Goal: Task Accomplishment & Management: Manage account settings

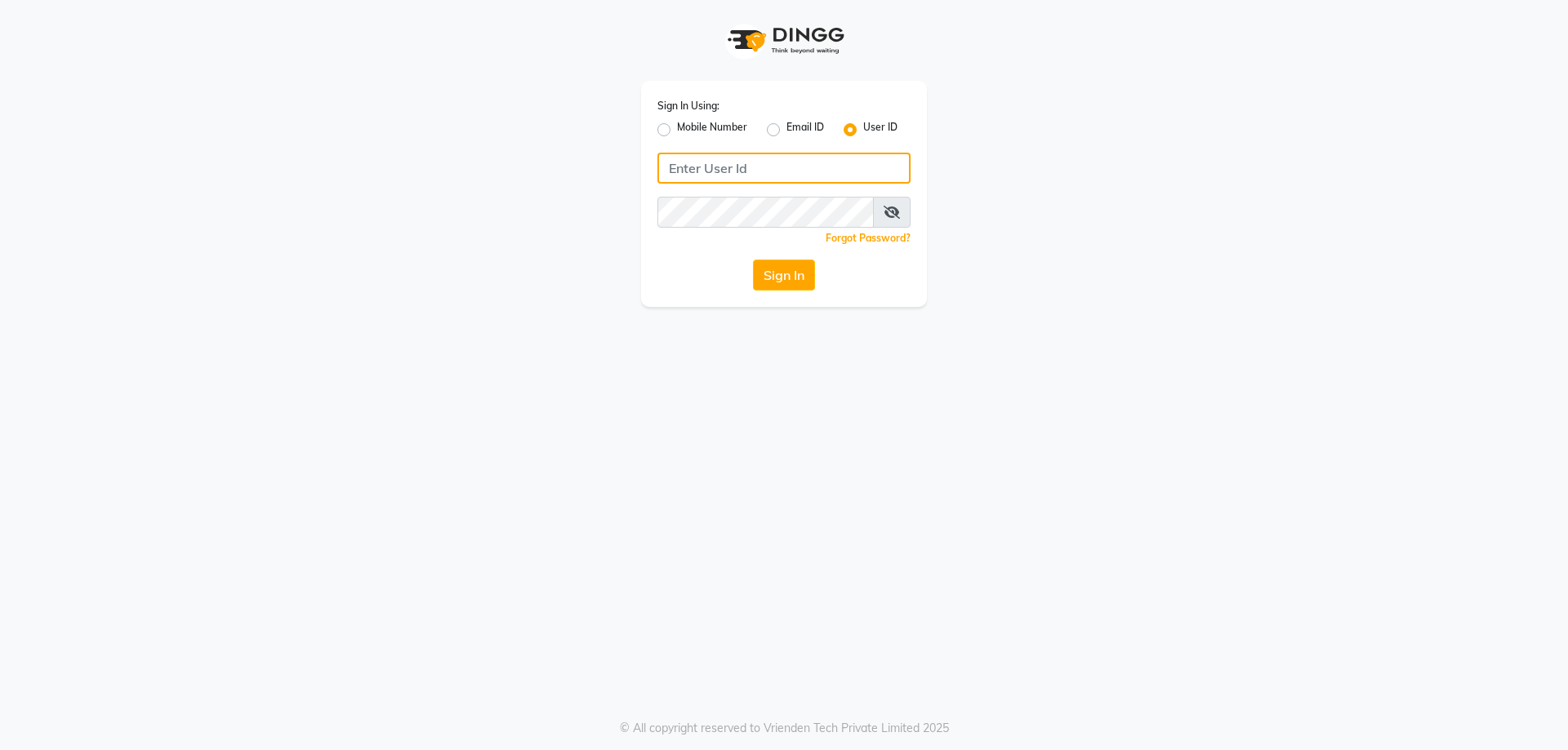
click at [709, 152] on input "Username" at bounding box center [784, 168] width 253 height 31
type input "e1786-12"
click at [753, 260] on button "Sign In" at bounding box center [784, 275] width 62 height 31
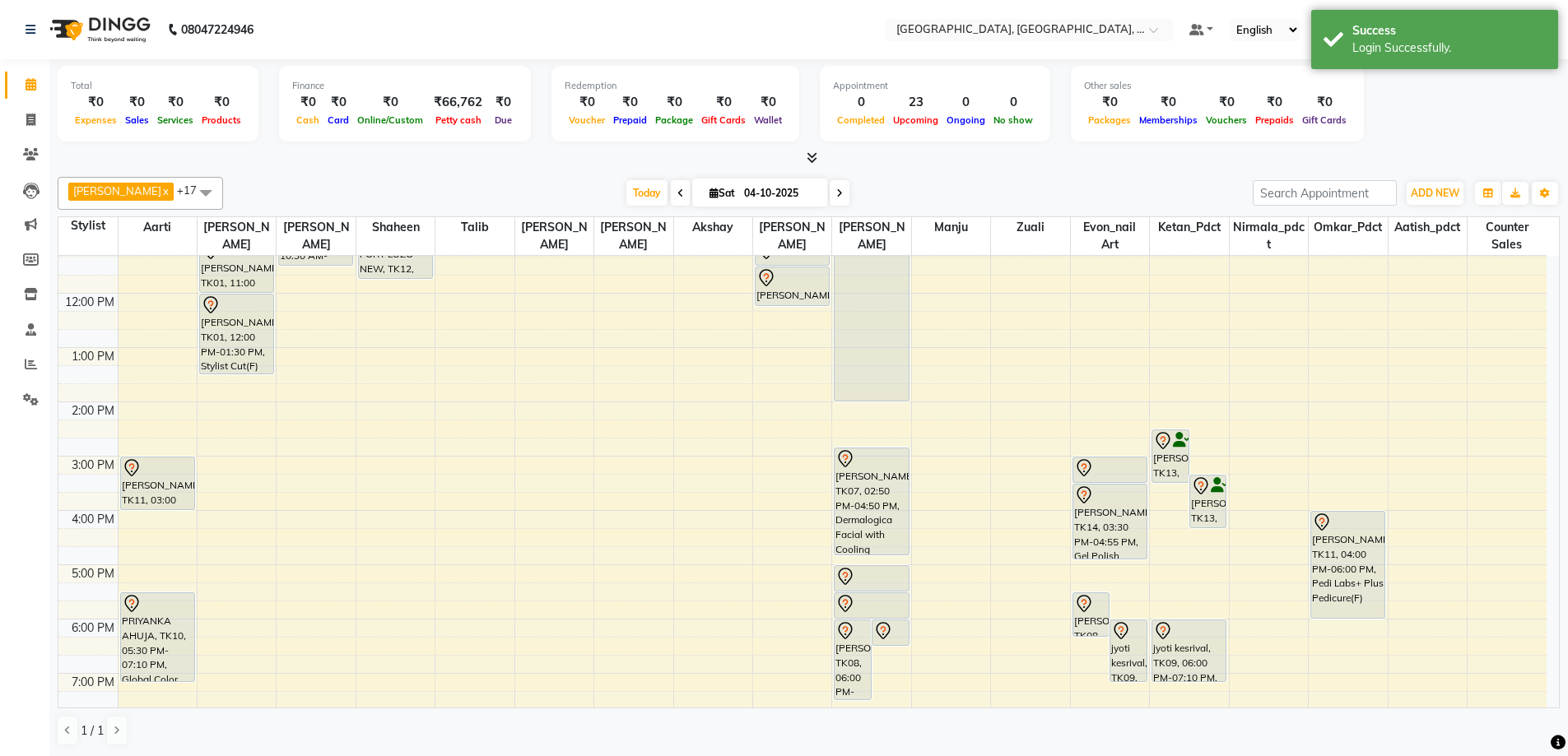
scroll to position [247, 0]
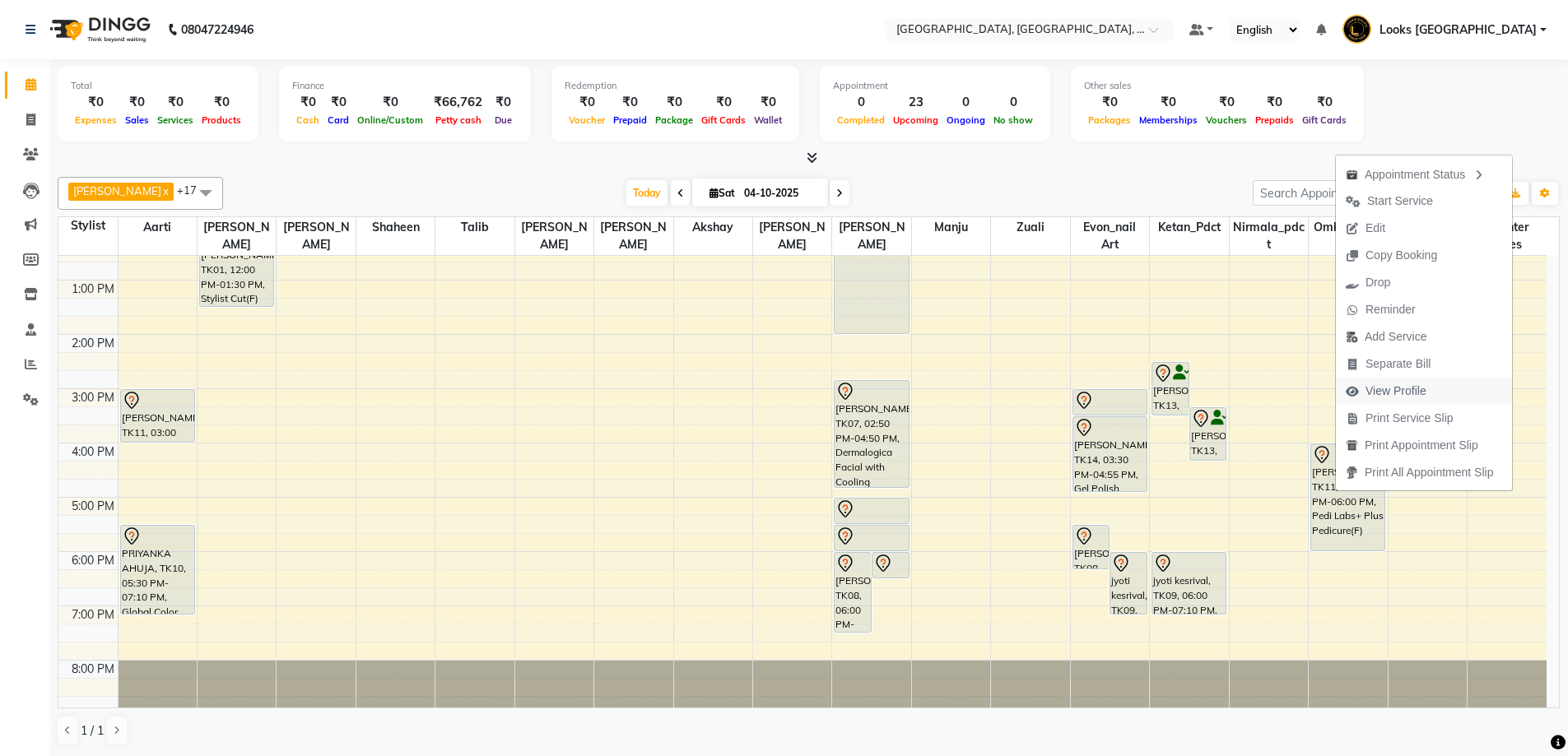
click at [1385, 394] on span "View Profile" at bounding box center [1397, 391] width 61 height 17
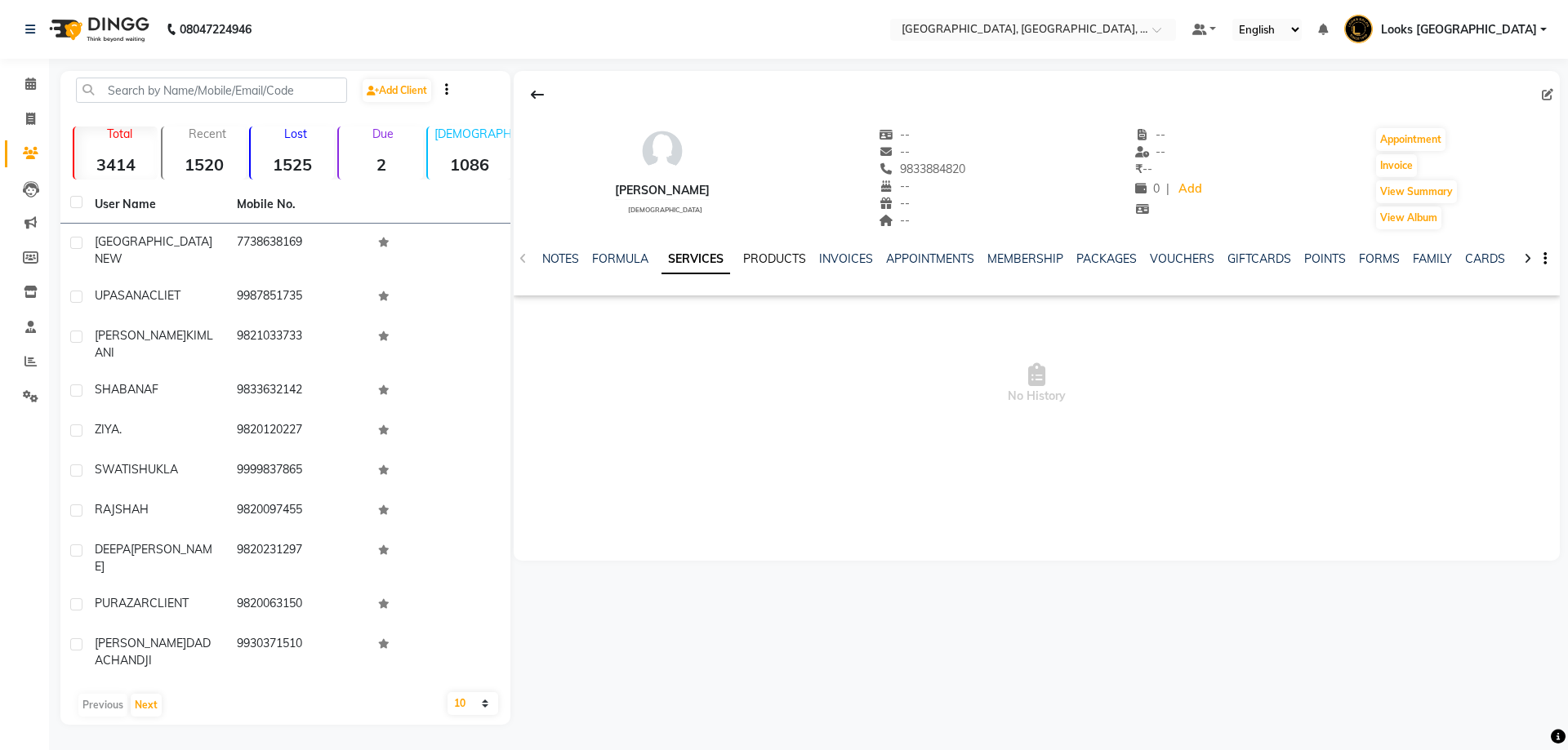
click at [787, 260] on link "PRODUCTS" at bounding box center [774, 258] width 63 height 15
click at [838, 256] on link "INVOICES" at bounding box center [821, 258] width 54 height 15
click at [941, 257] on ul "NOTES FORMULA SERVICES PRODUCTS INVOICES APPOINTMENTS MEMBERSHIP PACKAGES VOUCH…" at bounding box center [1021, 259] width 1036 height 17
click at [984, 257] on link "MEMBERSHIP" at bounding box center [987, 258] width 76 height 15
click at [1027, 255] on link "PACKAGES" at bounding box center [1041, 258] width 61 height 15
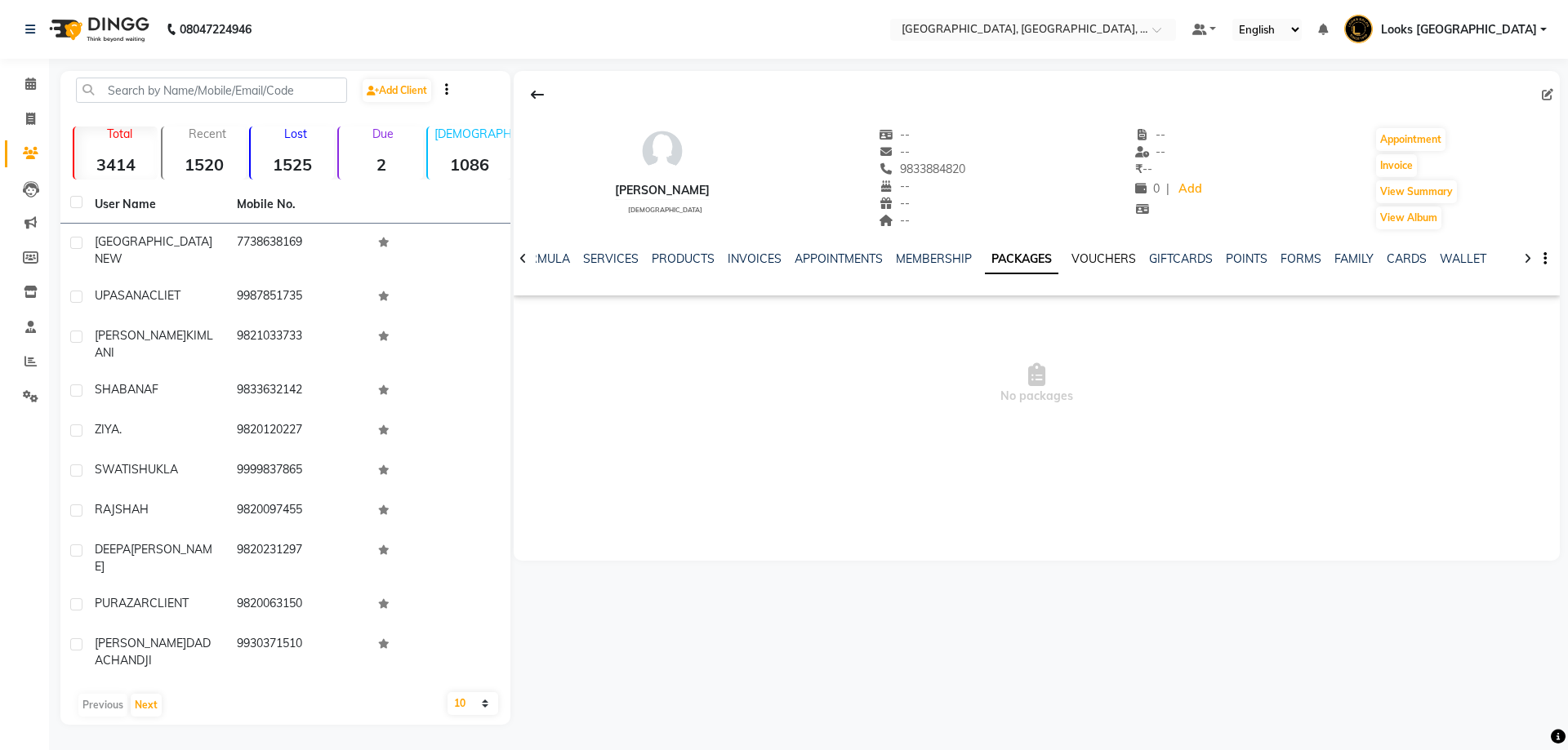
click at [1096, 261] on link "VOUCHERS" at bounding box center [1104, 258] width 64 height 15
click at [584, 255] on link "SERVICES" at bounding box center [598, 258] width 55 height 15
click at [32, 88] on icon at bounding box center [30, 84] width 10 height 12
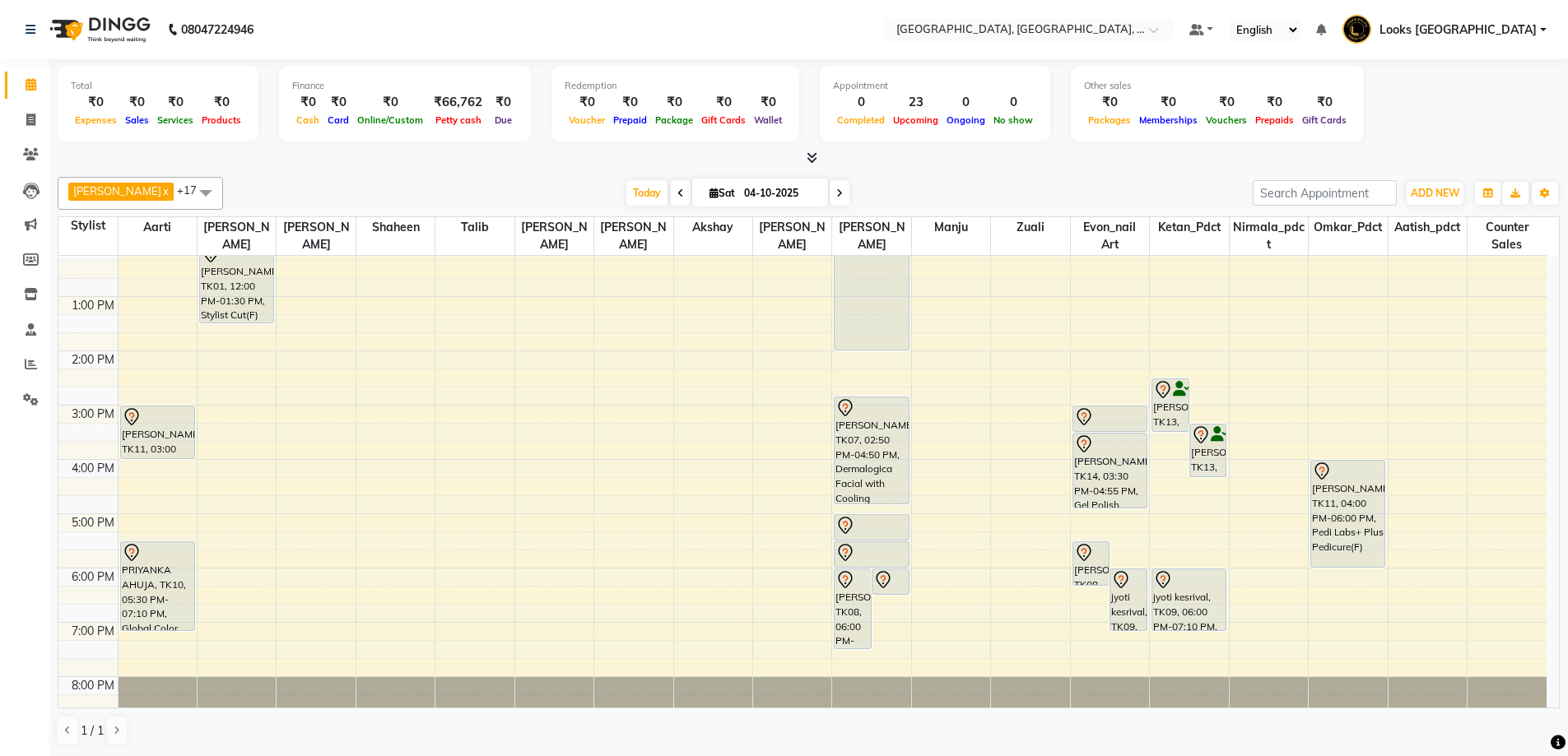
scroll to position [247, 0]
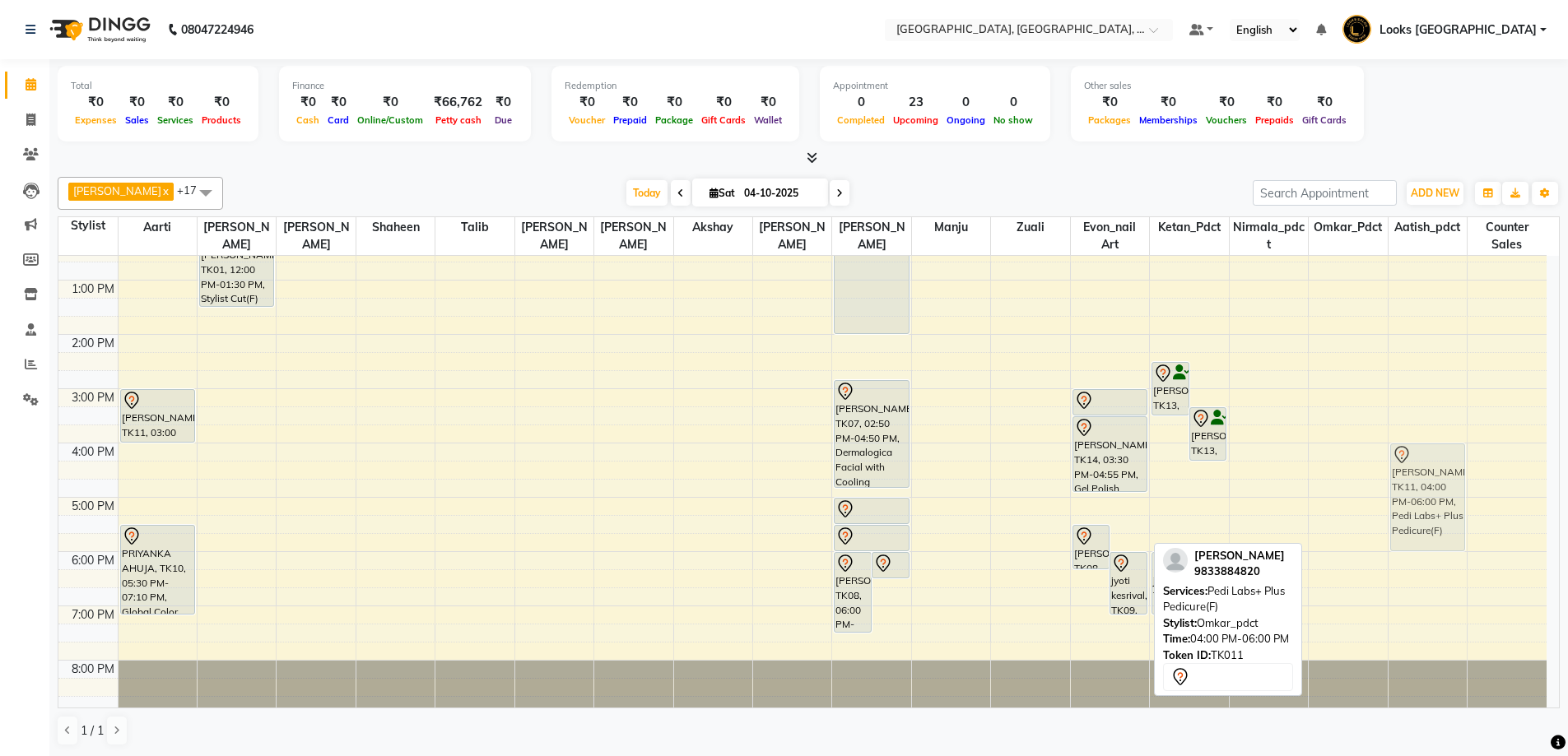
drag, startPoint x: 1364, startPoint y: 518, endPoint x: 1406, endPoint y: 517, distance: 42.0
click at [1411, 517] on tr "[PERSON_NAME], TK11, 03:00 PM-04:00 PM, Cr.Stylist Cut(F) PRIYANKA AHUJA, TK10,…" at bounding box center [803, 361] width 1489 height 705
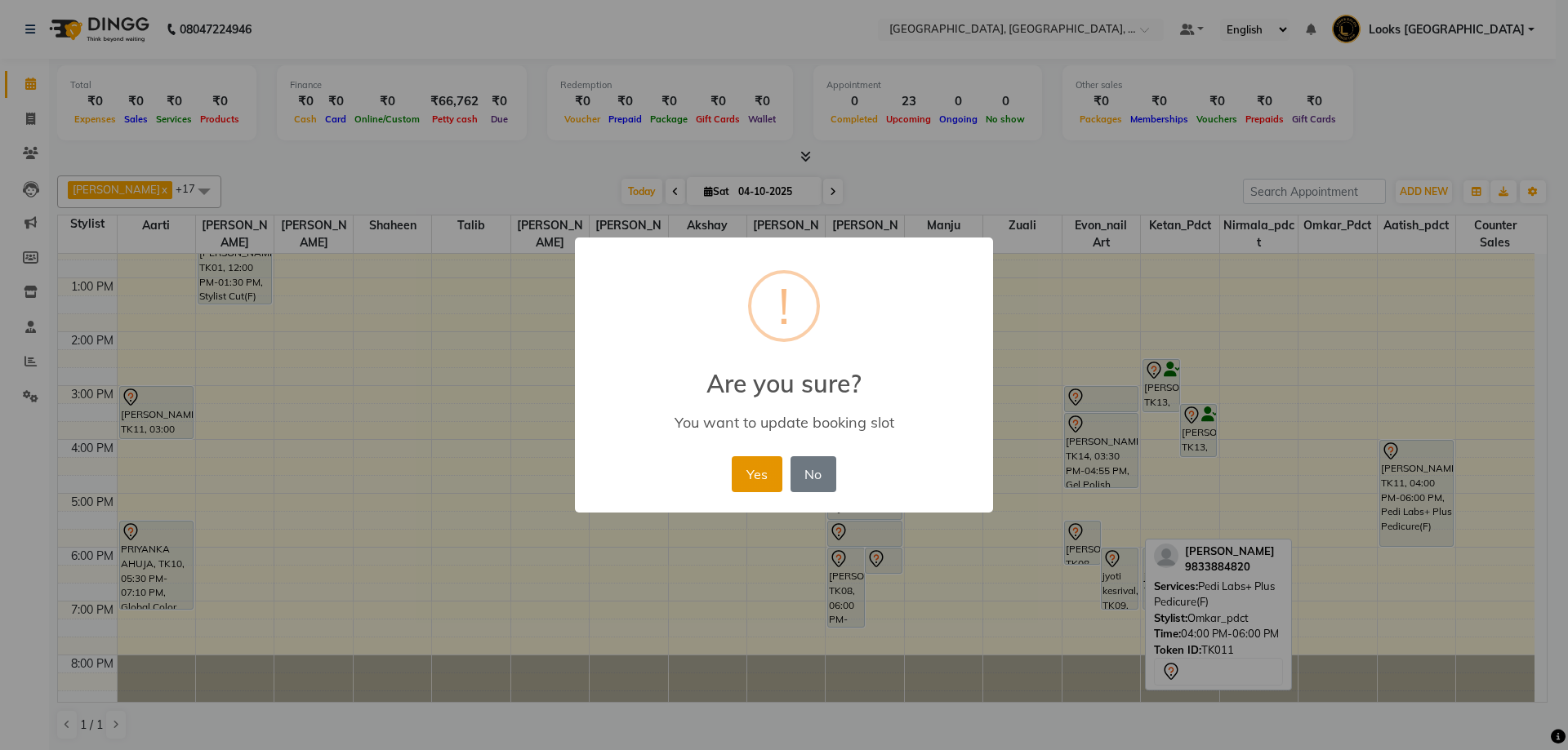
click at [768, 488] on button "Yes" at bounding box center [755, 474] width 49 height 36
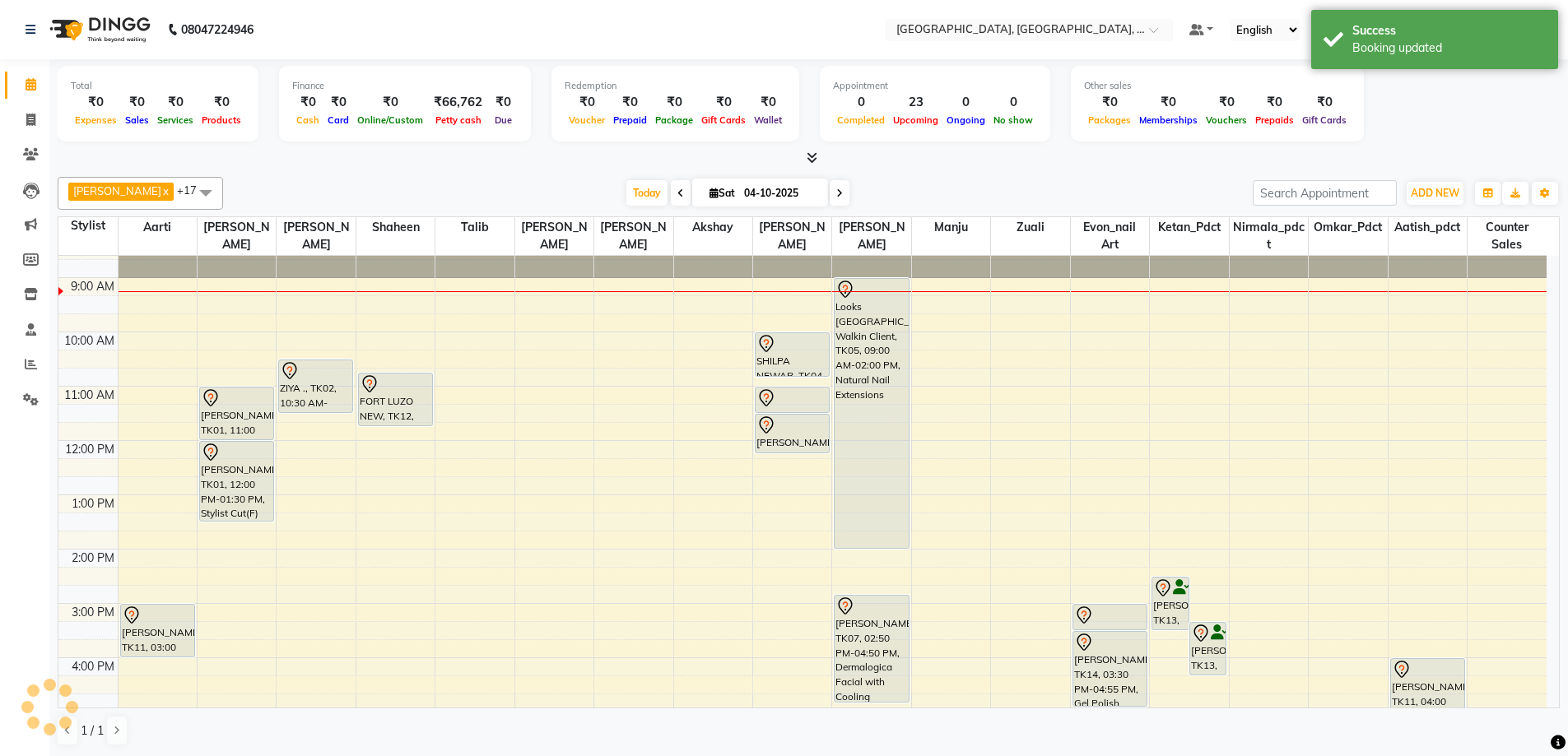
scroll to position [0, 0]
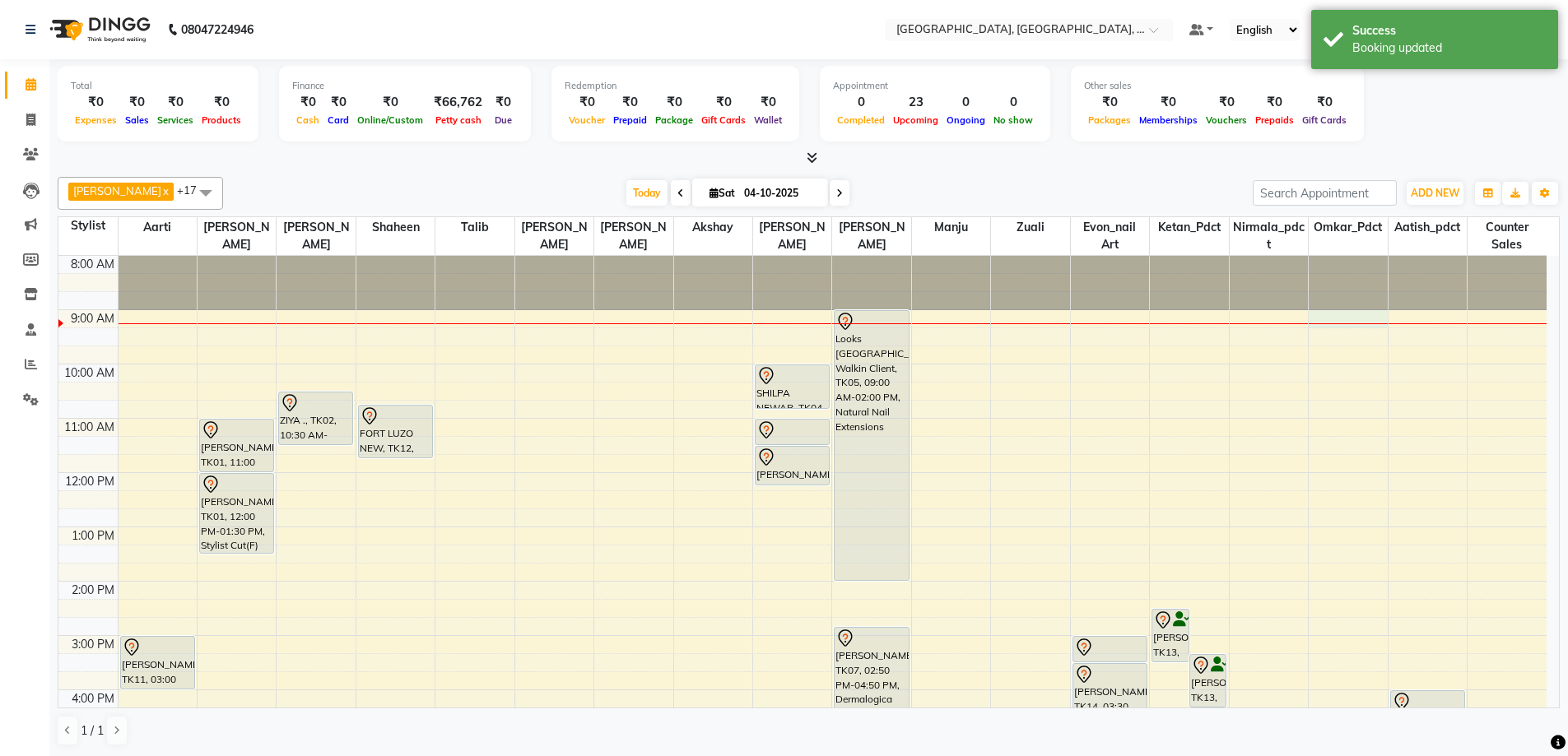
click at [1334, 313] on div "8:00 AM 9:00 AM 10:00 AM 11:00 AM 12:00 PM 1:00 PM 2:00 PM 3:00 PM 4:00 PM 5:00…" at bounding box center [803, 608] width 1489 height 705
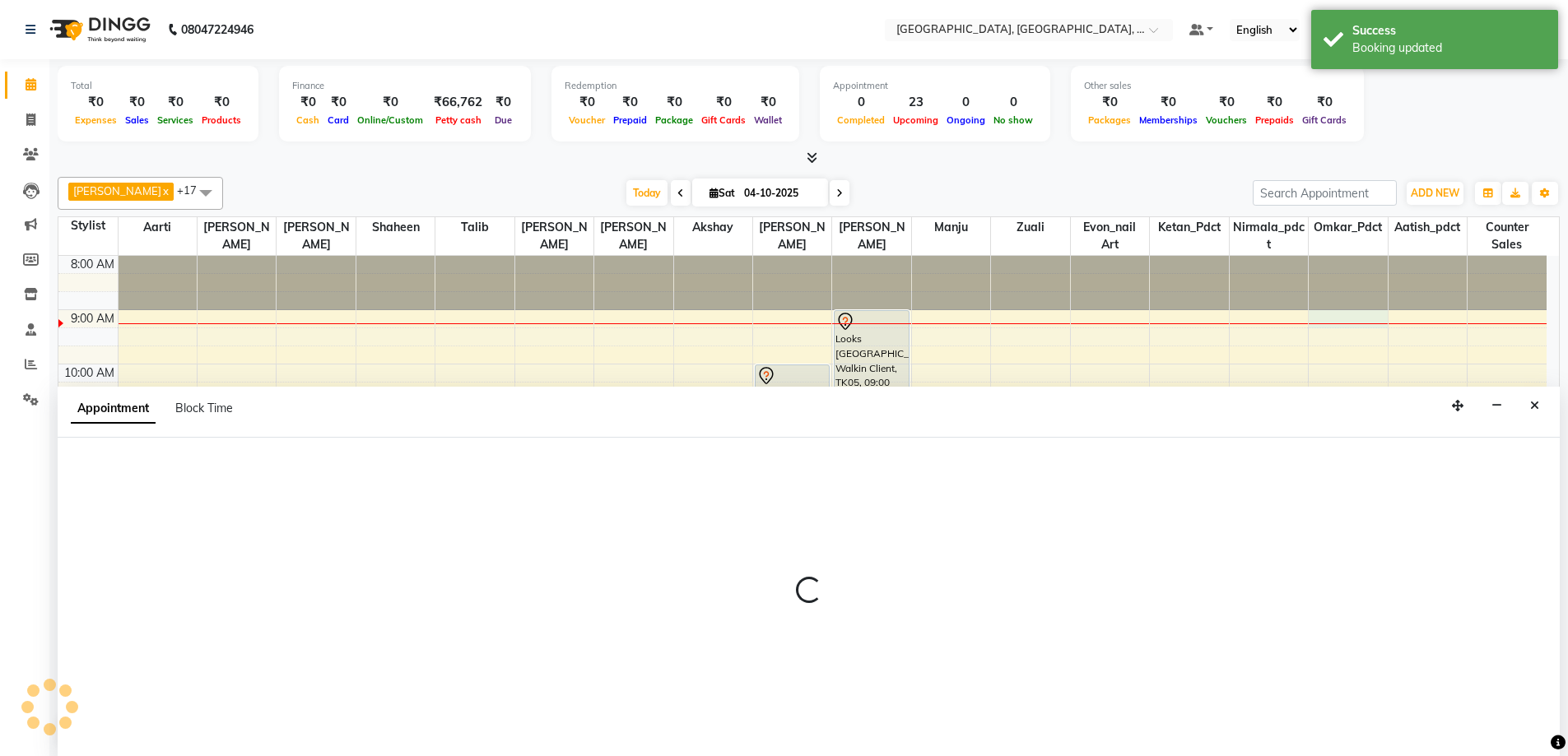
scroll to position [1, 0]
select select "73950"
select select "540"
select select "tentative"
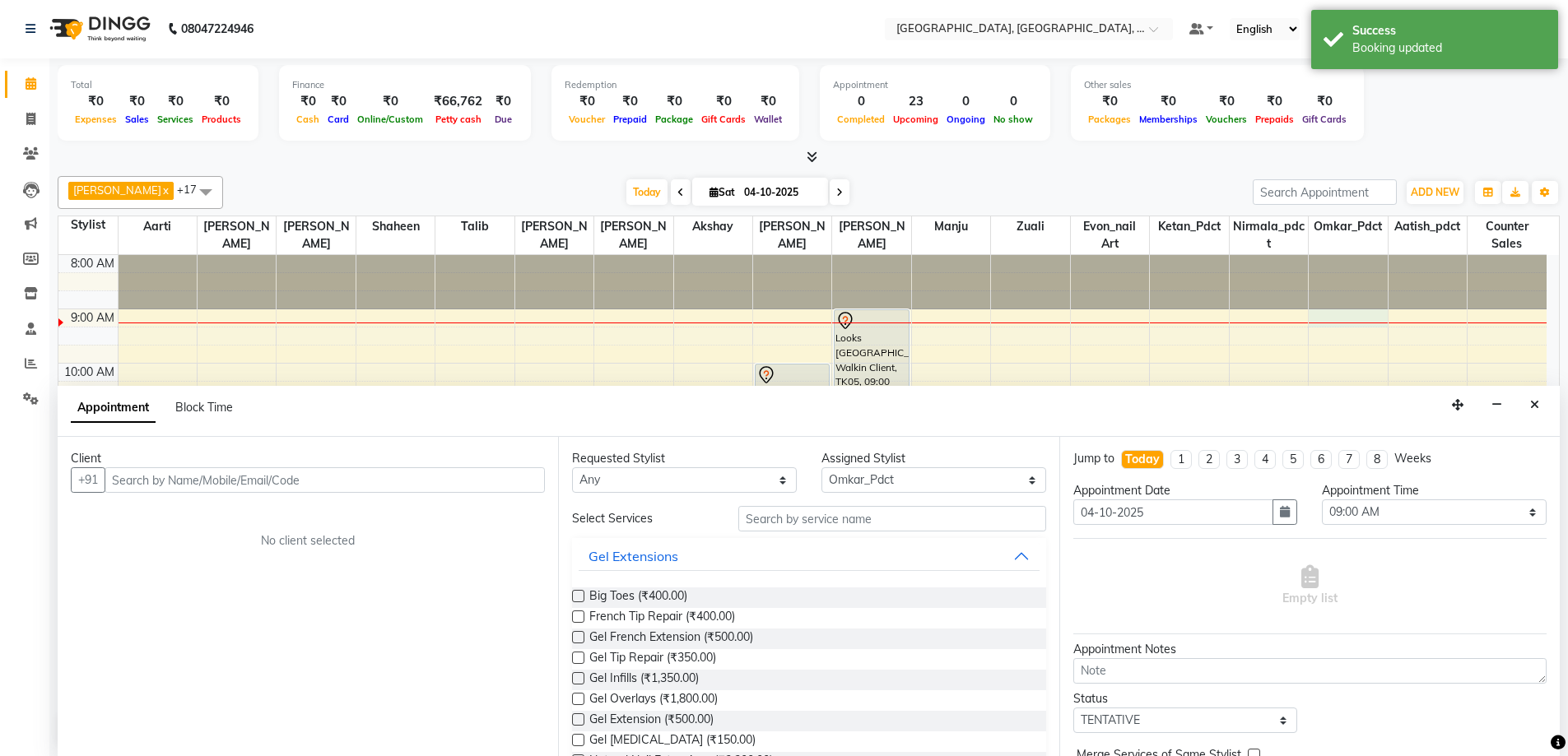
click at [308, 485] on input "text" at bounding box center [325, 479] width 440 height 25
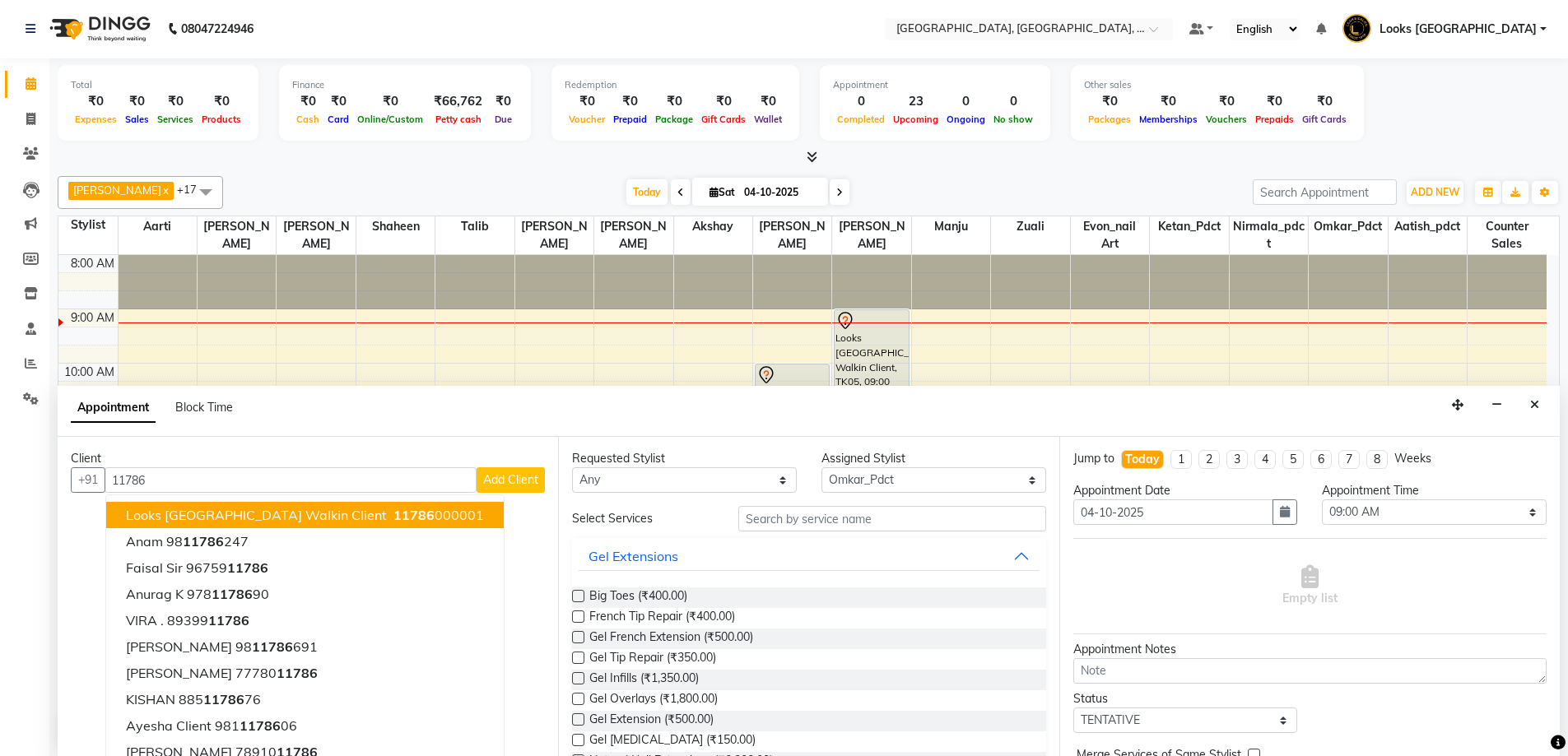
click at [313, 517] on span "Looks [GEOGRAPHIC_DATA] Walkin Client" at bounding box center [256, 515] width 261 height 17
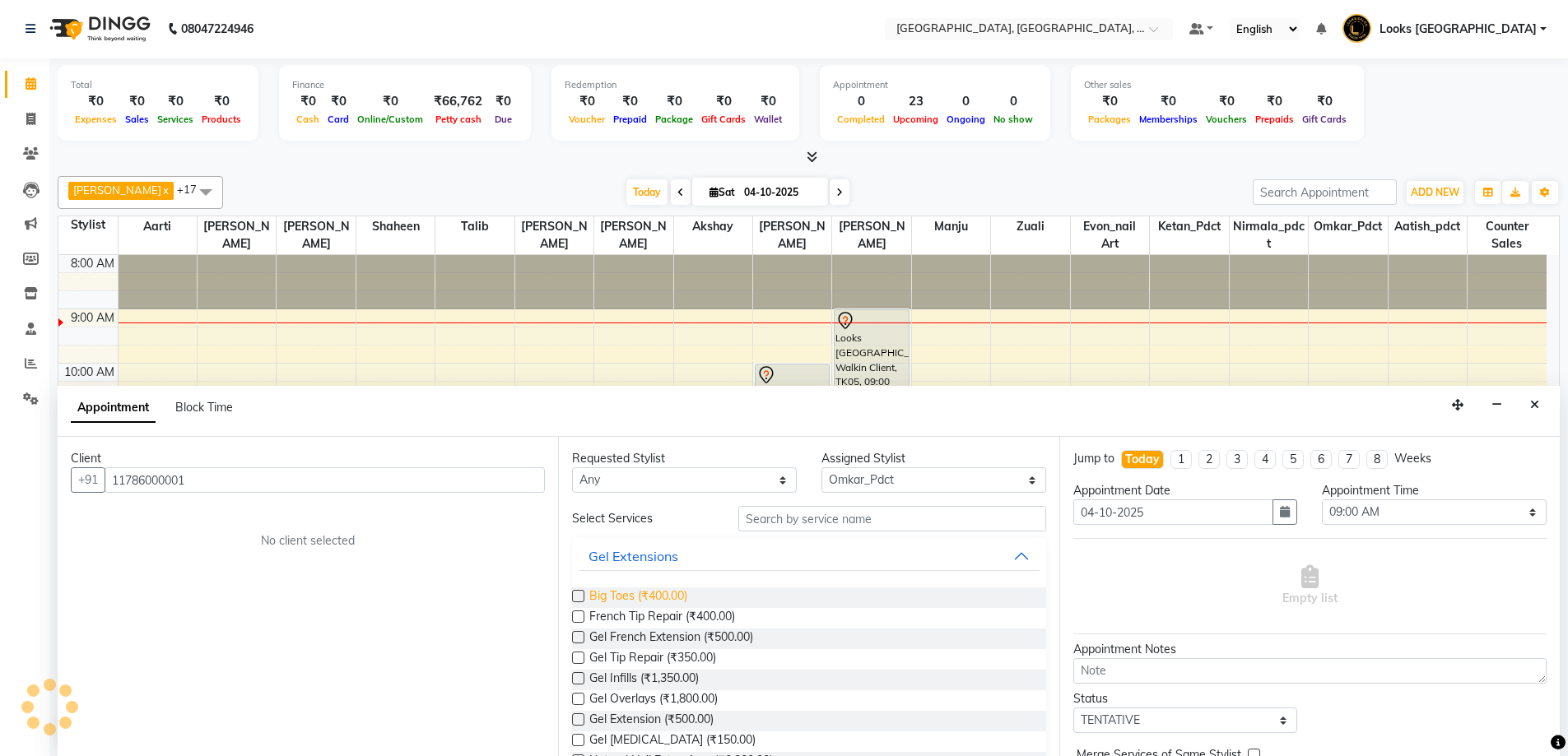
type input "11786000001"
click at [645, 592] on span "Big Toes (₹400.00)" at bounding box center [639, 598] width 98 height 21
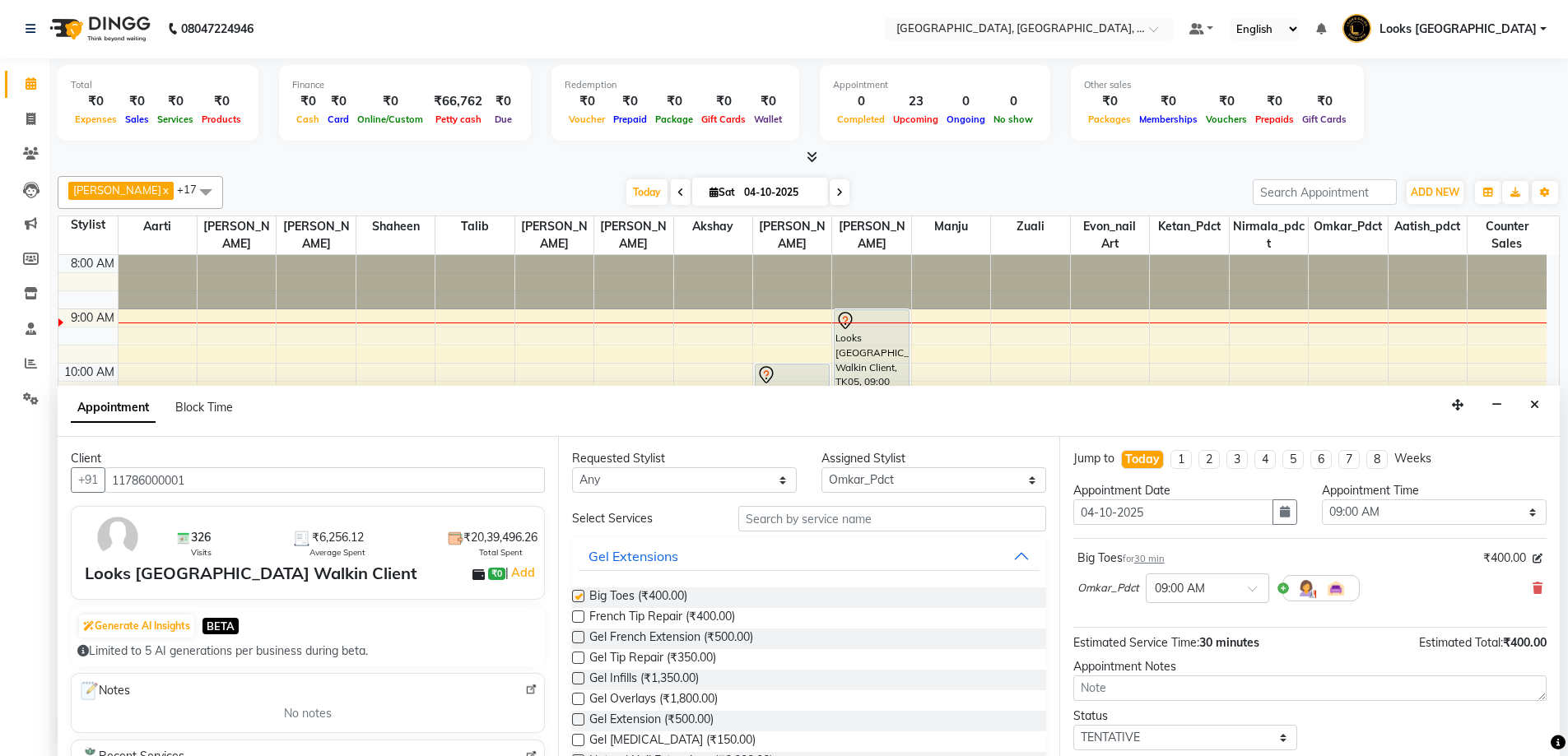
checkbox input "false"
click at [1157, 562] on span "30 min" at bounding box center [1150, 558] width 31 height 11
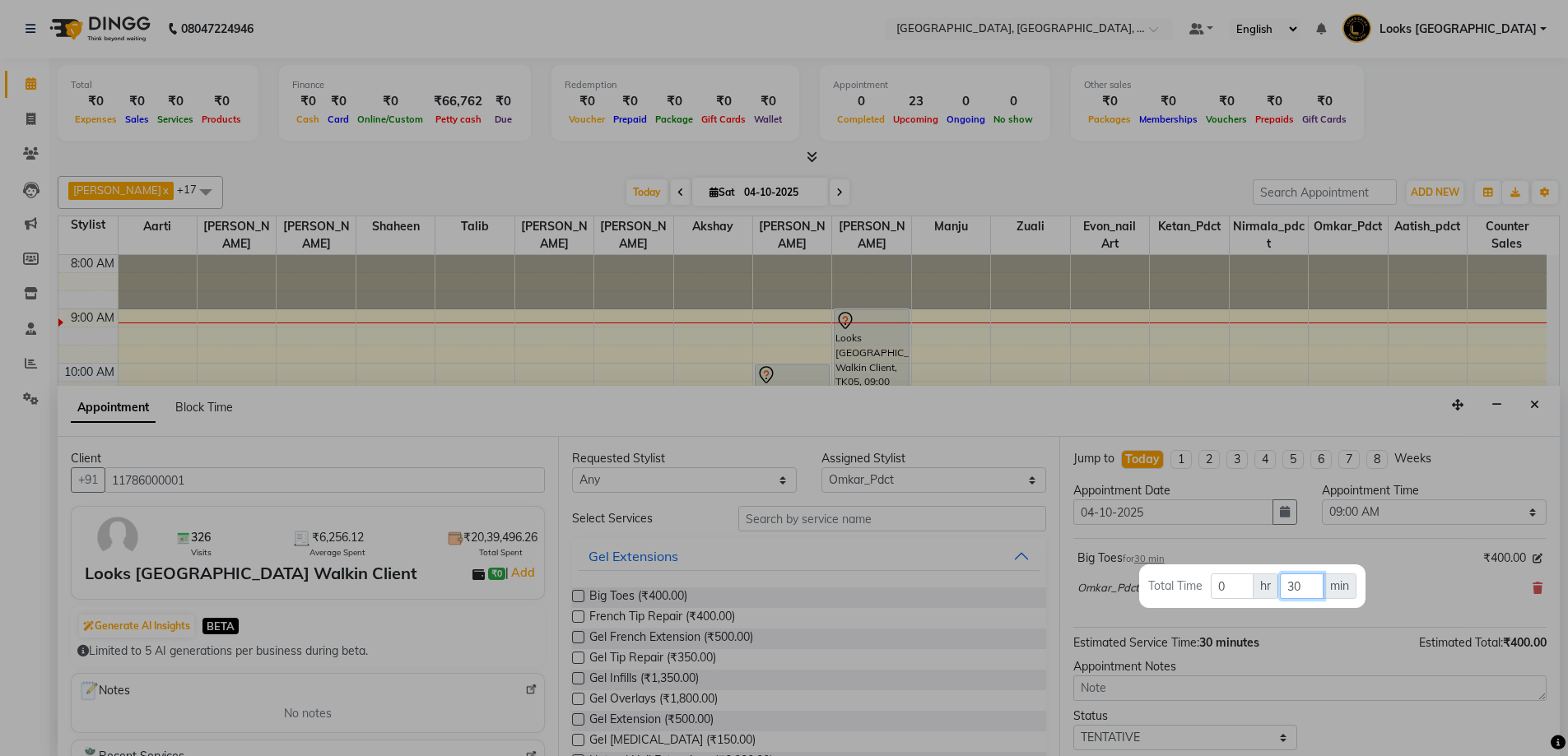
drag, startPoint x: 1313, startPoint y: 583, endPoint x: 1214, endPoint y: 583, distance: 99.0
click at [1214, 583] on tr "Total Time 0 hr 30 min" at bounding box center [1253, 586] width 210 height 27
drag, startPoint x: 1226, startPoint y: 586, endPoint x: 1161, endPoint y: 586, distance: 65.0
click at [1161, 586] on tr "Total Time 0 hr 30 min" at bounding box center [1253, 586] width 210 height 27
type input "12"
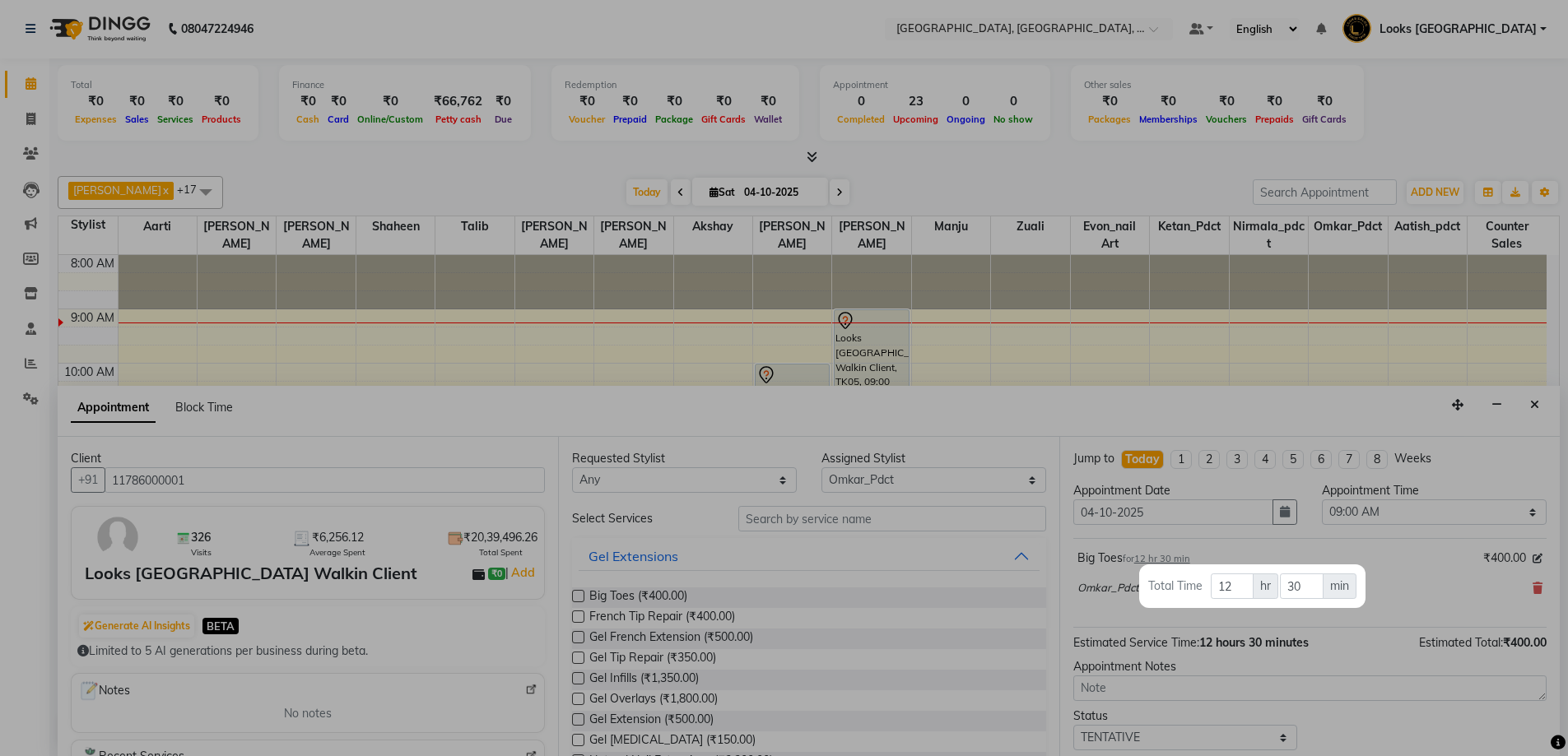
click at [1398, 588] on div at bounding box center [784, 378] width 1568 height 756
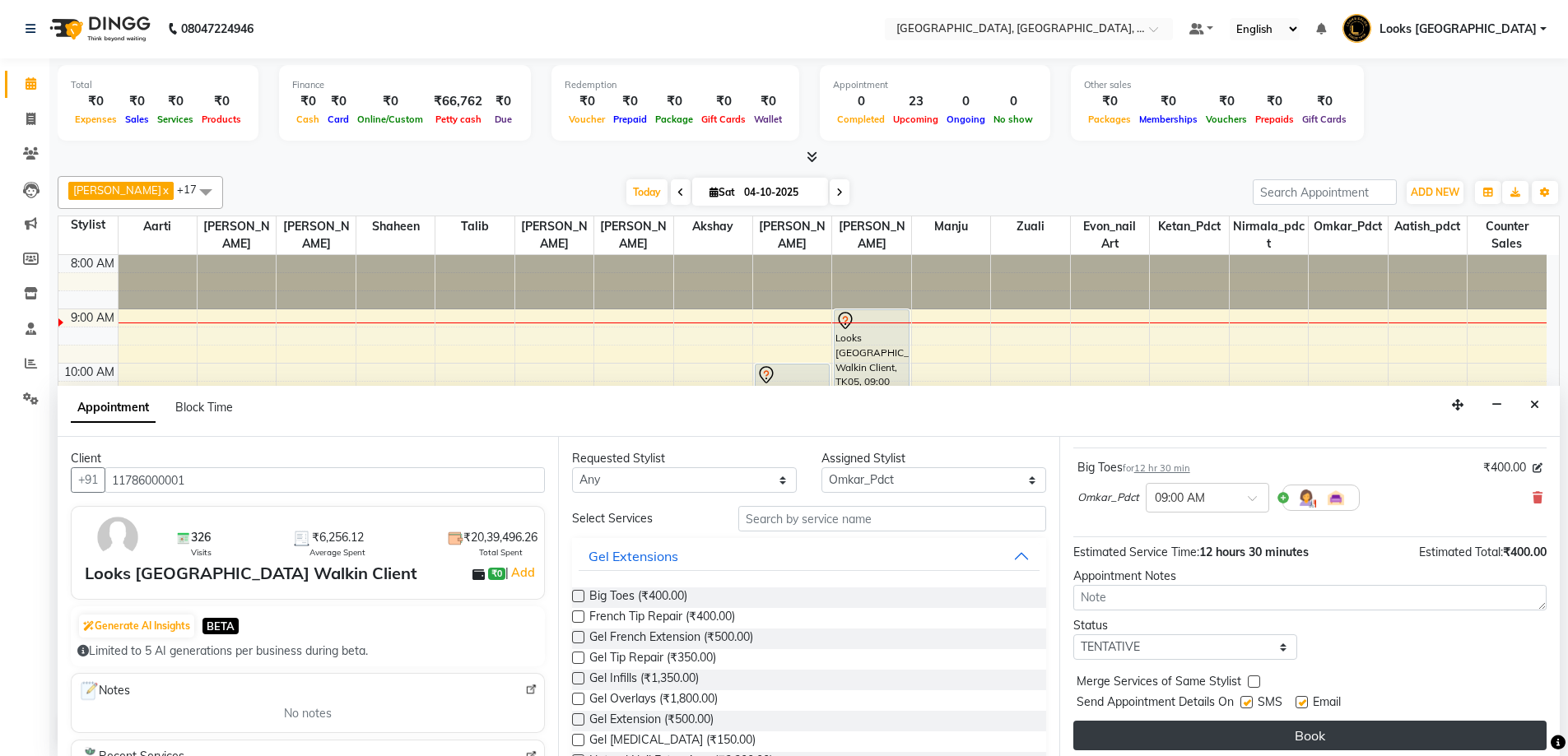
scroll to position [98, 0]
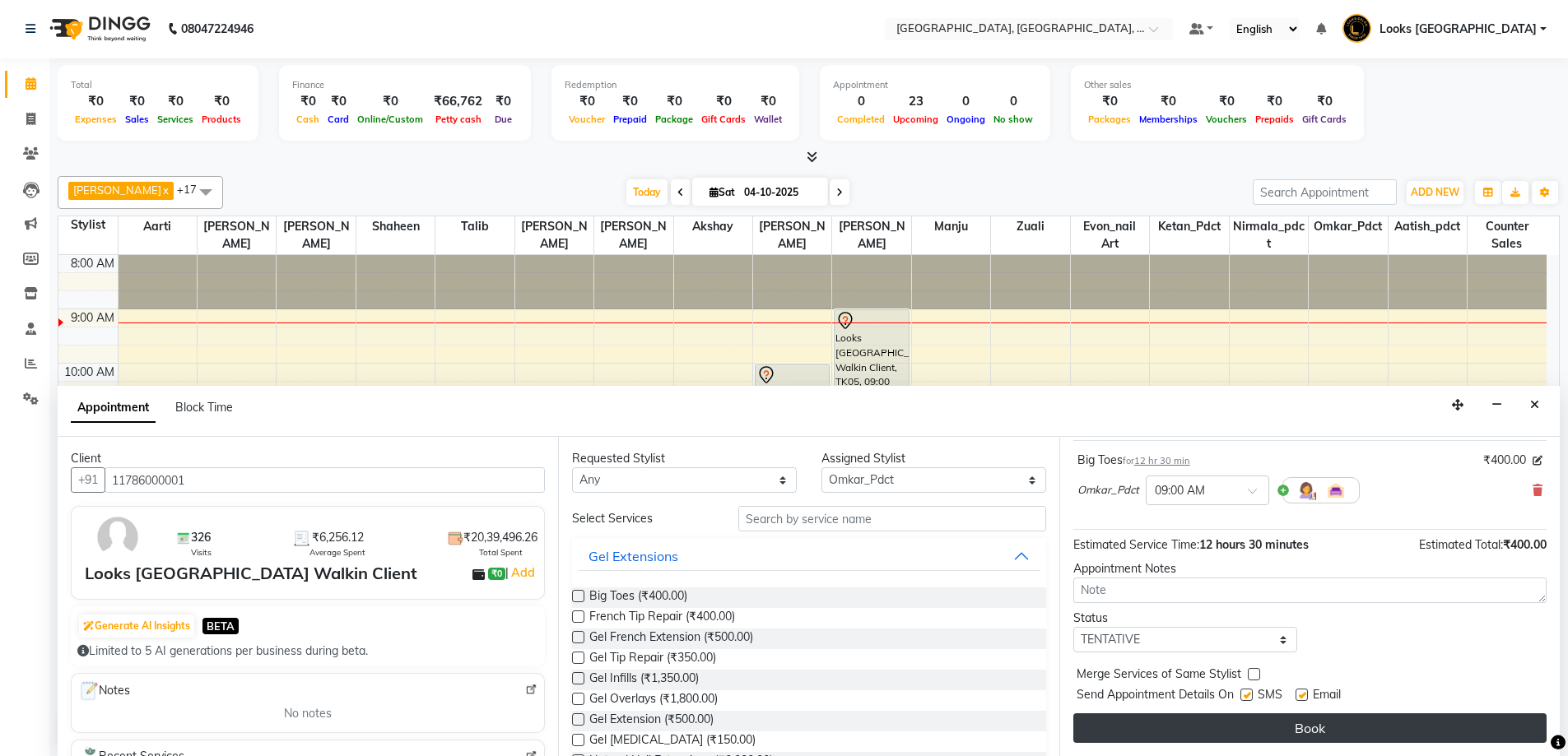
click at [1373, 731] on button "Book" at bounding box center [1310, 728] width 473 height 30
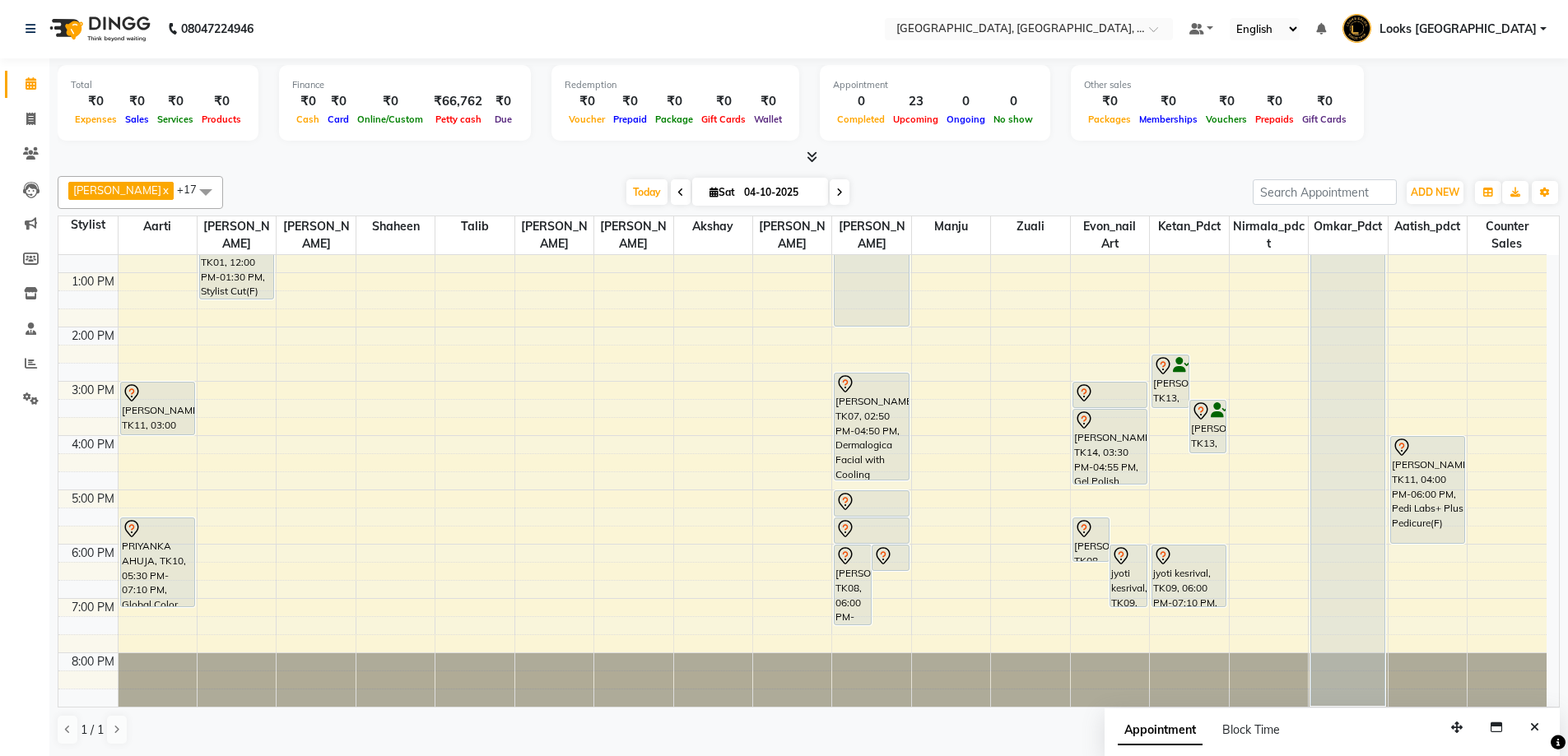
scroll to position [89, 0]
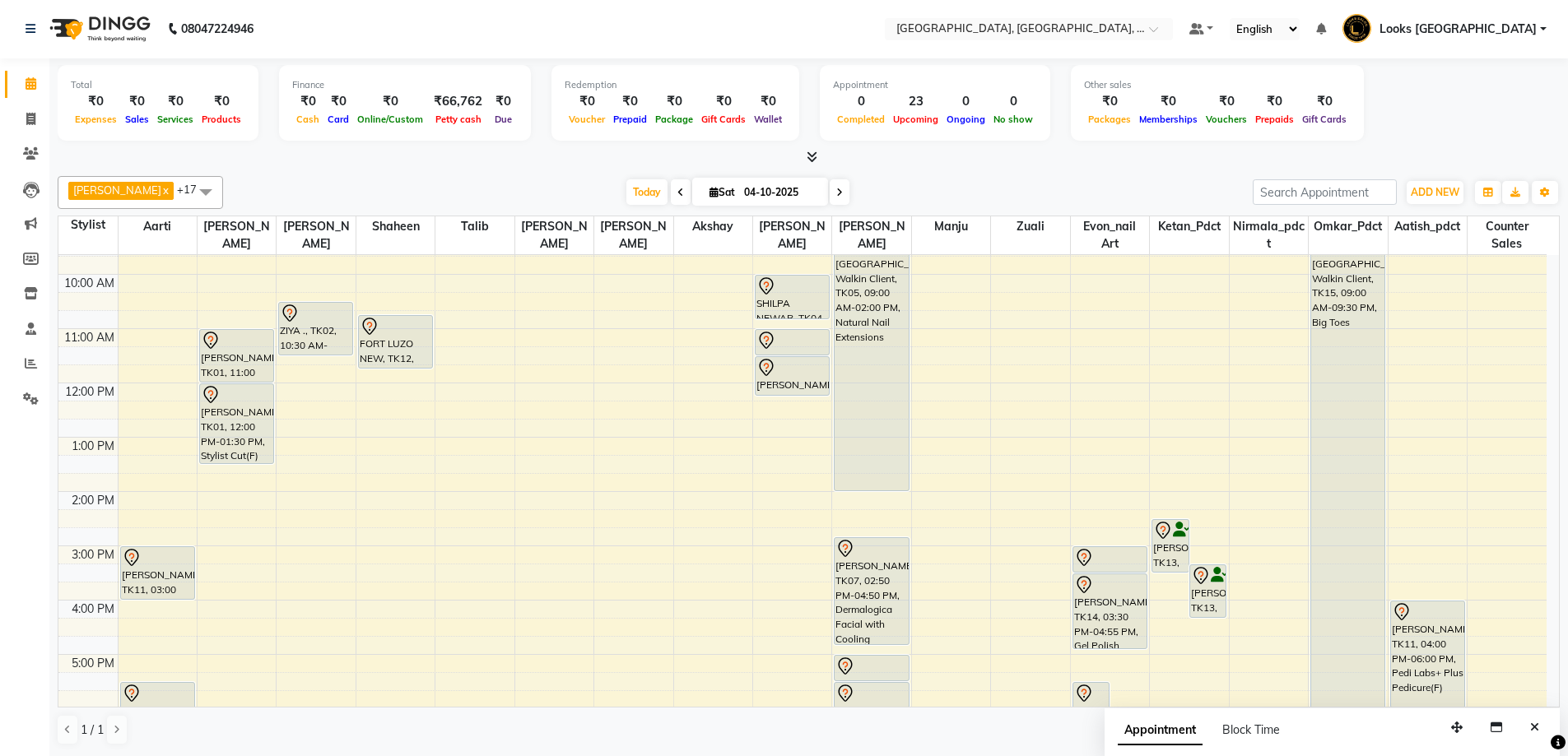
click at [1120, 447] on div "8:00 AM 9:00 AM 10:00 AM 11:00 AM 12:00 PM 1:00 PM 2:00 PM 3:00 PM 4:00 PM 5:00…" at bounding box center [803, 519] width 1489 height 705
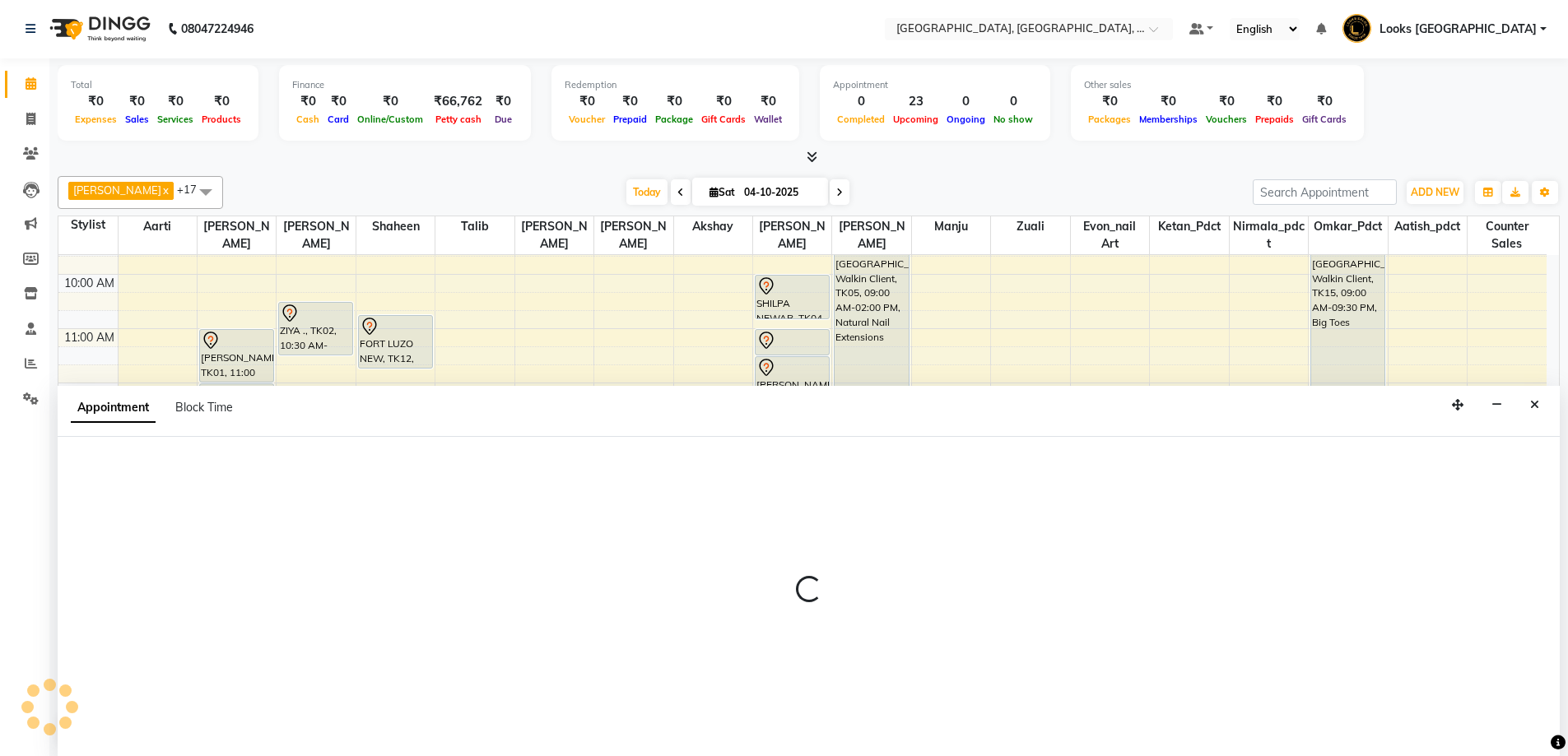
select select "72471"
select select "tentative"
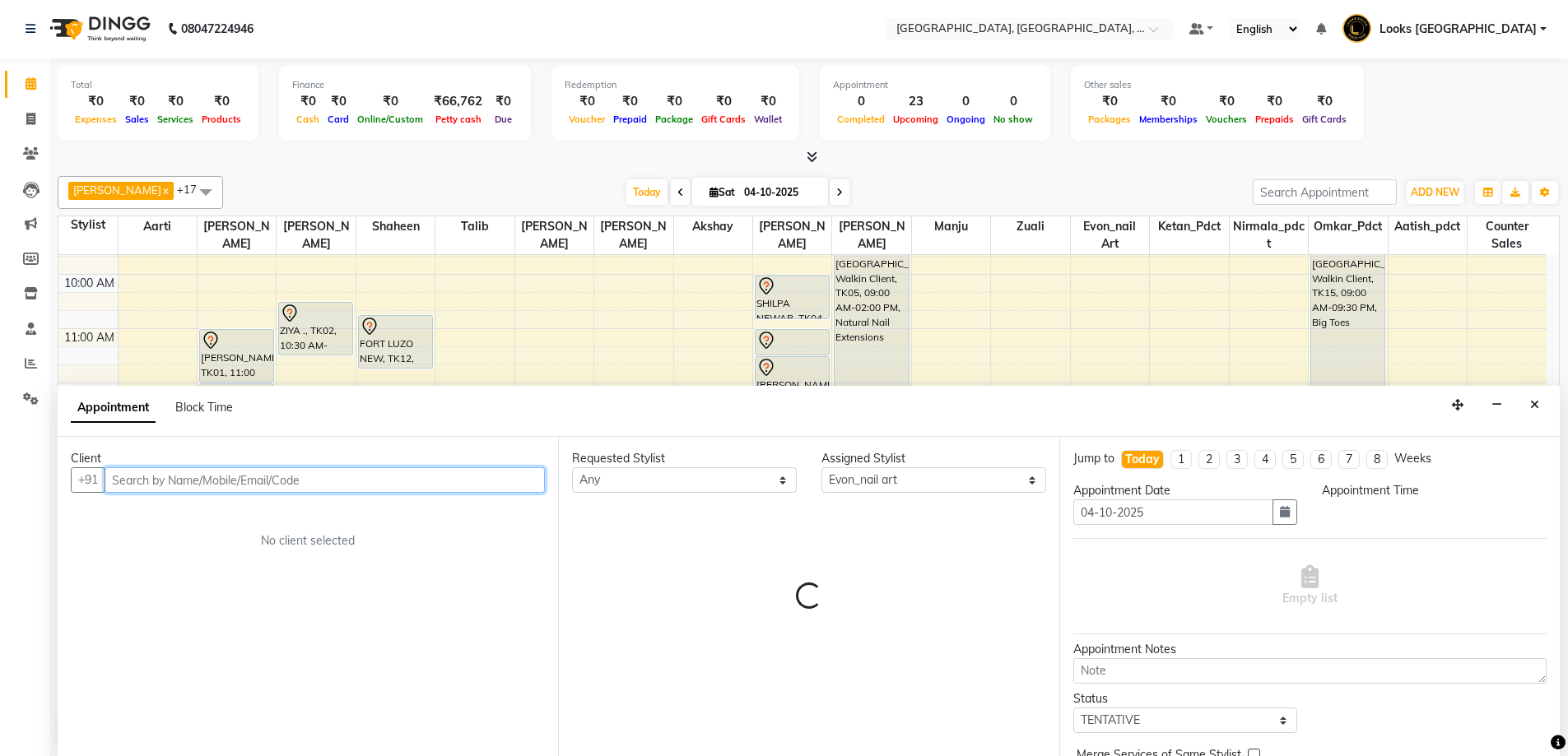
select select "780"
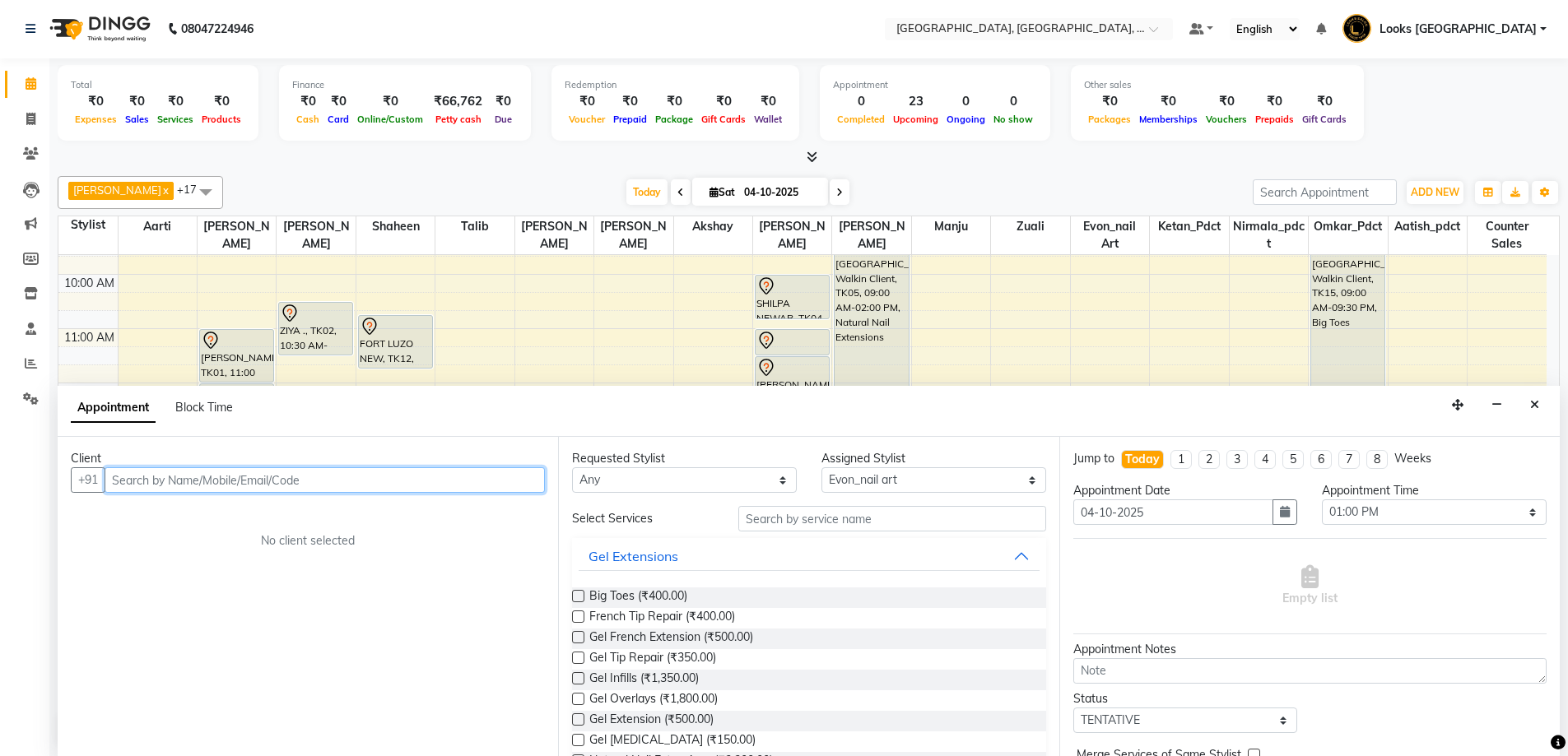
click at [392, 477] on input "text" at bounding box center [325, 479] width 440 height 25
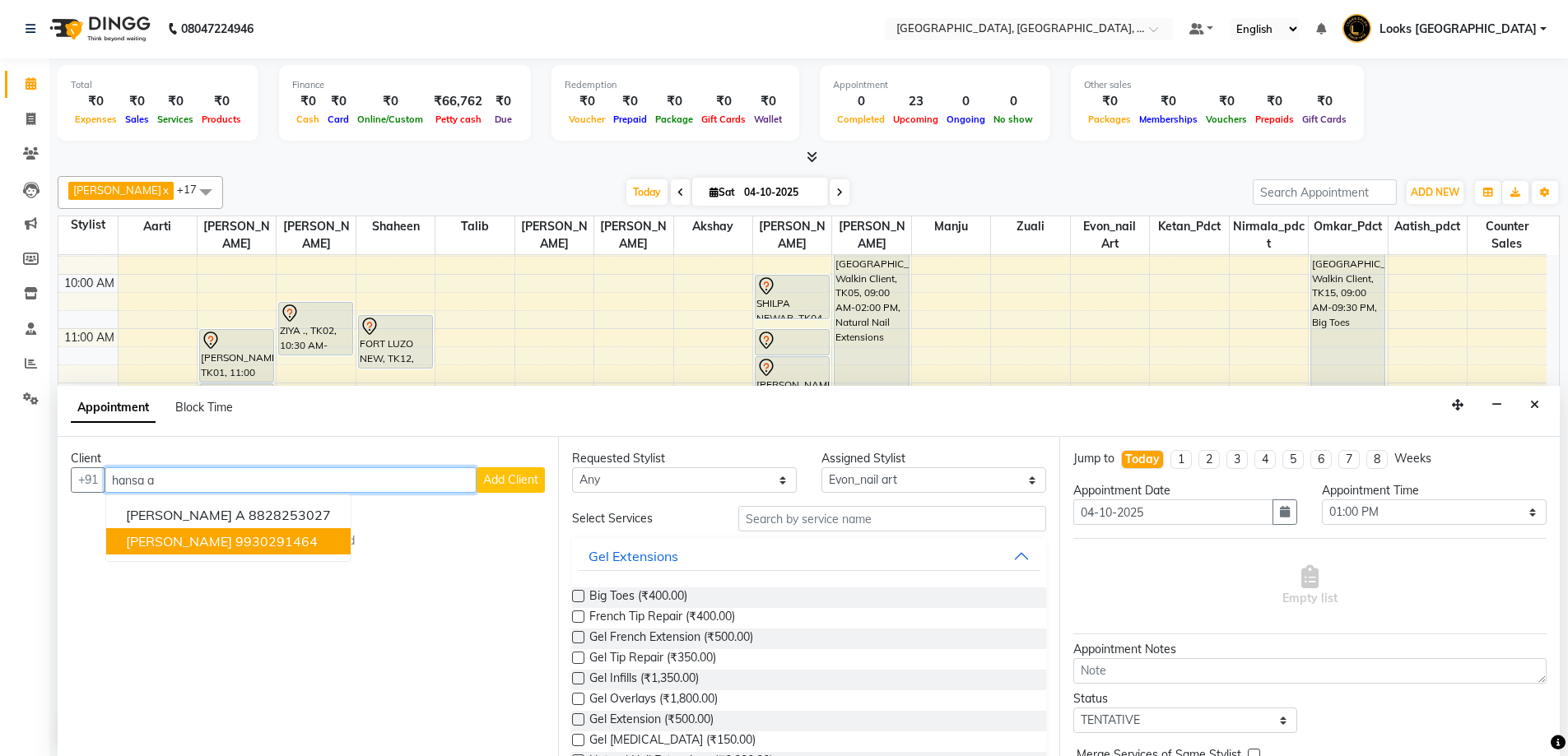
click at [236, 534] on ngb-highlight "9930291464" at bounding box center [277, 541] width 82 height 17
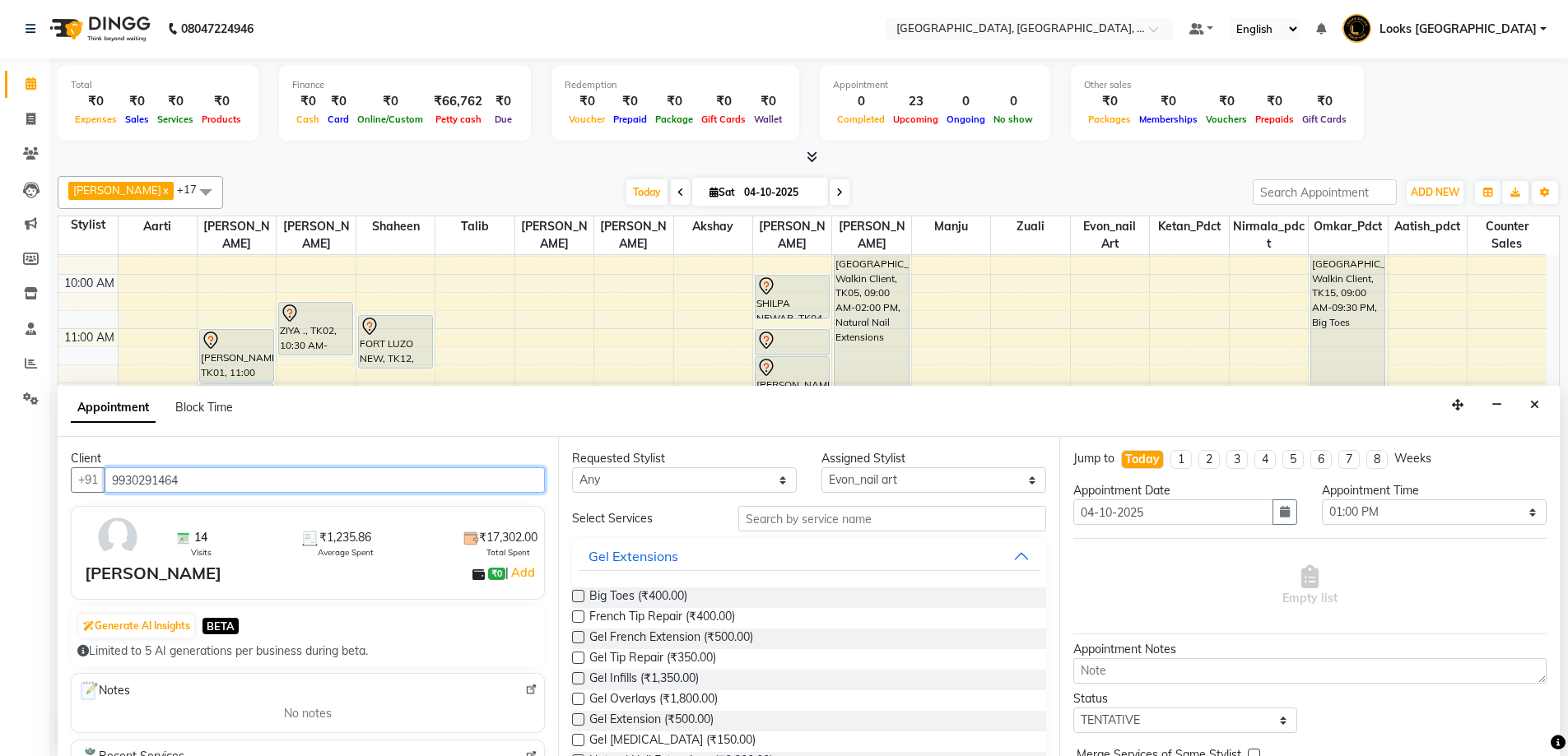
type input "9930291464"
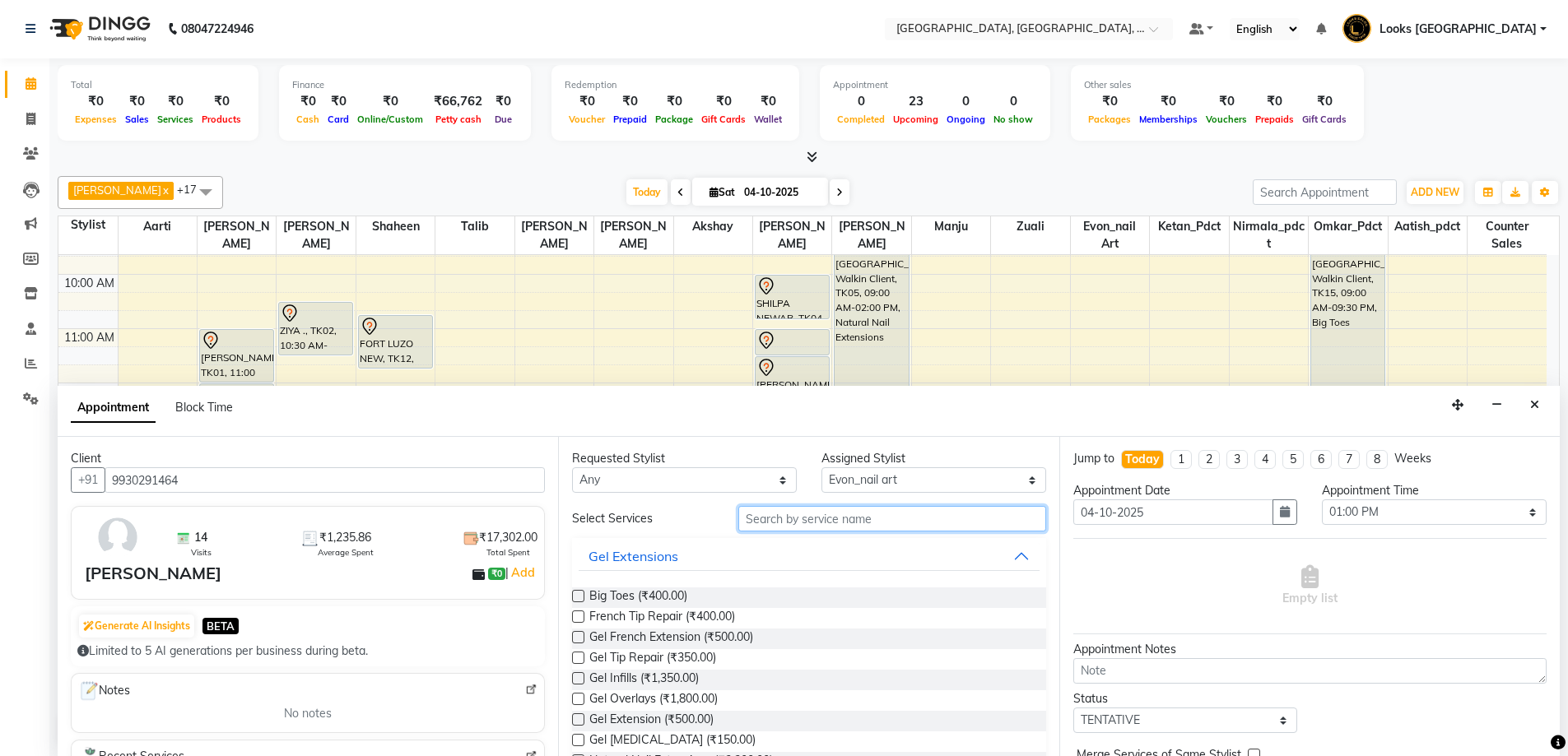
click at [778, 519] on input "text" at bounding box center [892, 519] width 307 height 25
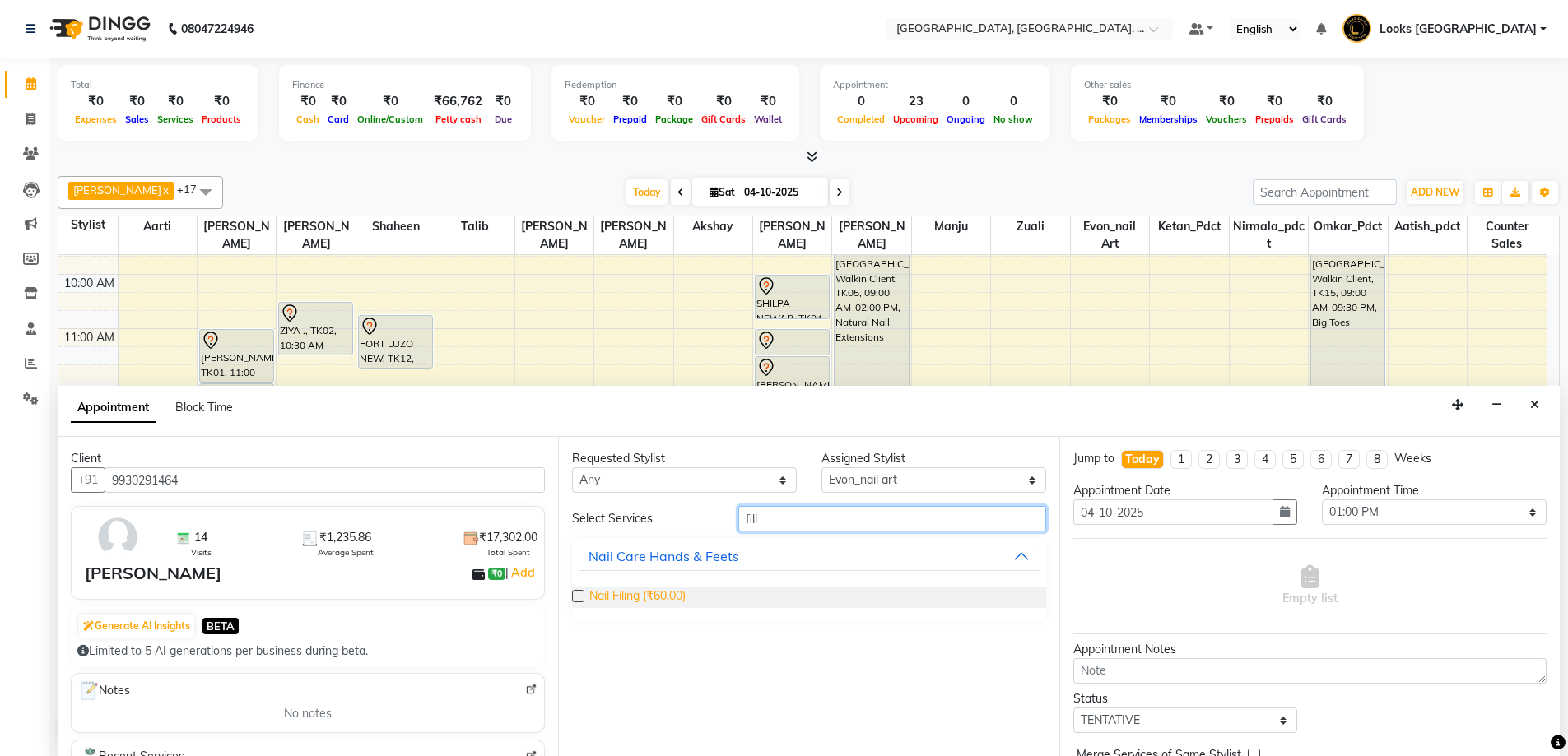
type input "fili"
click at [632, 594] on span "Nail Filing (₹60.00)" at bounding box center [638, 598] width 96 height 21
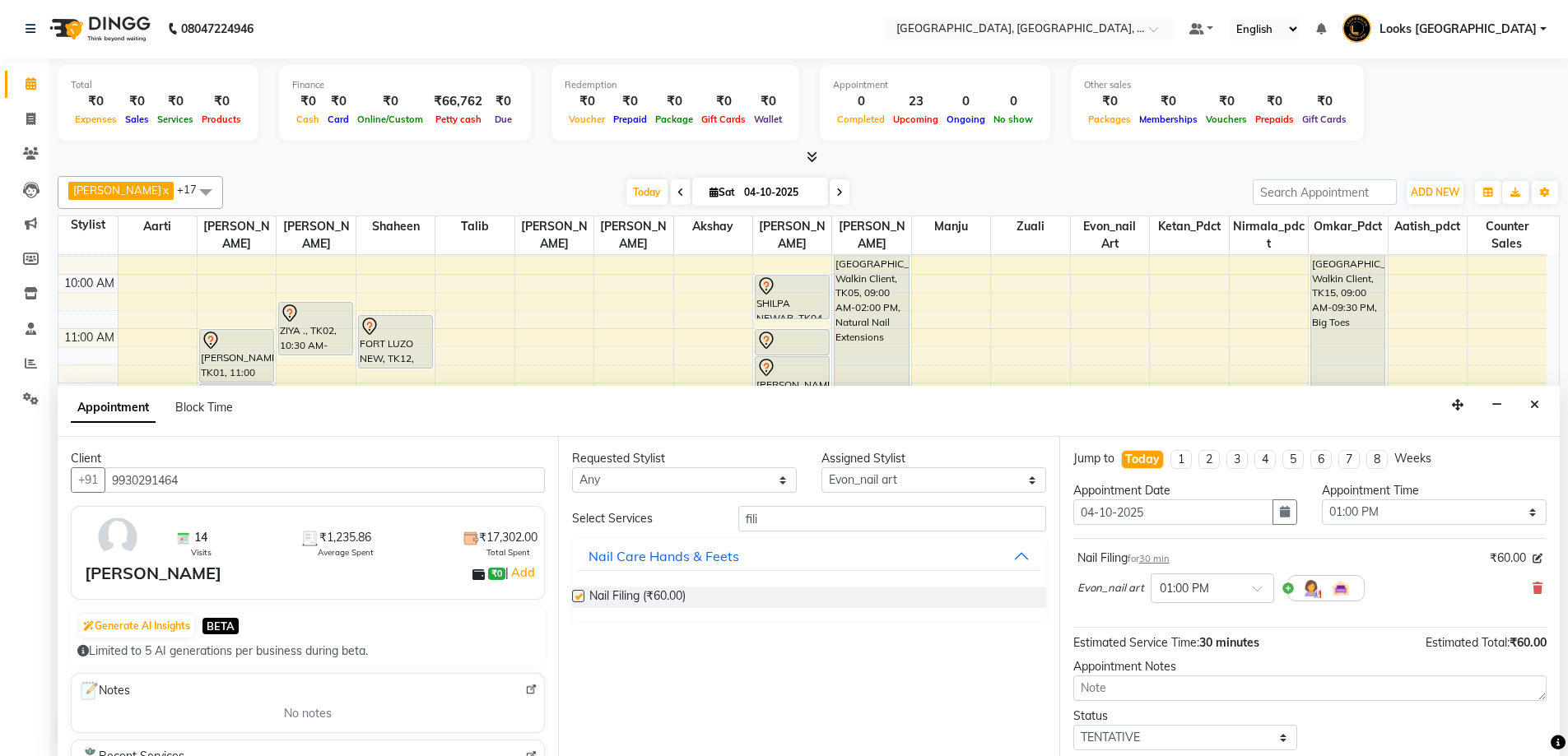
checkbox input "false"
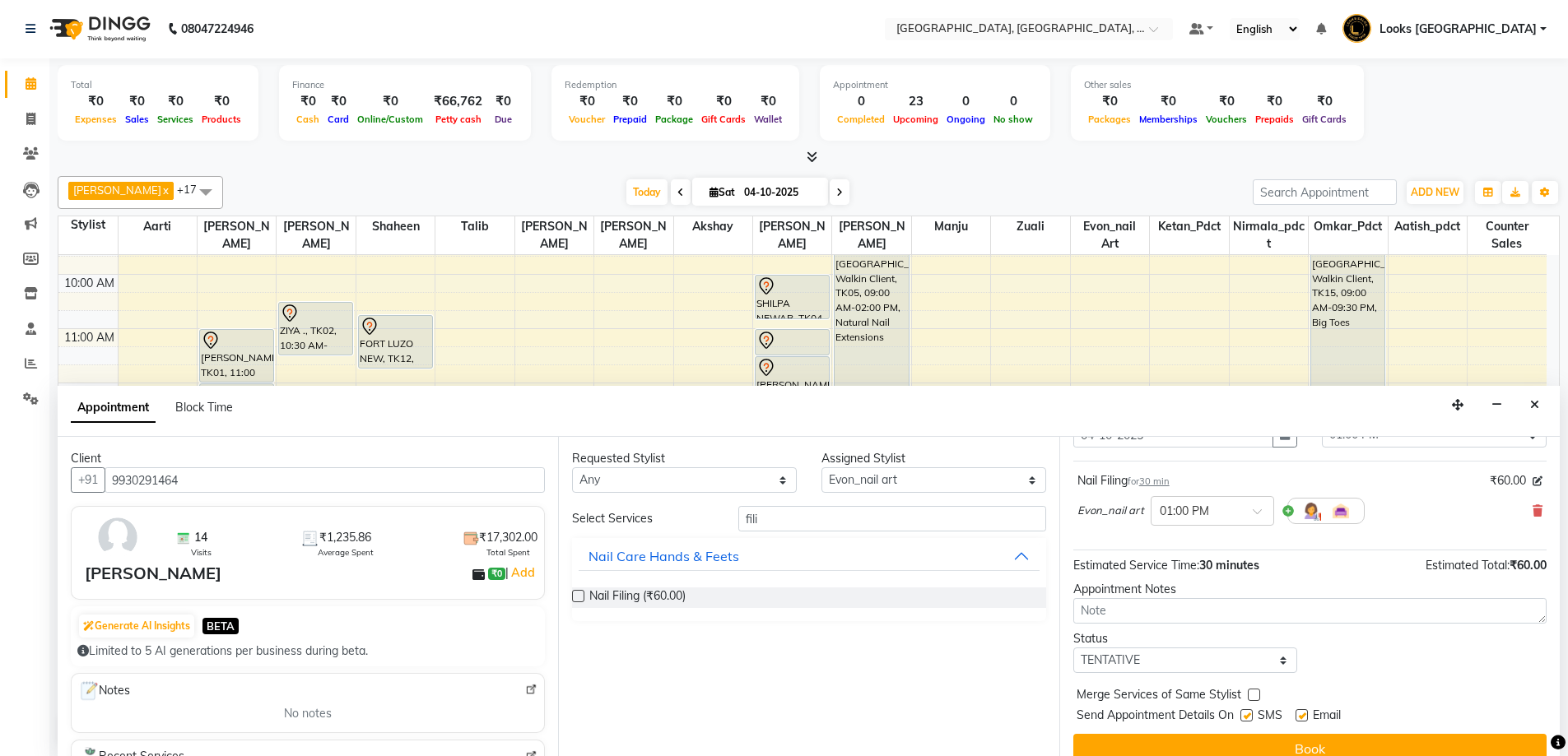
scroll to position [98, 0]
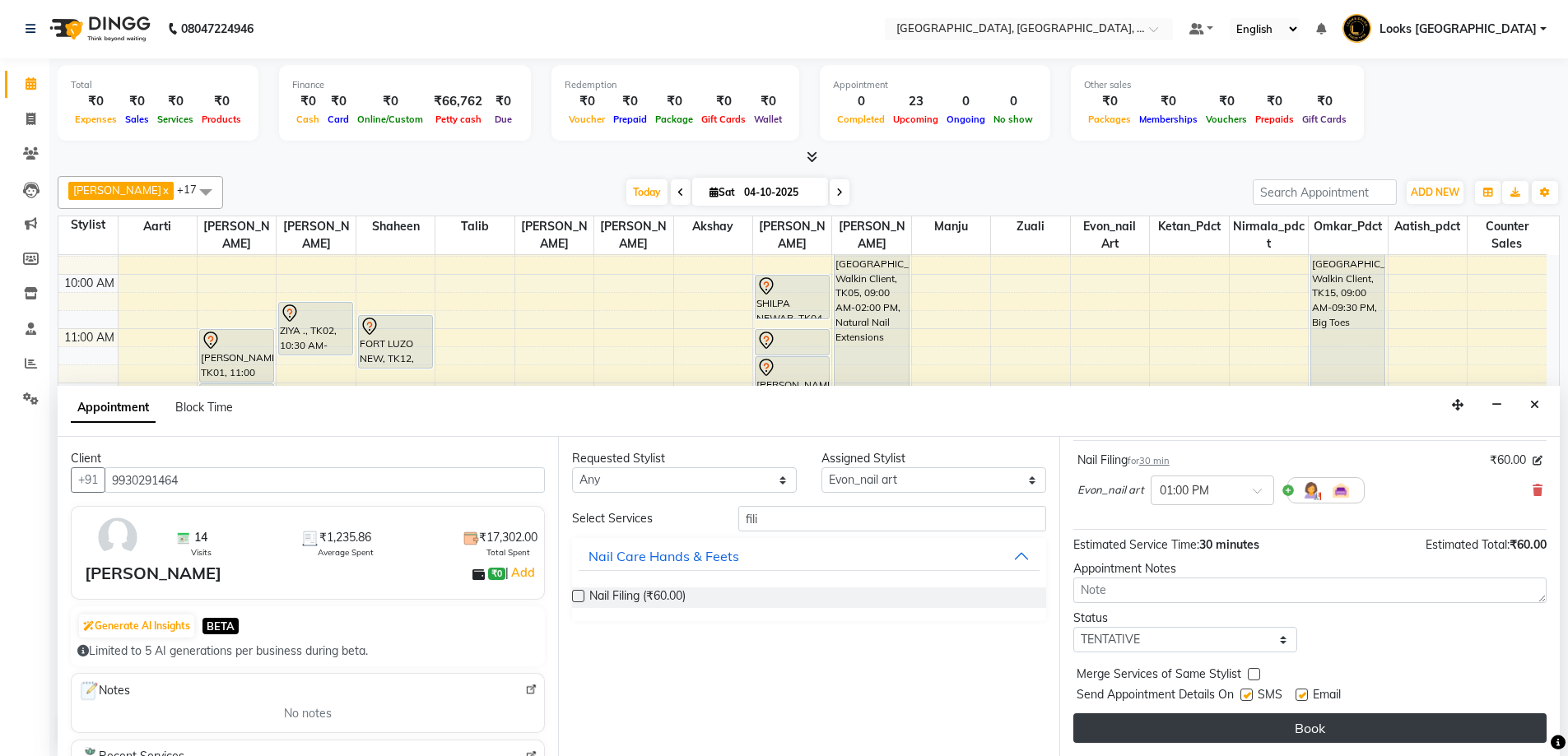
click at [1245, 722] on button "Book" at bounding box center [1310, 728] width 473 height 30
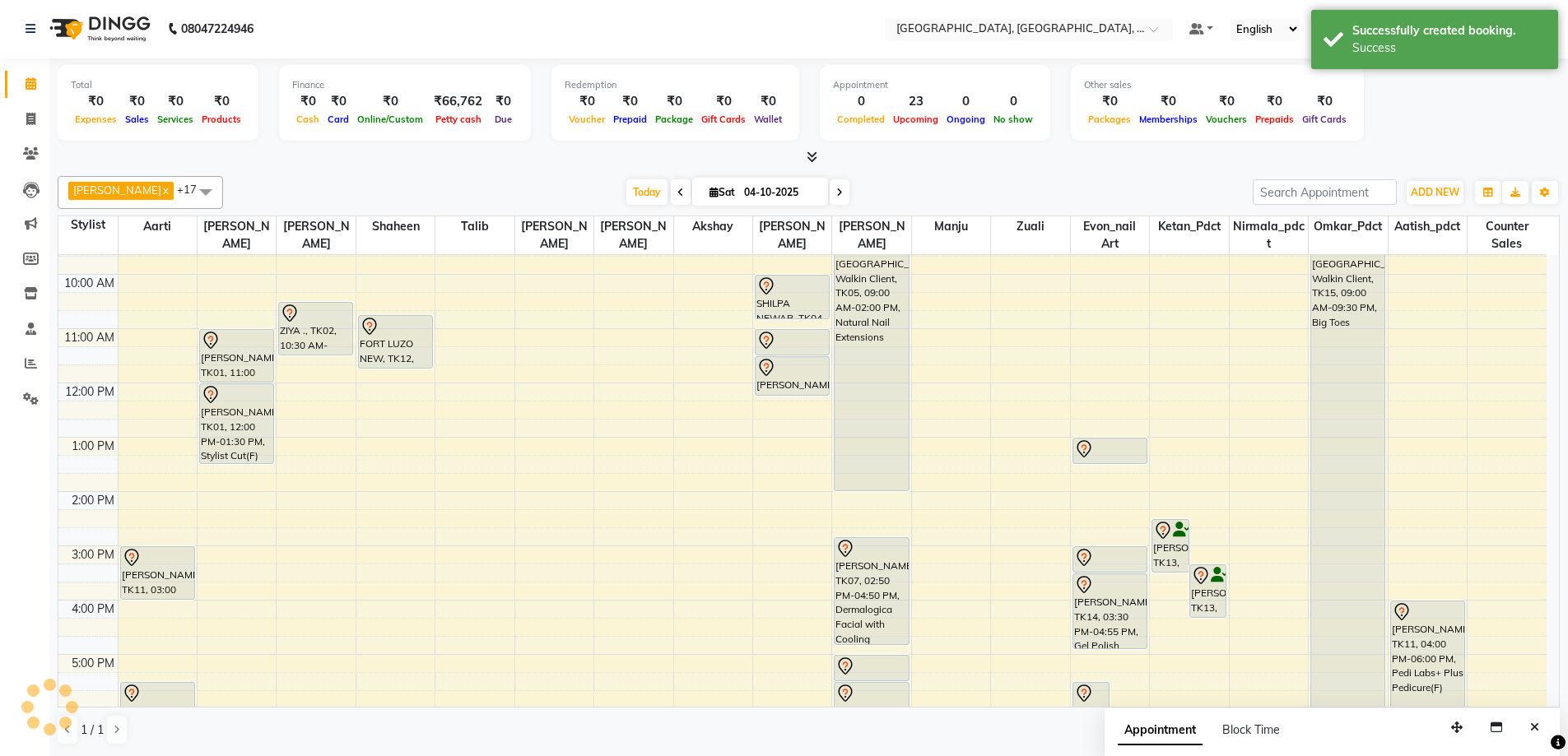
scroll to position [0, 0]
drag, startPoint x: 1104, startPoint y: 465, endPoint x: 1104, endPoint y: 479, distance: 14.0
click at [1104, 479] on div "[PERSON_NAME], TK08, 05:30 PM-06:20 PM, Nail Paint(Each) jyoti kesrival, TK09, …" at bounding box center [1110, 519] width 79 height 705
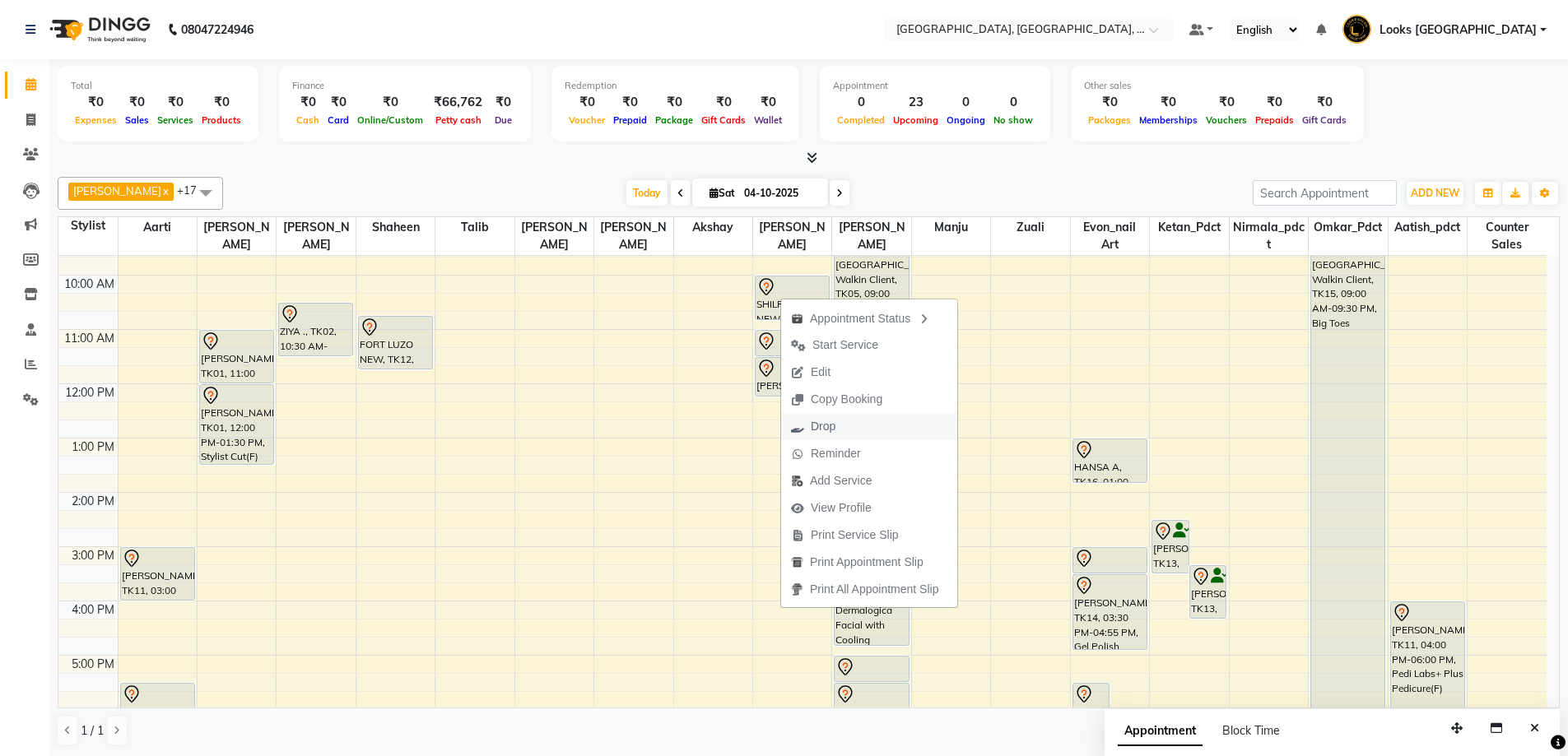
click at [818, 428] on span "Drop" at bounding box center [823, 427] width 24 height 17
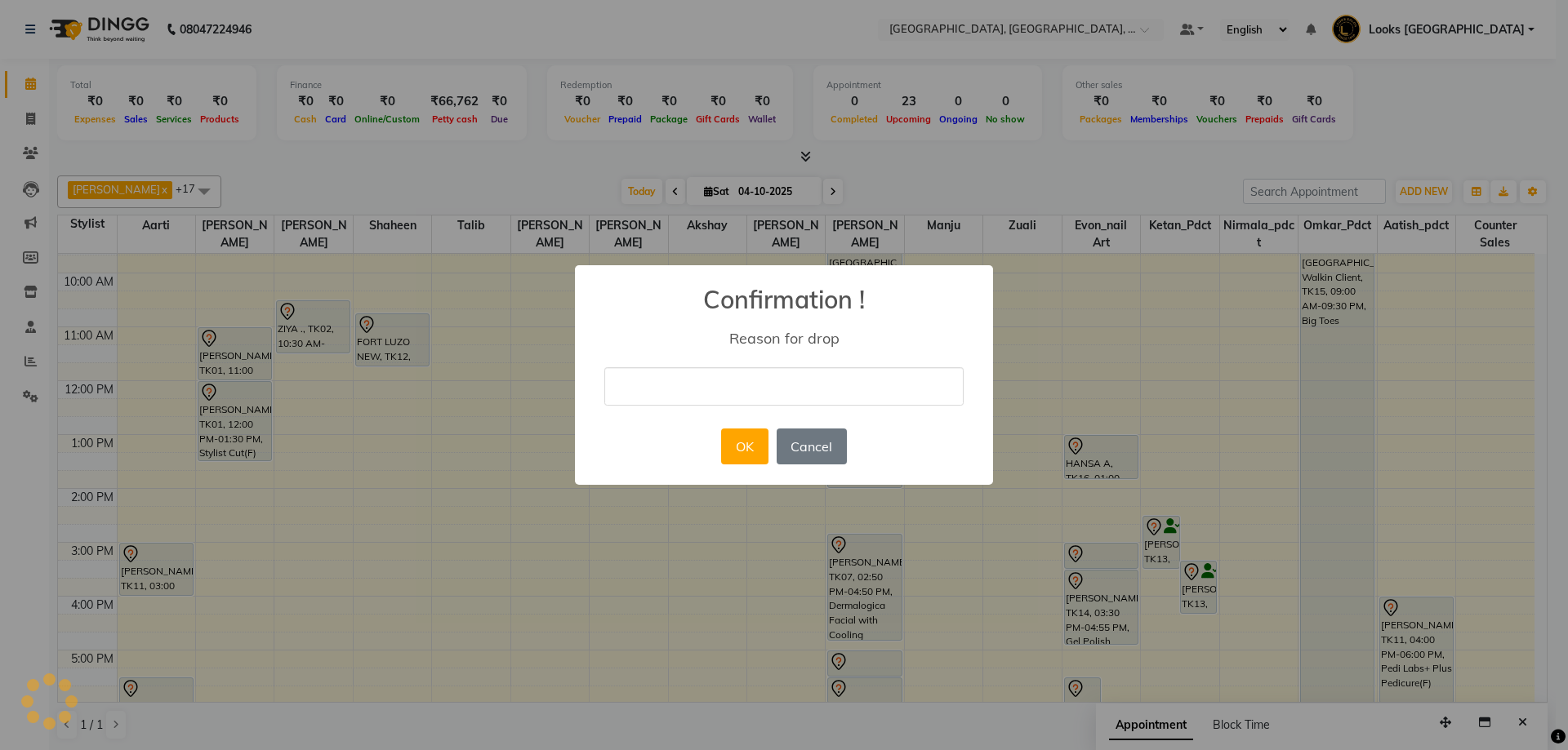
click at [800, 392] on input "text" at bounding box center [783, 386] width 360 height 38
click at [658, 385] on input "text" at bounding box center [783, 386] width 360 height 38
type input "CANCEL"
click at [735, 449] on button "OK" at bounding box center [744, 446] width 47 height 36
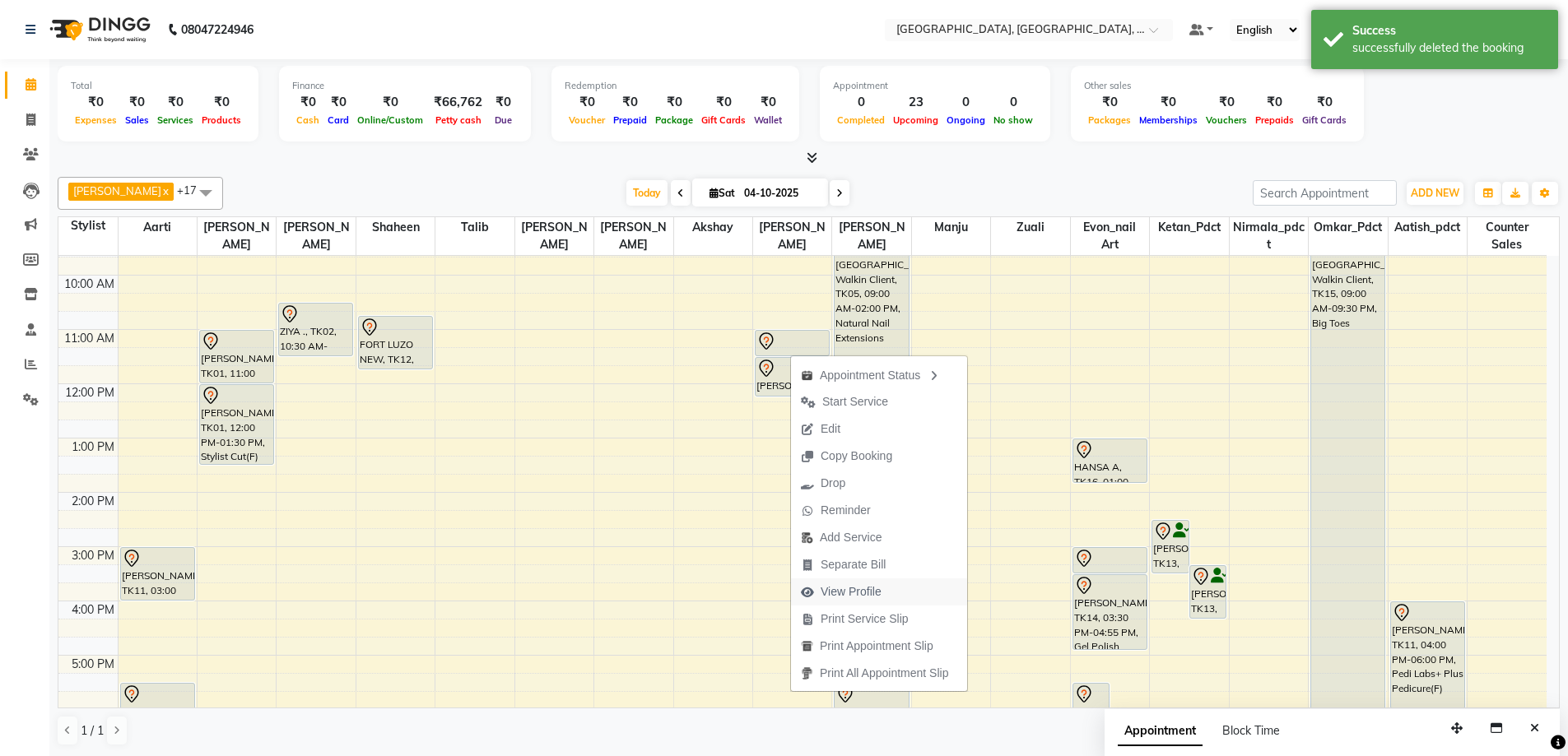
click at [834, 593] on span "View Profile" at bounding box center [852, 592] width 61 height 17
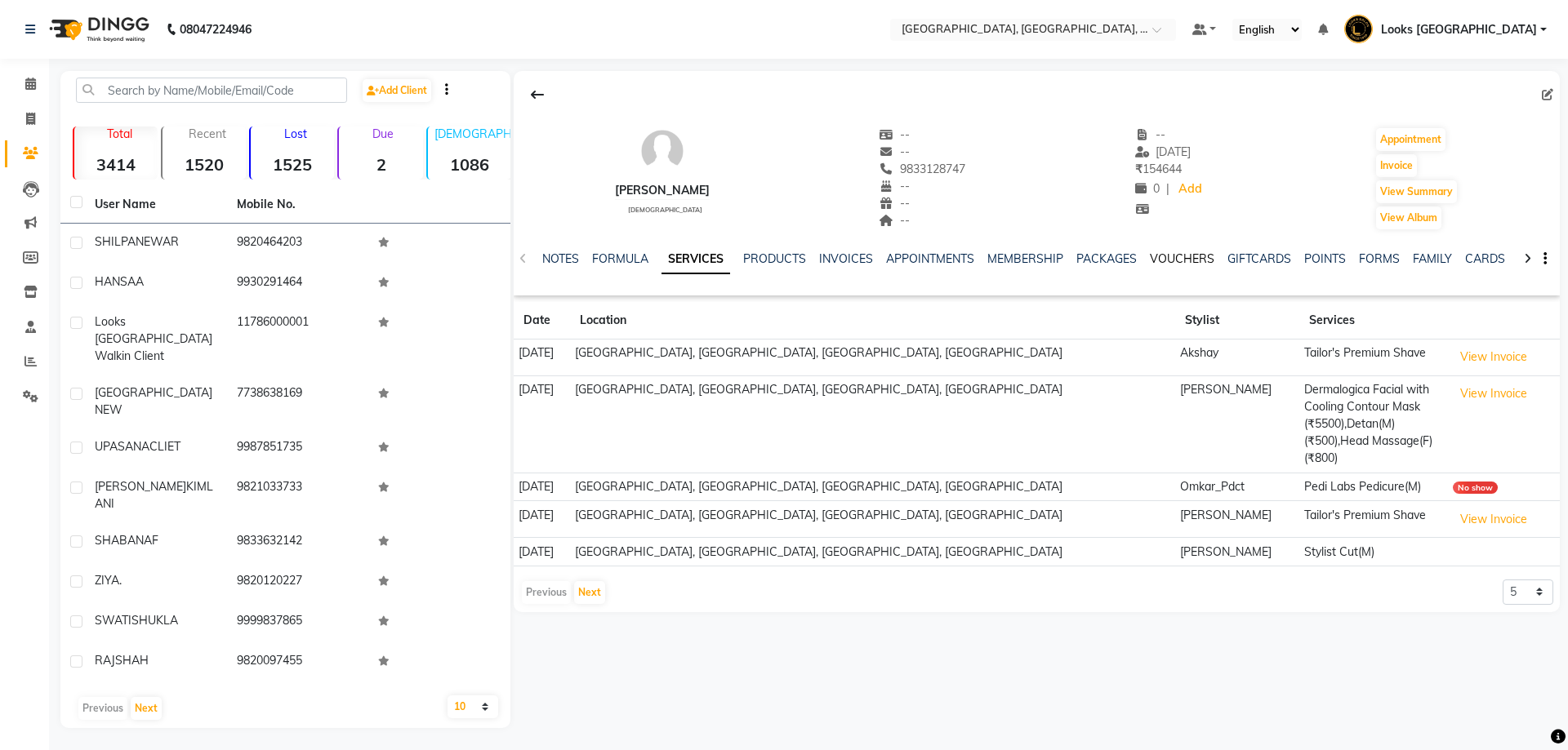
click at [1200, 263] on link "VOUCHERS" at bounding box center [1182, 258] width 64 height 15
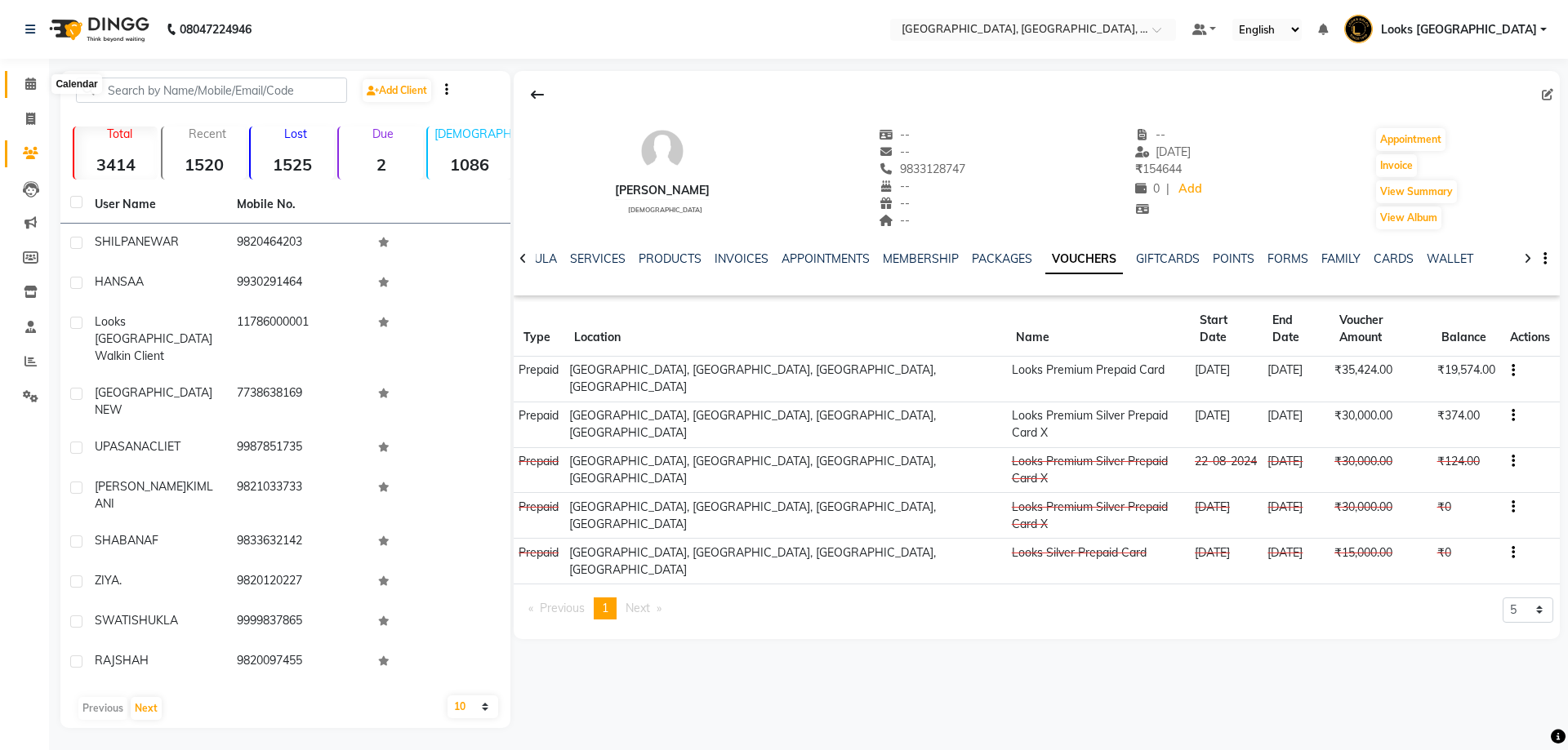
click at [26, 84] on icon at bounding box center [30, 84] width 10 height 12
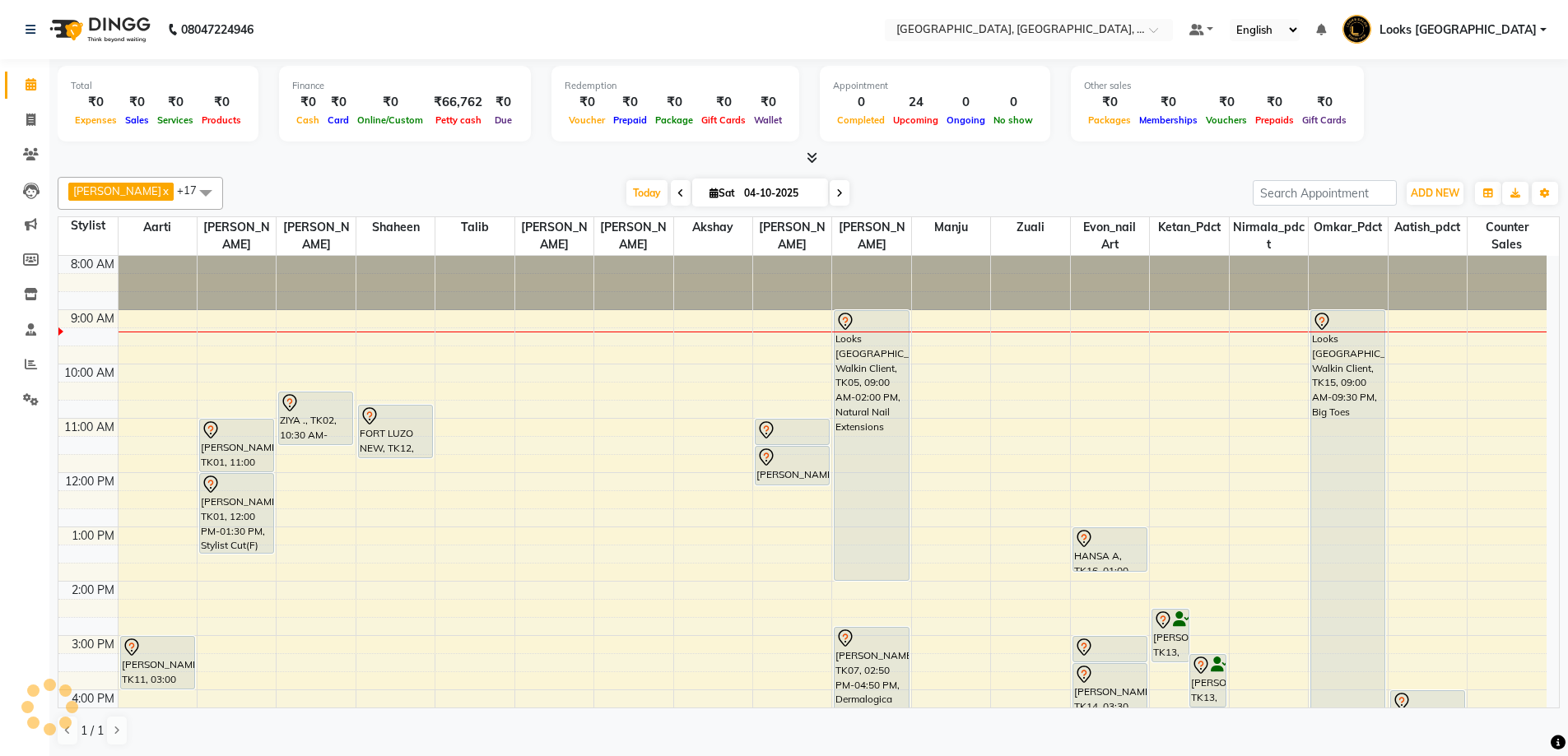
scroll to position [55, 0]
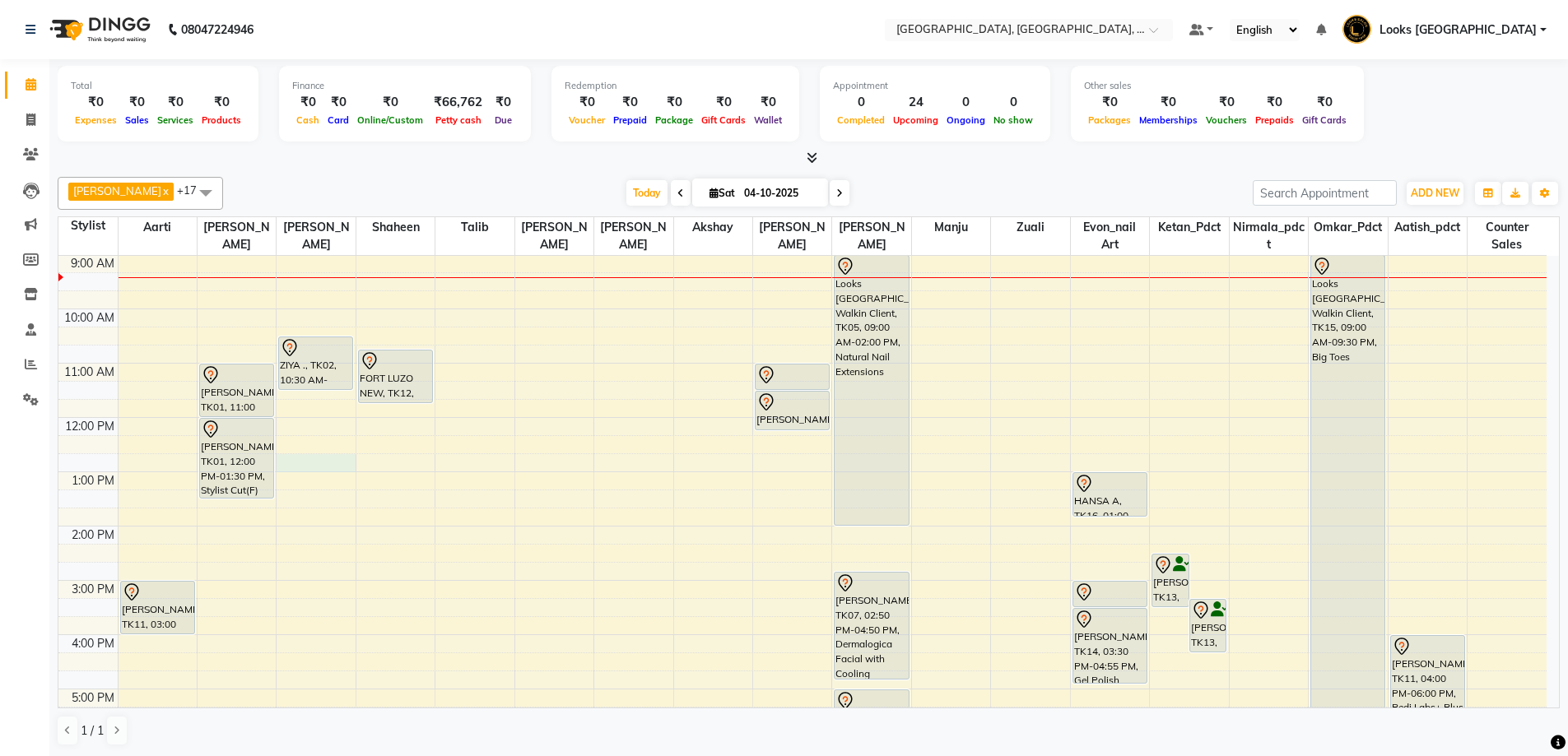
click at [299, 457] on div "8:00 AM 9:00 AM 10:00 AM 11:00 AM 12:00 PM 1:00 PM 2:00 PM 3:00 PM 4:00 PM 5:00…" at bounding box center [803, 553] width 1489 height 705
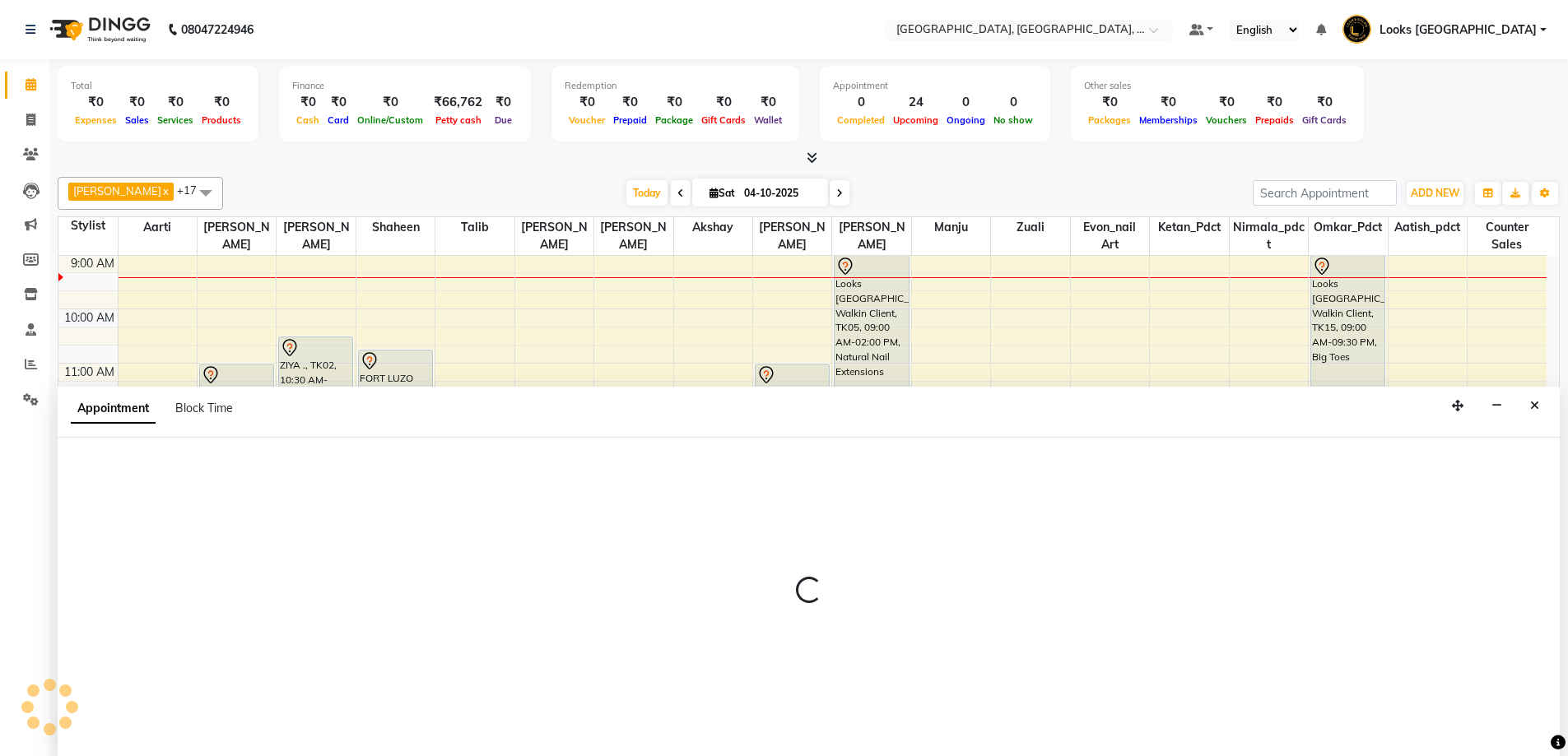
scroll to position [1, 0]
select select "23395"
select select "765"
select select "tentative"
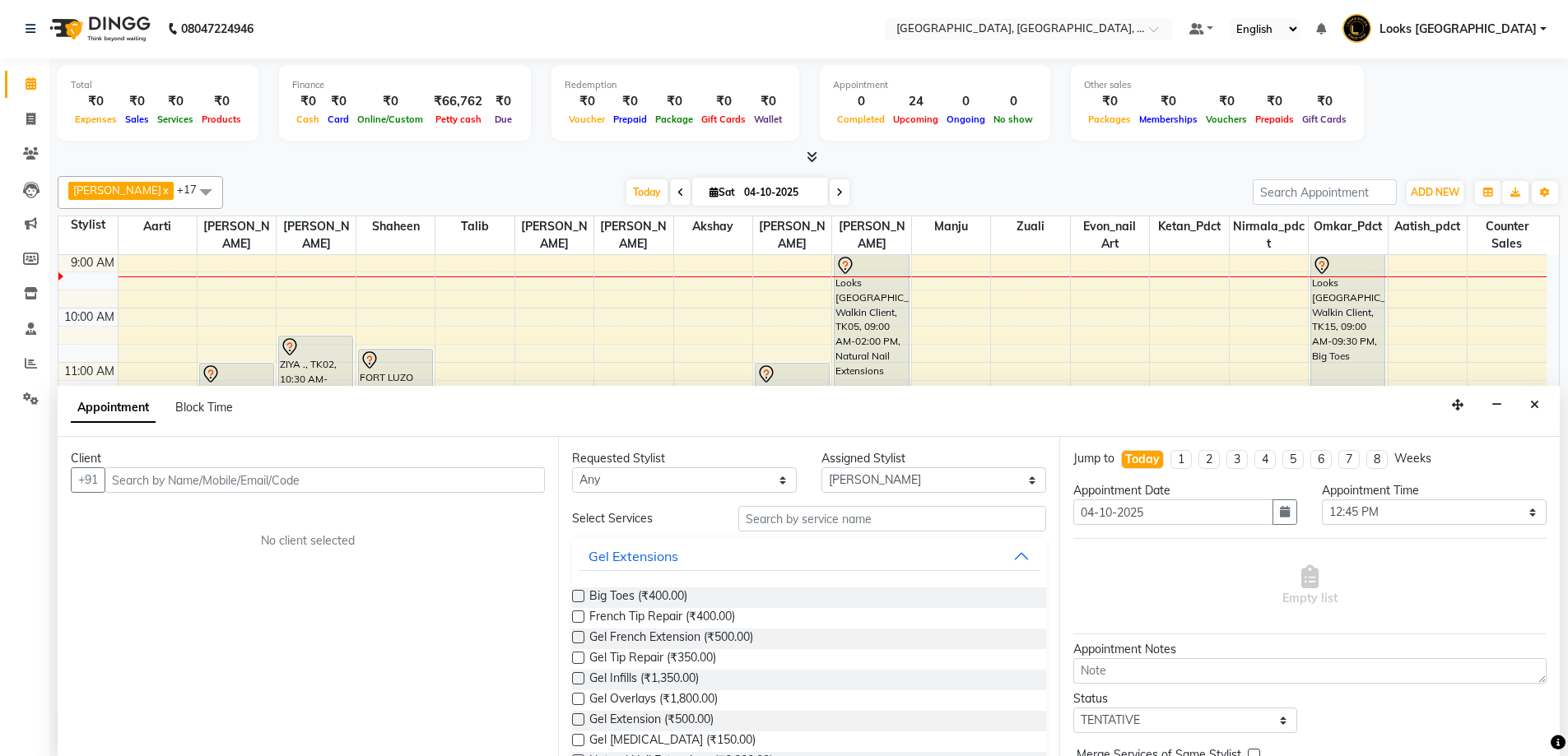
click at [280, 491] on input "text" at bounding box center [325, 479] width 440 height 25
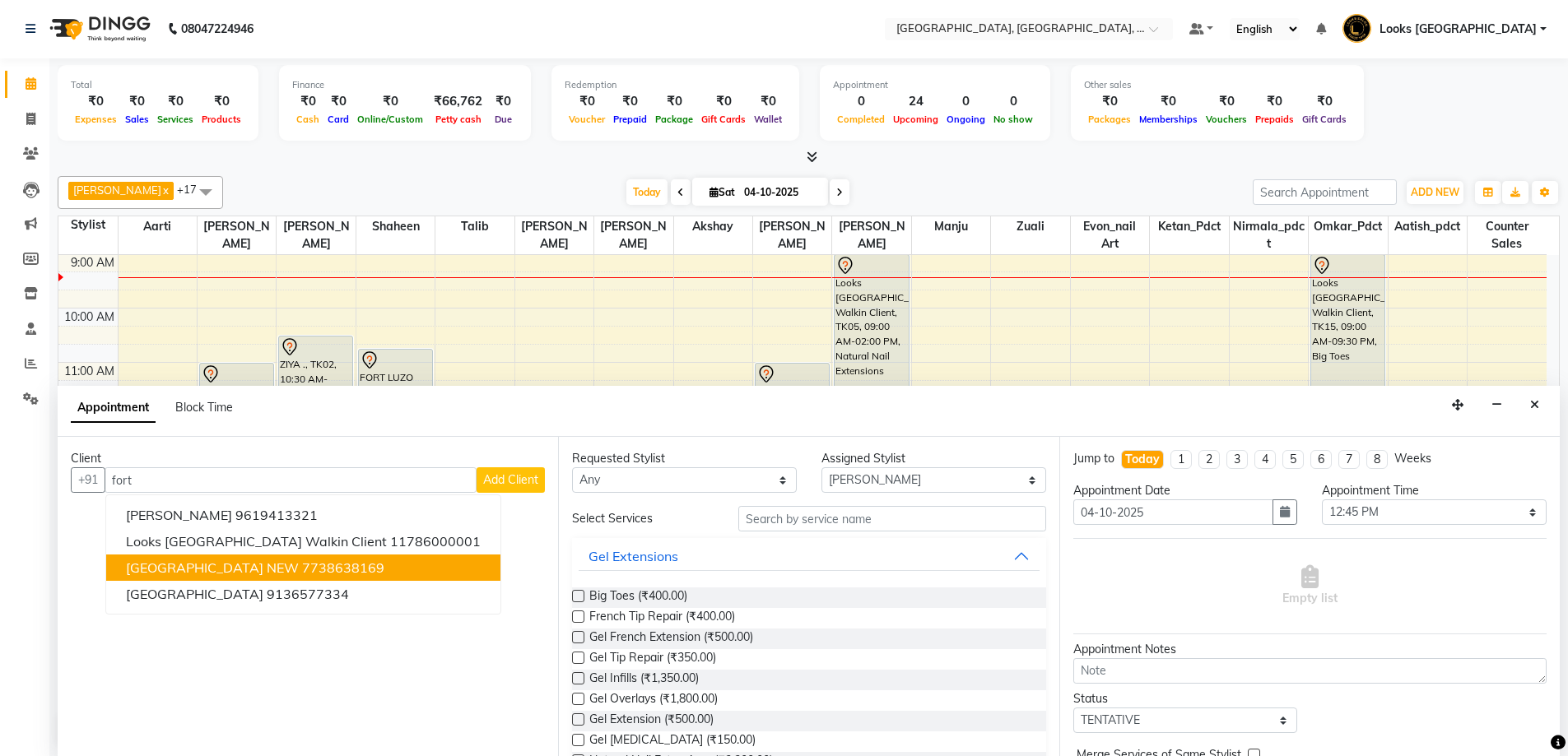
click at [302, 567] on ngb-highlight "7738638169" at bounding box center [343, 567] width 82 height 17
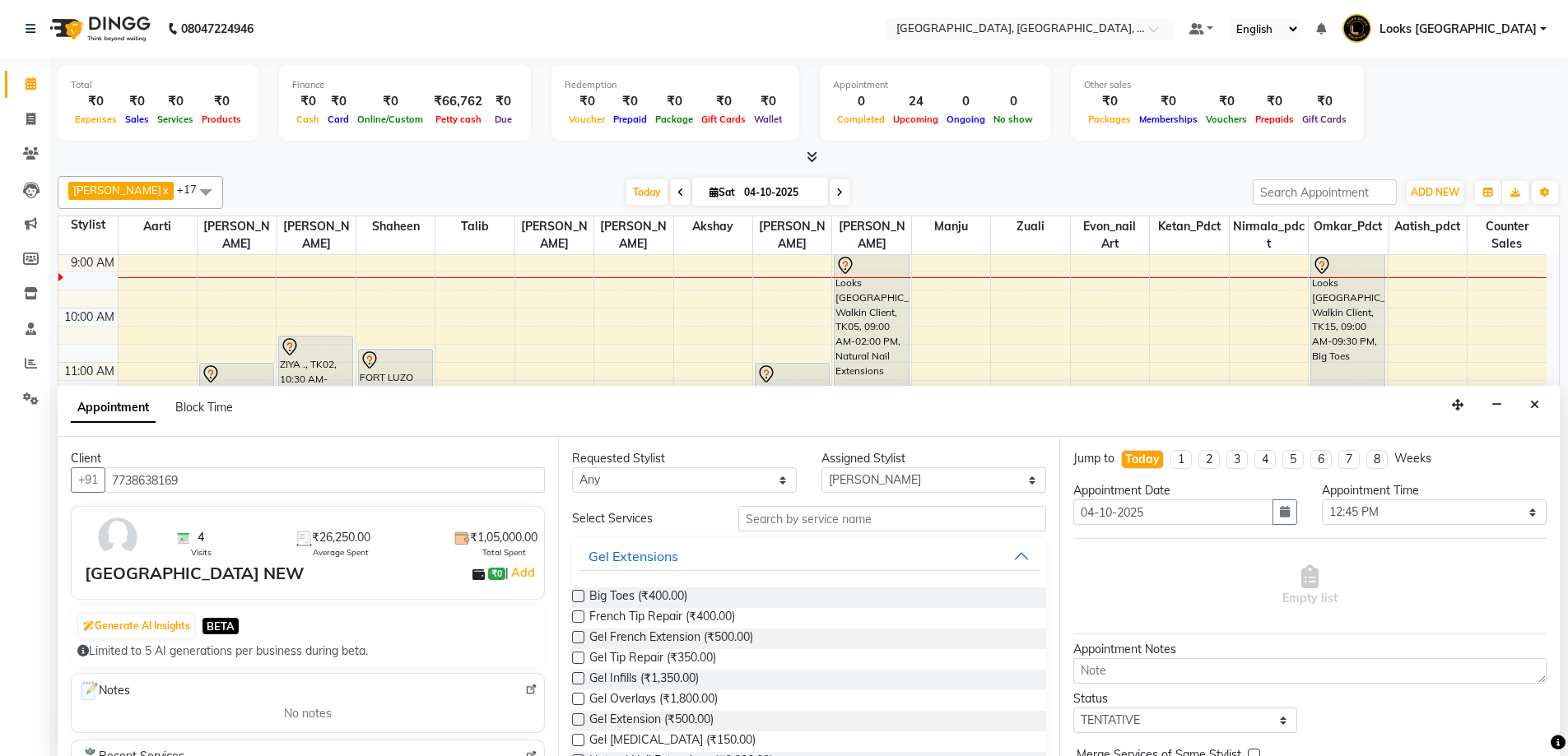
type input "7738638169"
click at [797, 524] on input "text" at bounding box center [892, 519] width 307 height 25
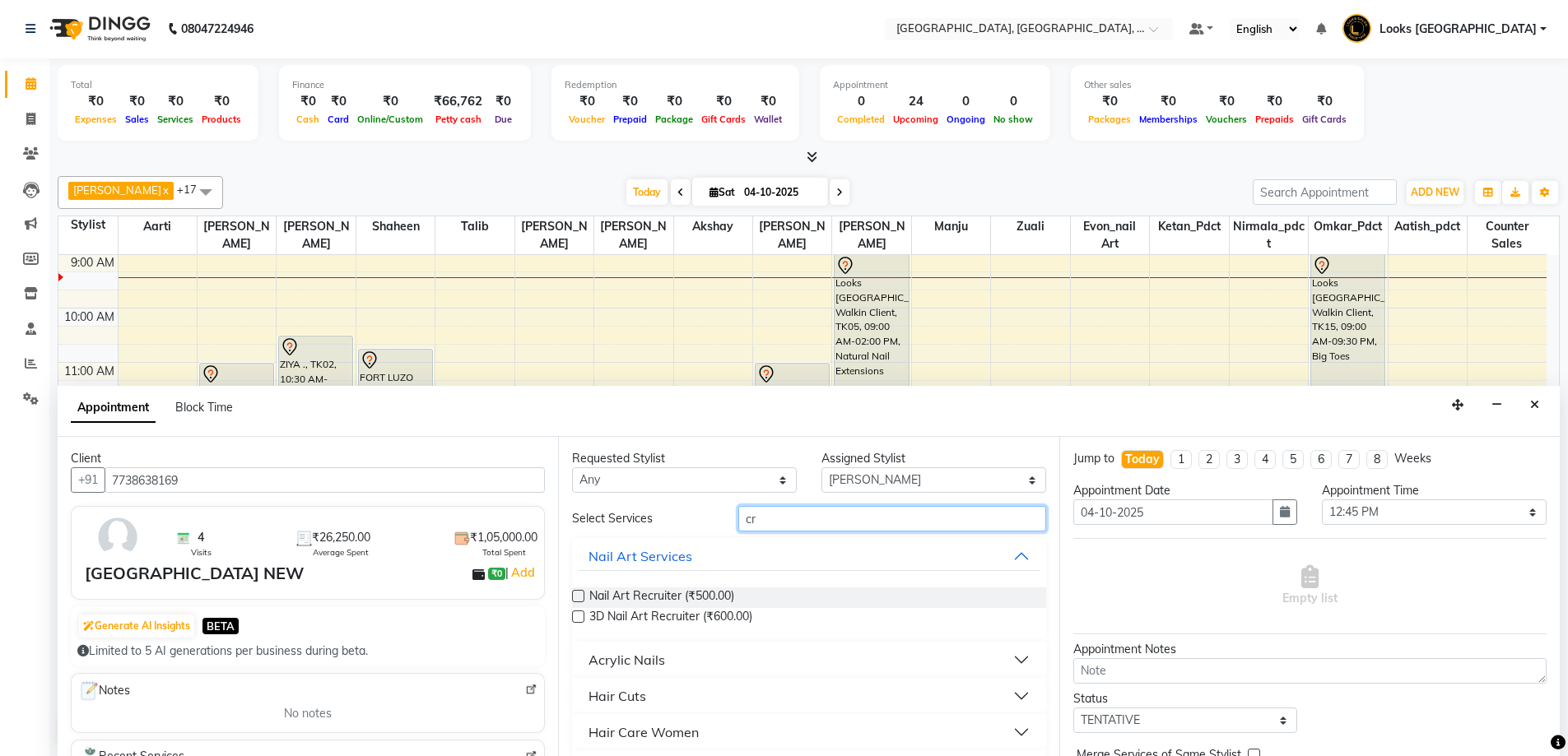
type input "cr"
click at [650, 697] on button "Hair Cuts" at bounding box center [809, 696] width 460 height 30
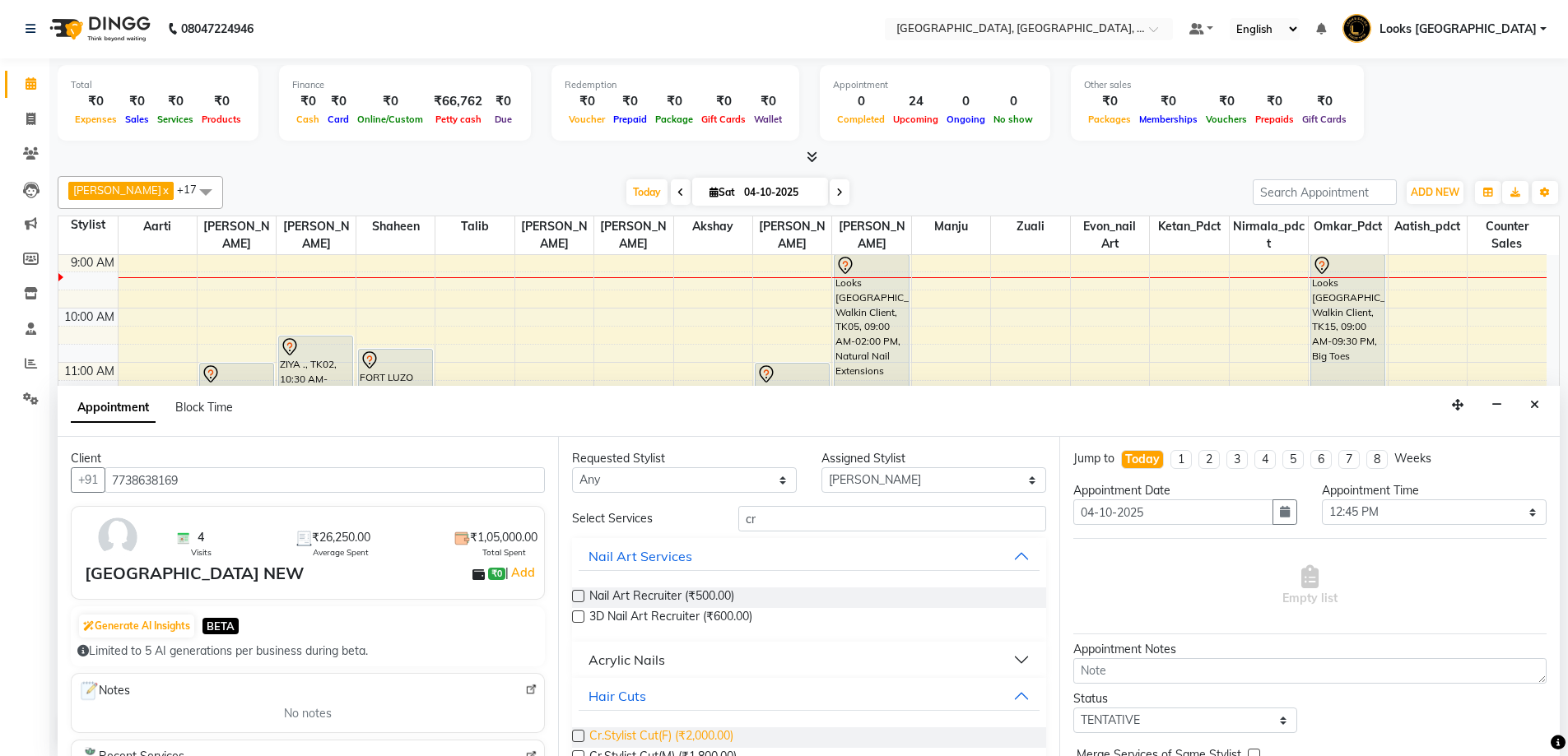
click at [663, 739] on span "Cr.Stylist Cut(F) (₹2,000.00)" at bounding box center [661, 738] width 144 height 21
checkbox input "false"
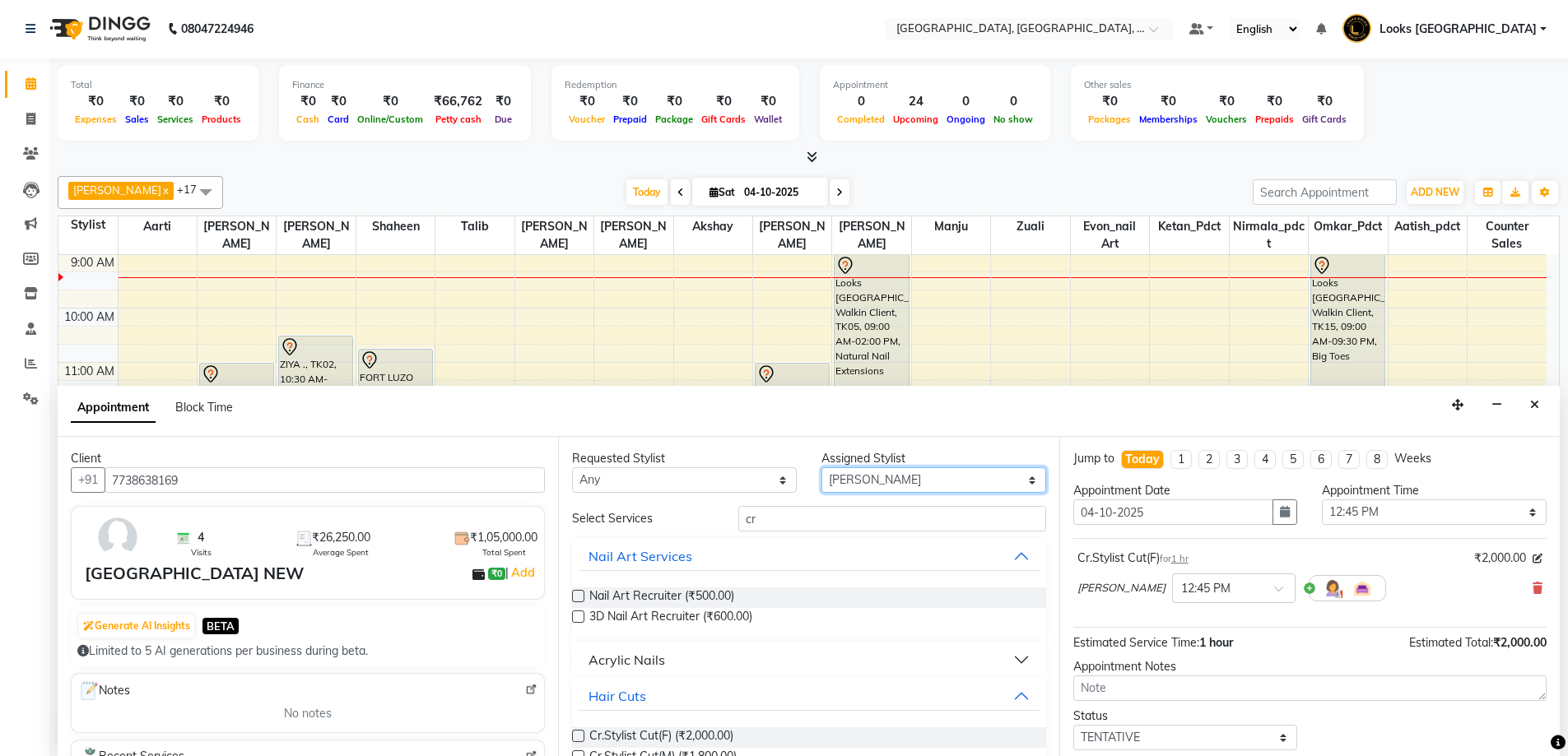
click at [862, 489] on select "Select Aarti Aatish_pdct [PERSON_NAME] K Counter Sales Evon_nail art [PERSON_NA…" at bounding box center [934, 479] width 224 height 25
select select "23399"
click at [822, 467] on select "Select Aarti Aatish_pdct [PERSON_NAME] K Counter Sales Evon_nail art [PERSON_NA…" at bounding box center [934, 479] width 224 height 25
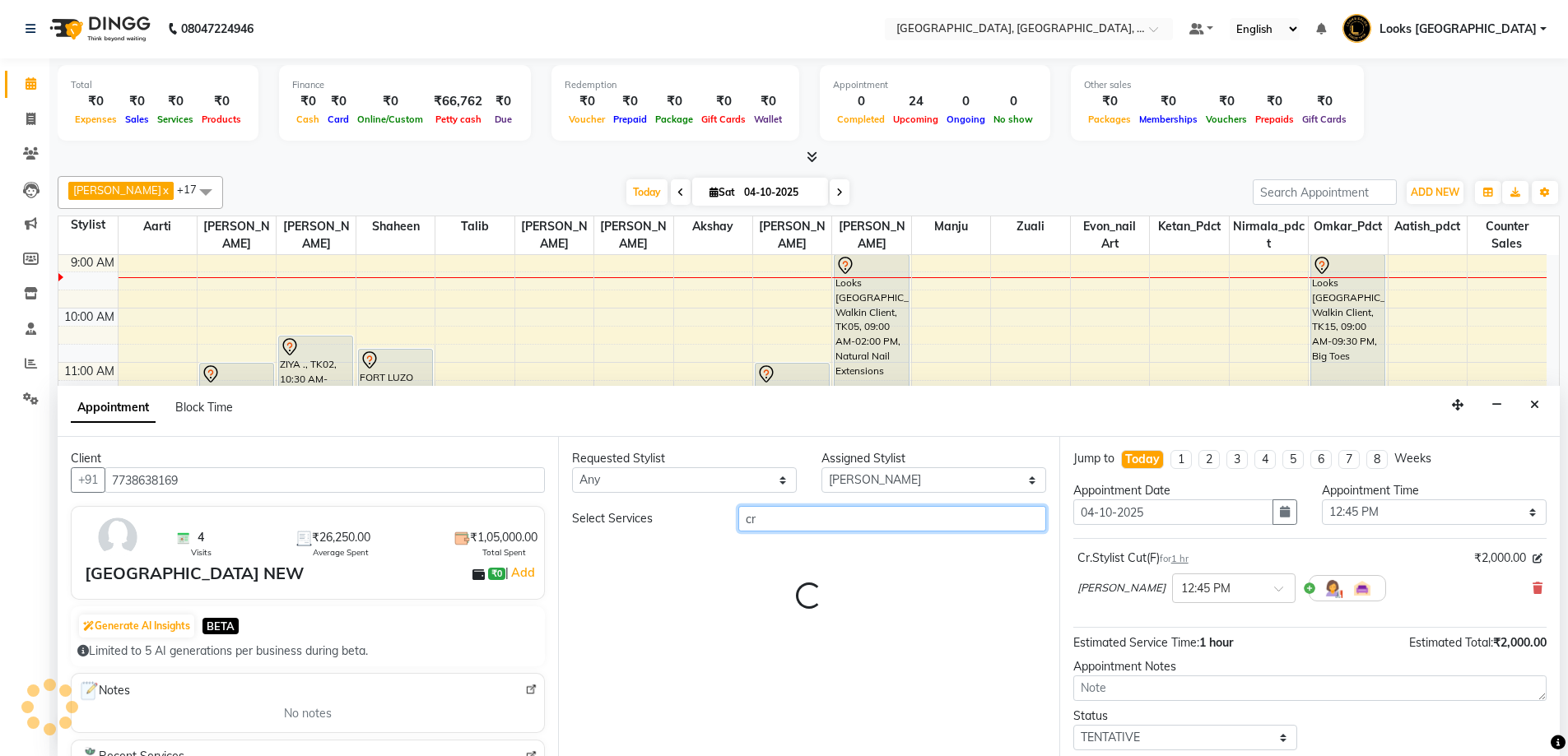
drag, startPoint x: 793, startPoint y: 513, endPoint x: 732, endPoint y: 526, distance: 62.4
click at [732, 526] on div "cr" at bounding box center [892, 519] width 333 height 25
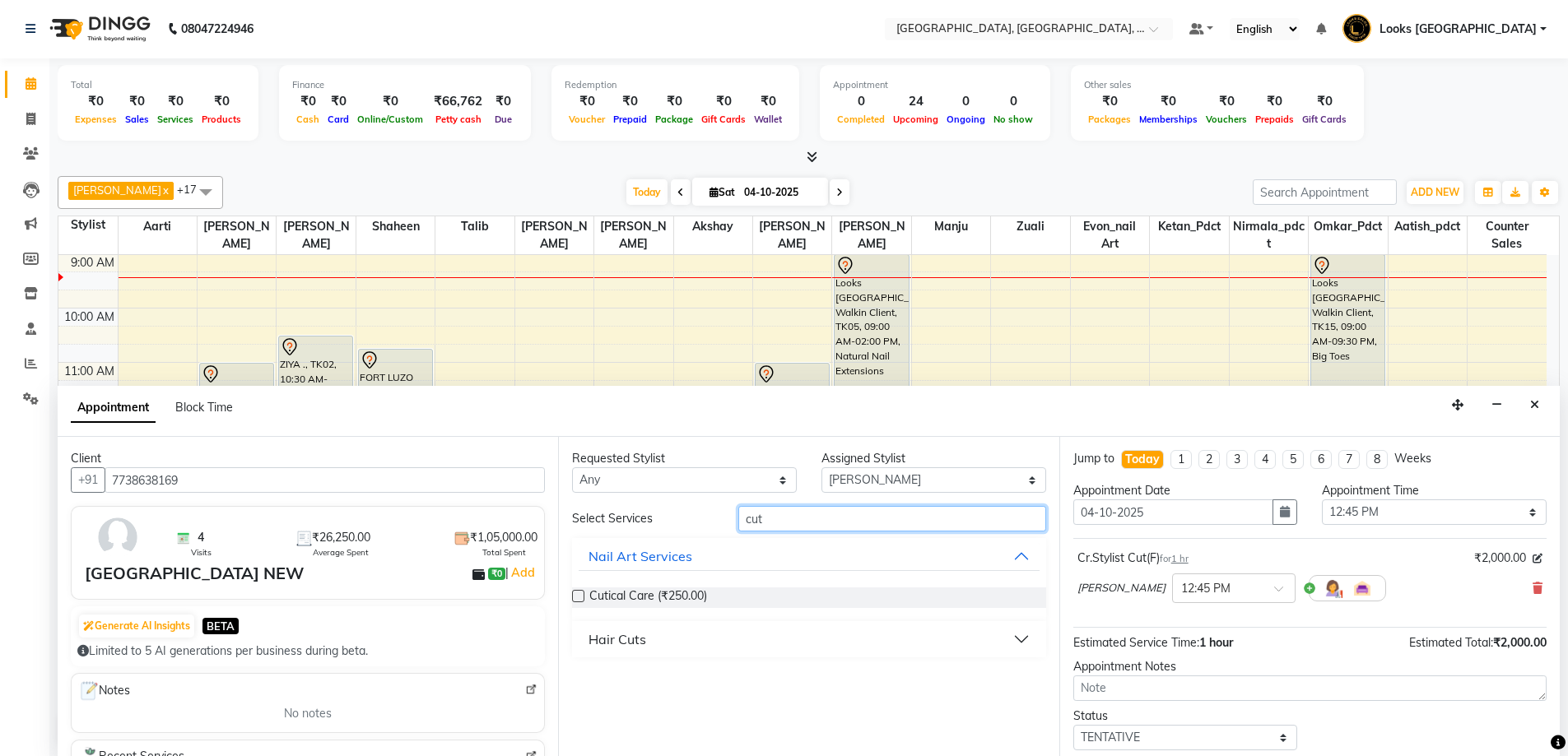
type input "cut"
click at [603, 634] on div "Hair Cuts" at bounding box center [618, 639] width 58 height 20
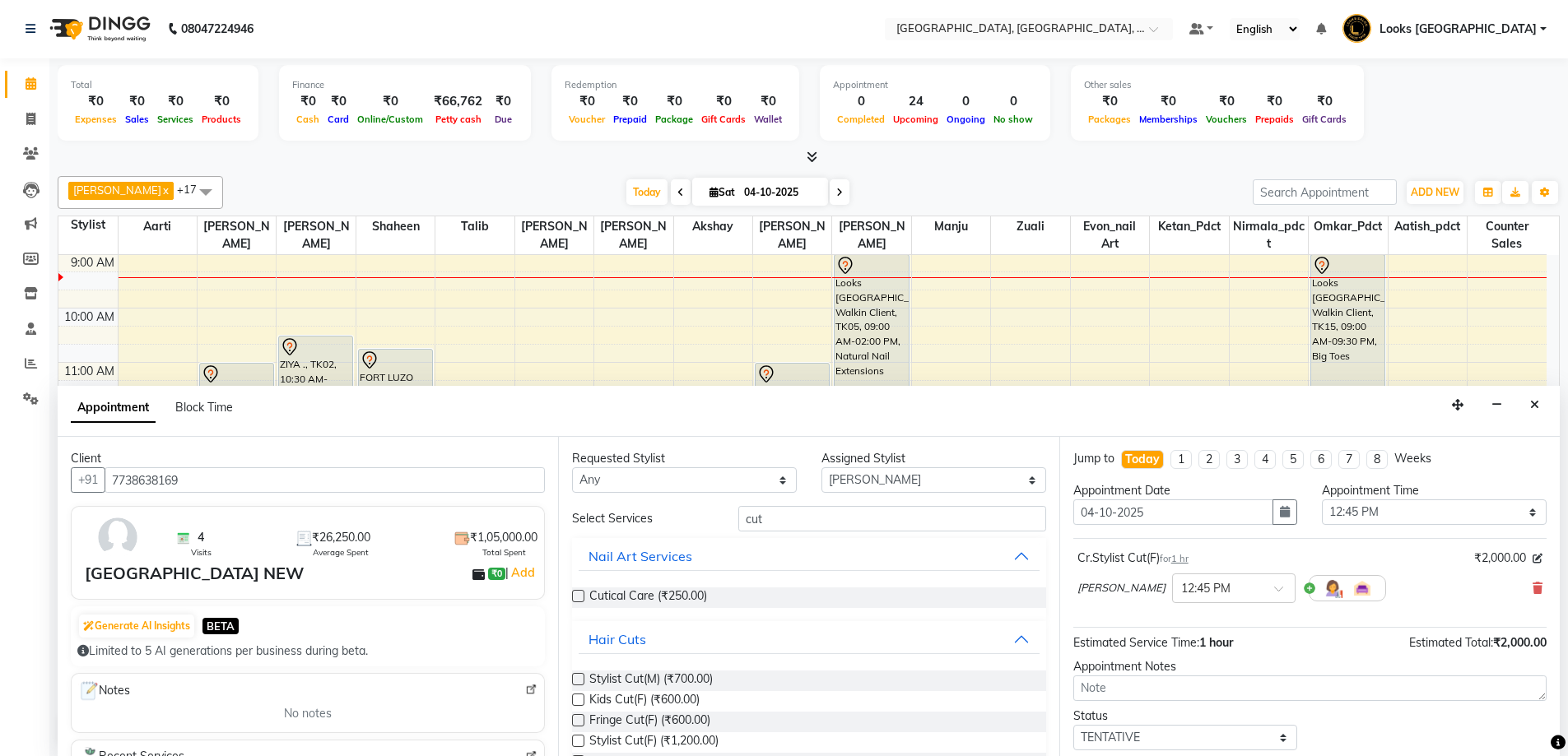
drag, startPoint x: 604, startPoint y: 675, endPoint x: 640, endPoint y: 667, distance: 36.9
click at [605, 676] on span "Stylist Cut(M) (₹700.00)" at bounding box center [651, 681] width 123 height 21
checkbox input "false"
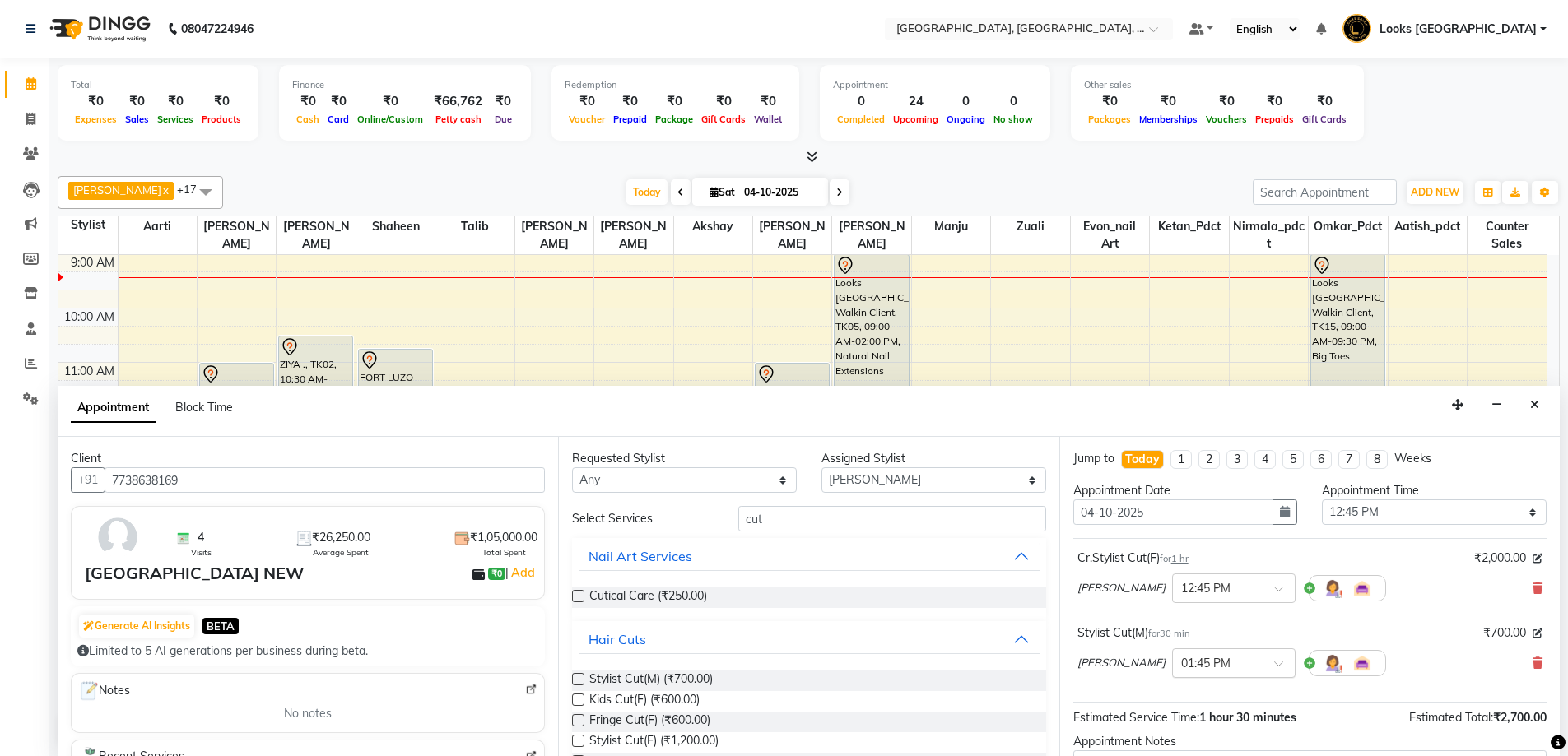
click at [1274, 665] on span at bounding box center [1285, 669] width 21 height 17
click at [1175, 736] on div "12:45 PM" at bounding box center [1233, 736] width 121 height 31
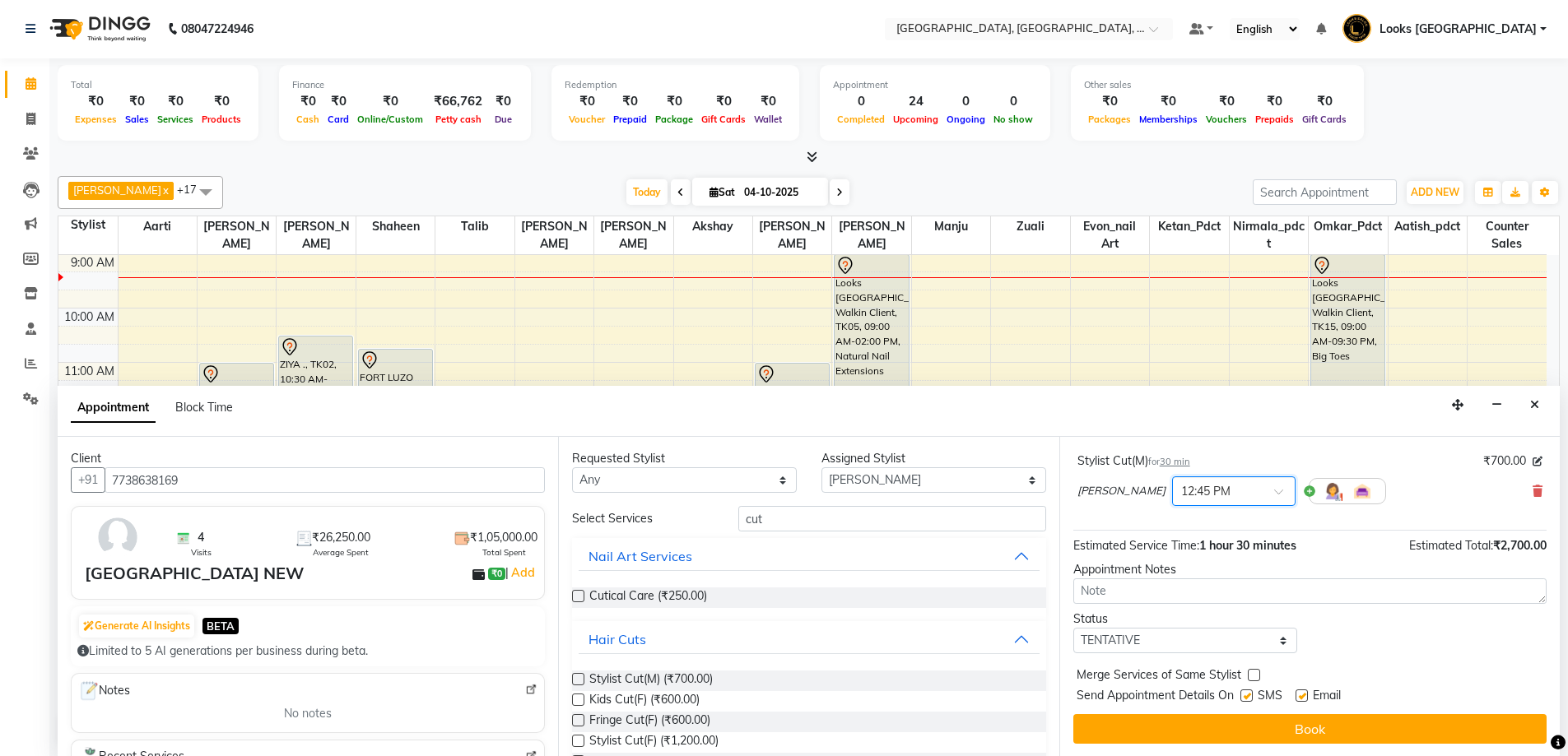
scroll to position [190, 0]
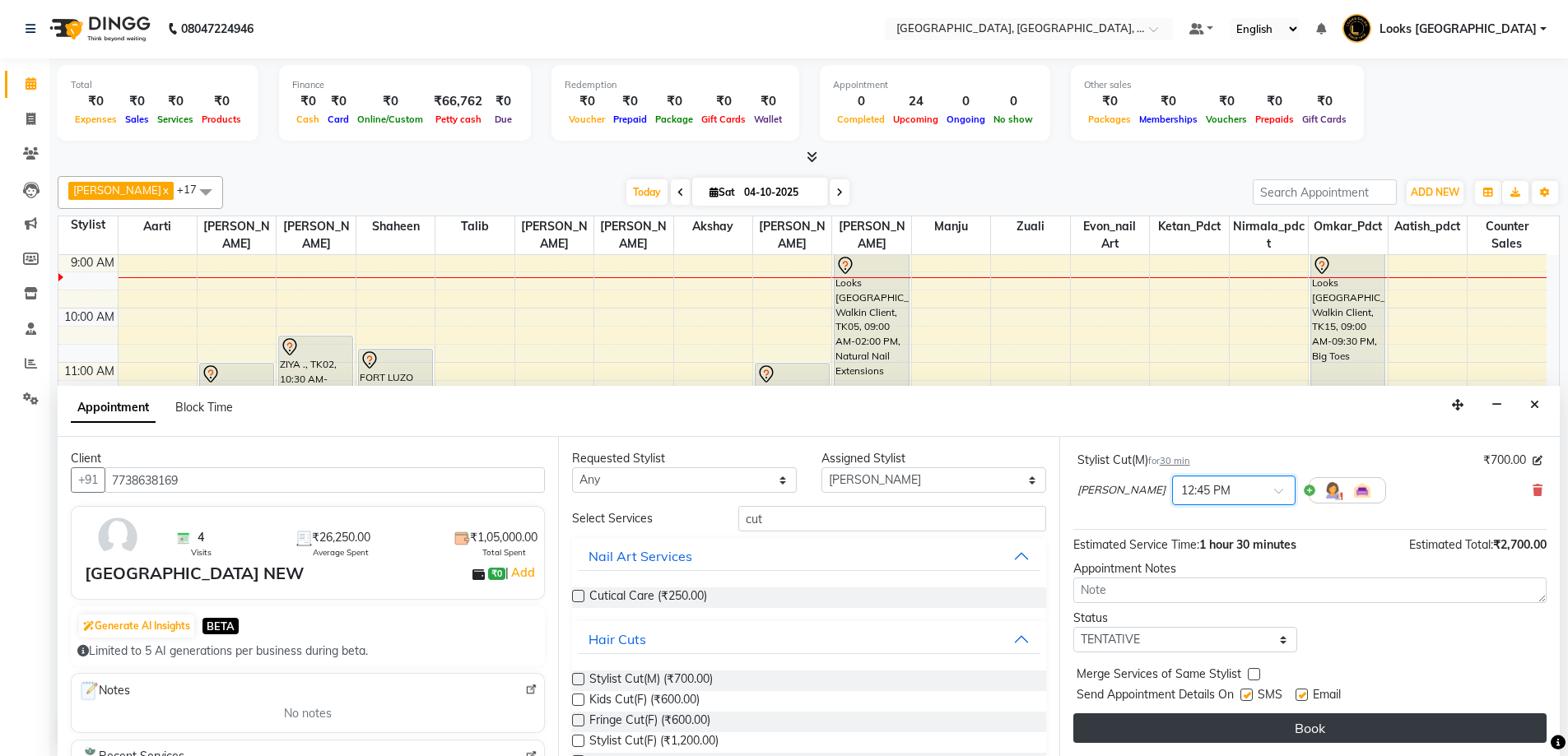
click at [1233, 736] on button "Book" at bounding box center [1310, 728] width 473 height 30
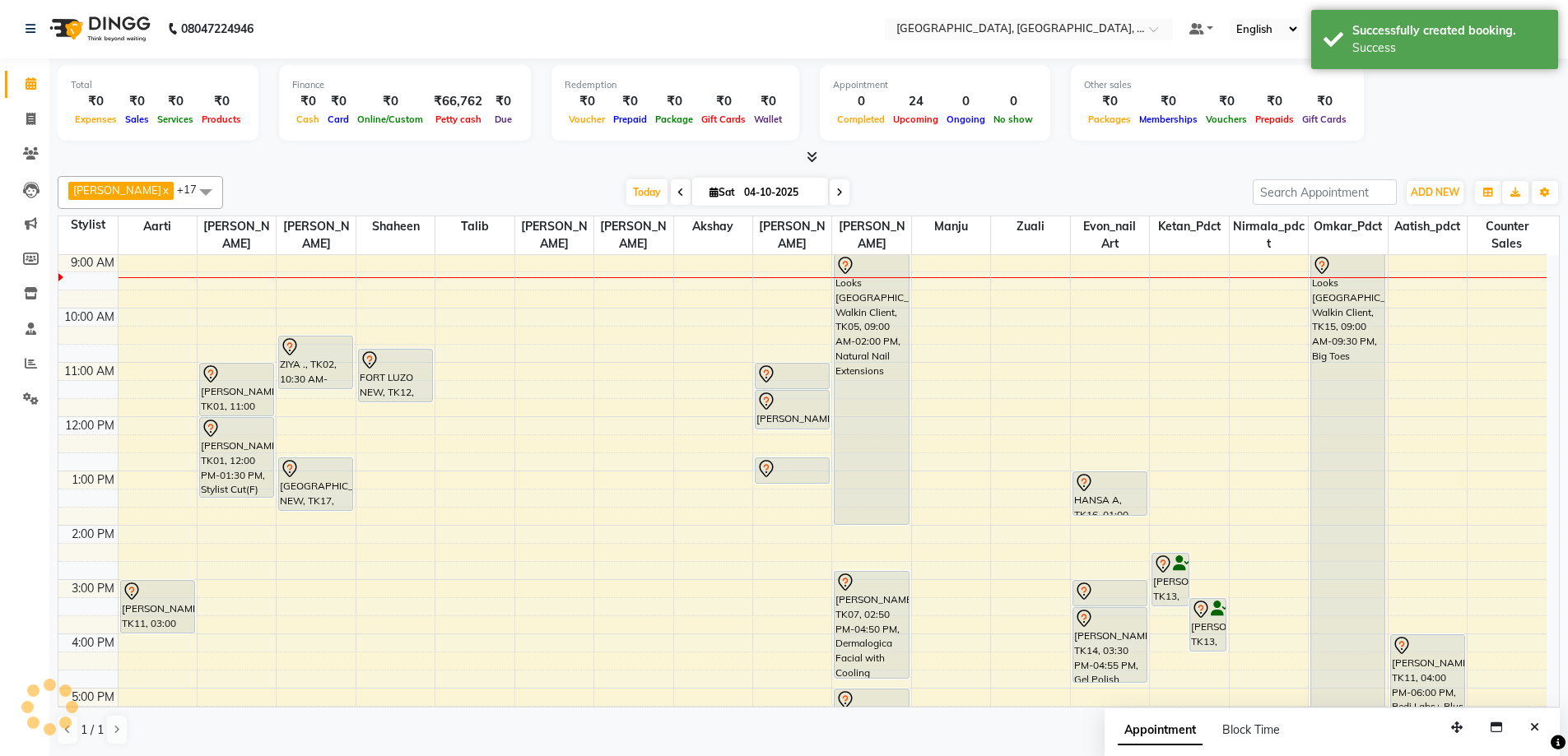
scroll to position [0, 0]
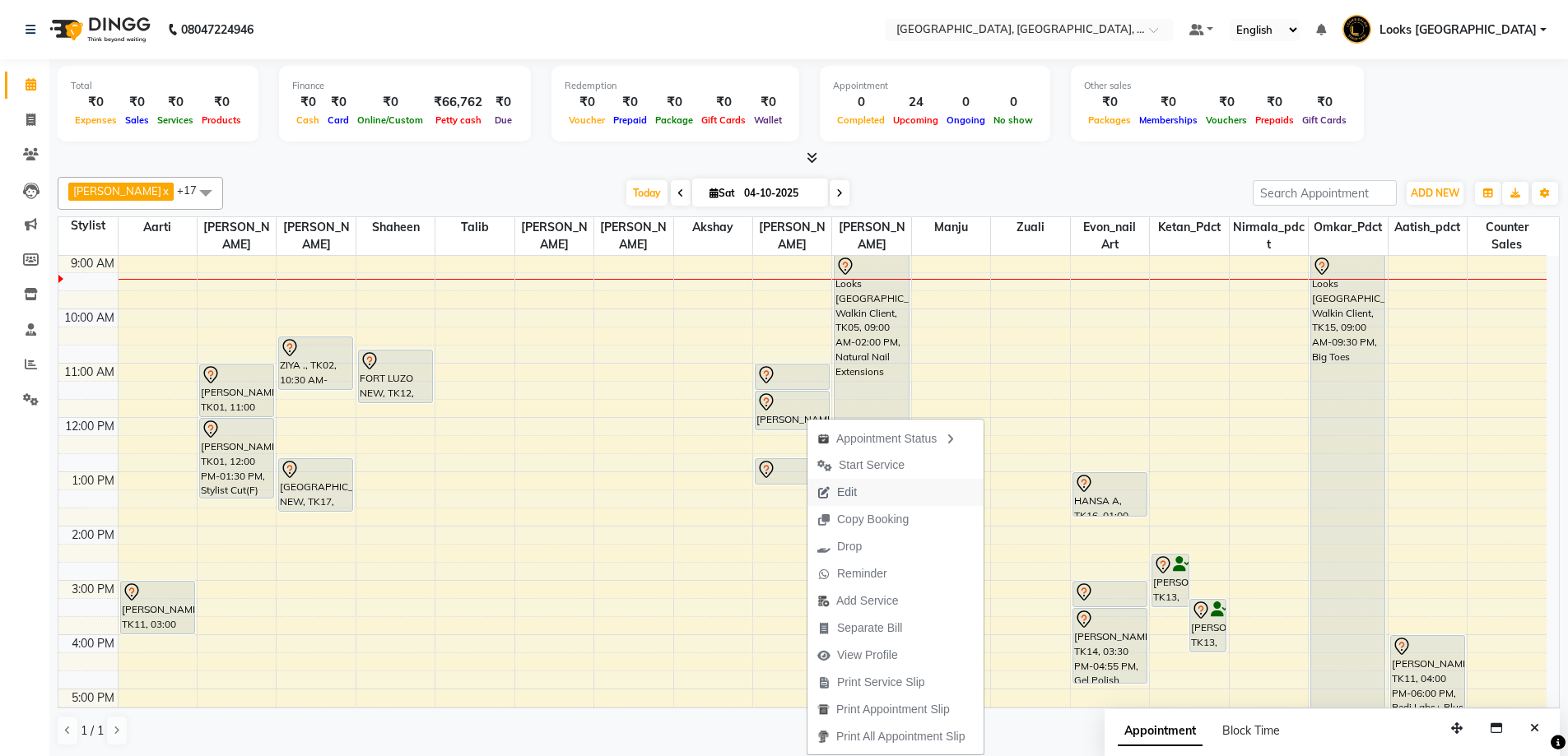
click at [855, 497] on span "Edit" at bounding box center [847, 492] width 20 height 17
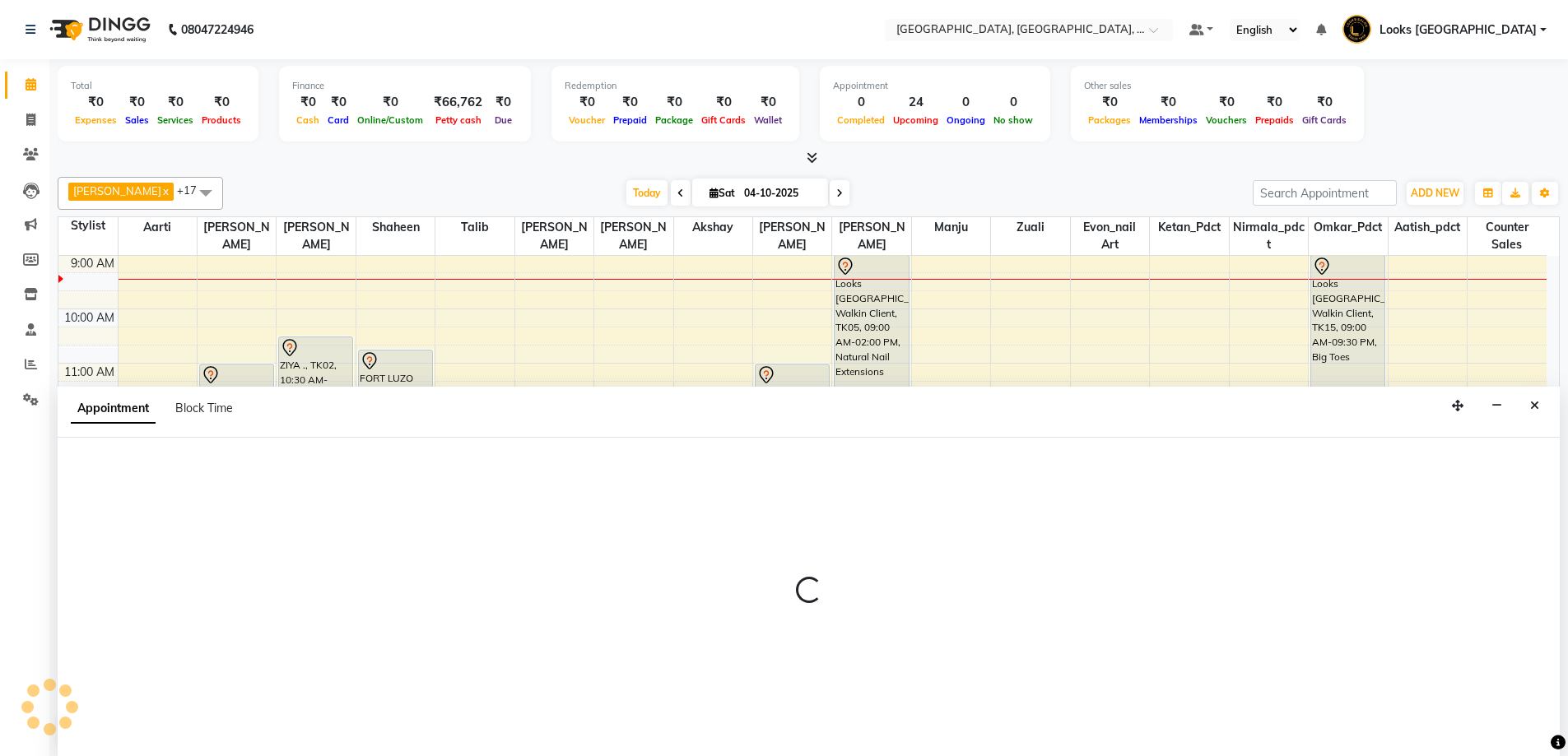
select select "tentative"
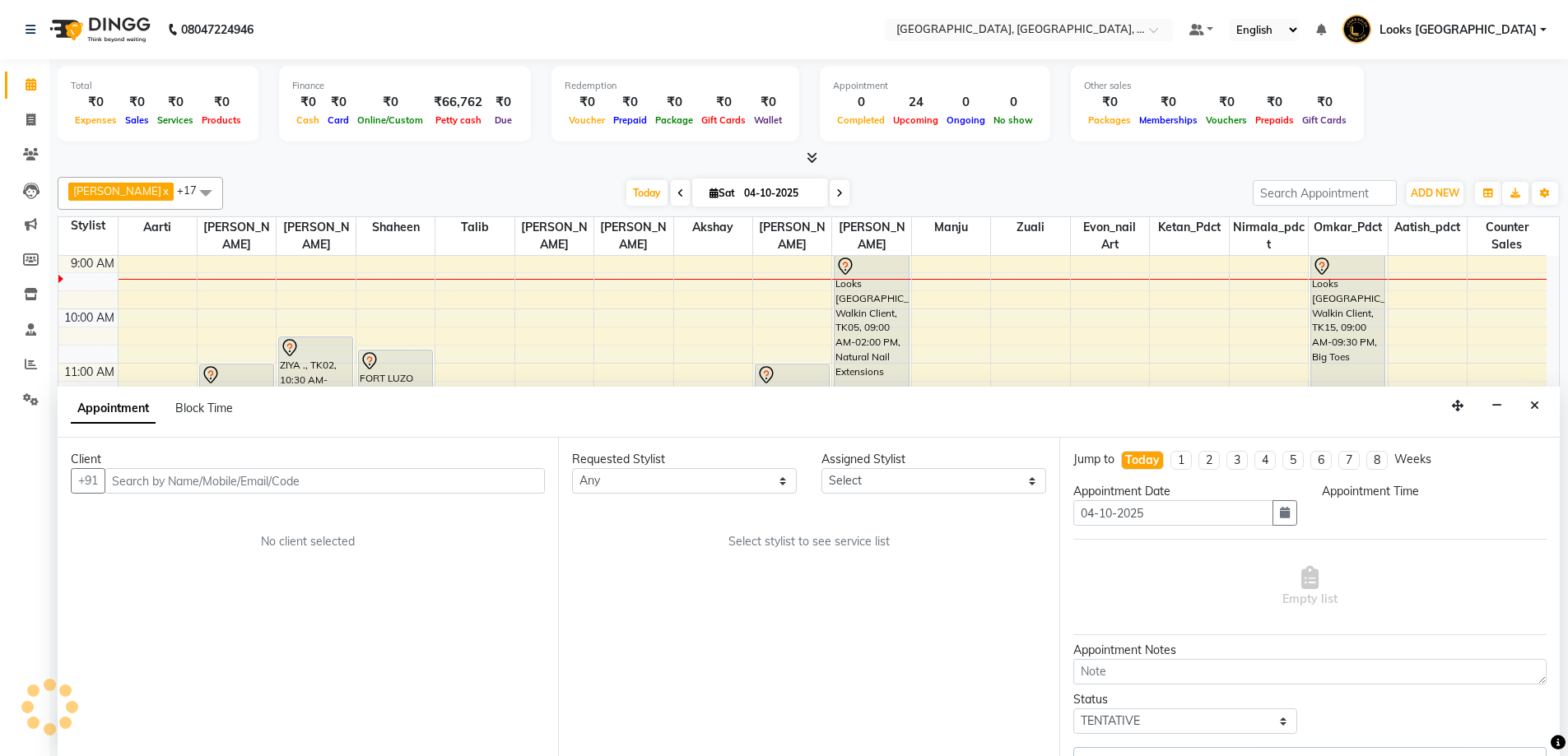
select select "660"
select select "23399"
select select "1836"
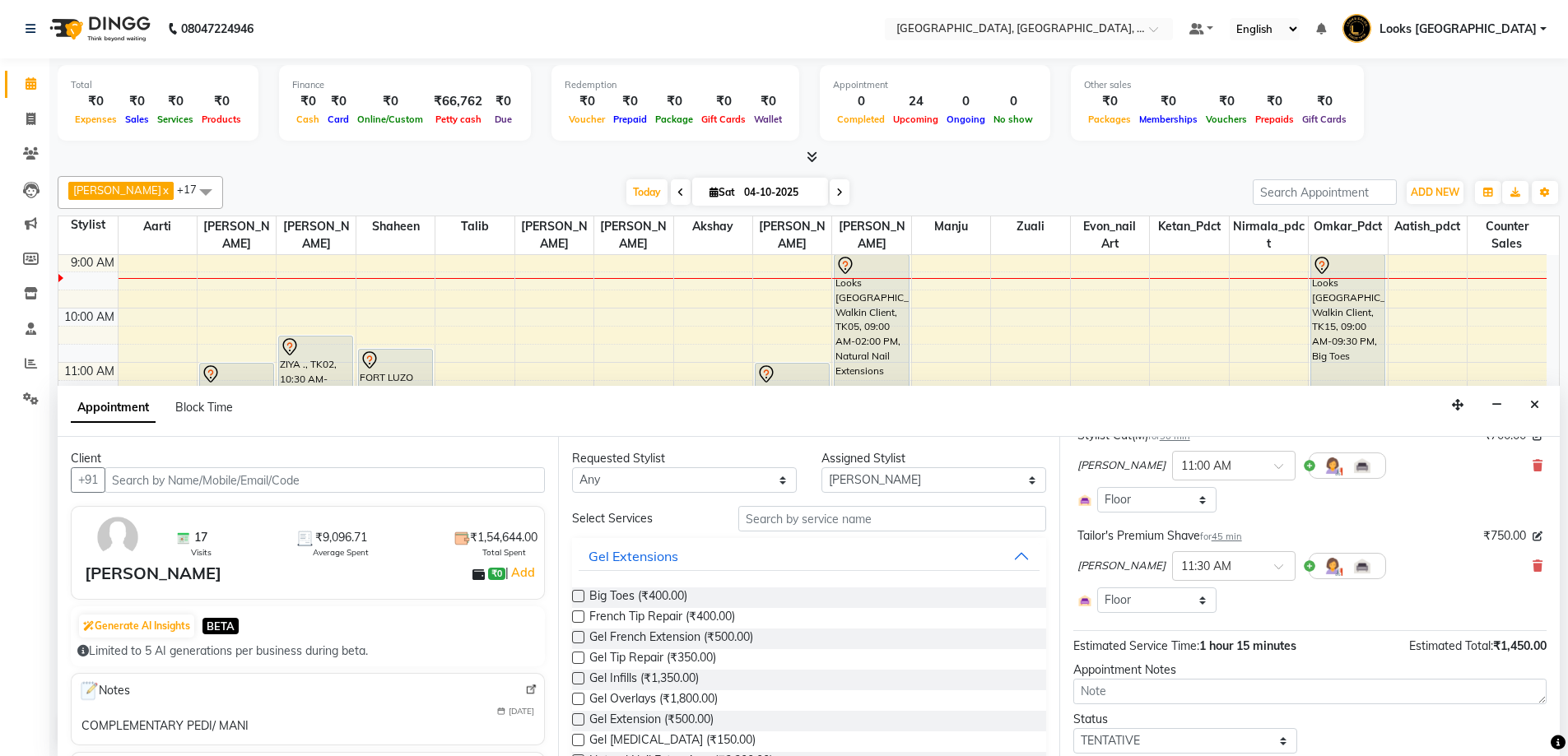
scroll to position [93, 0]
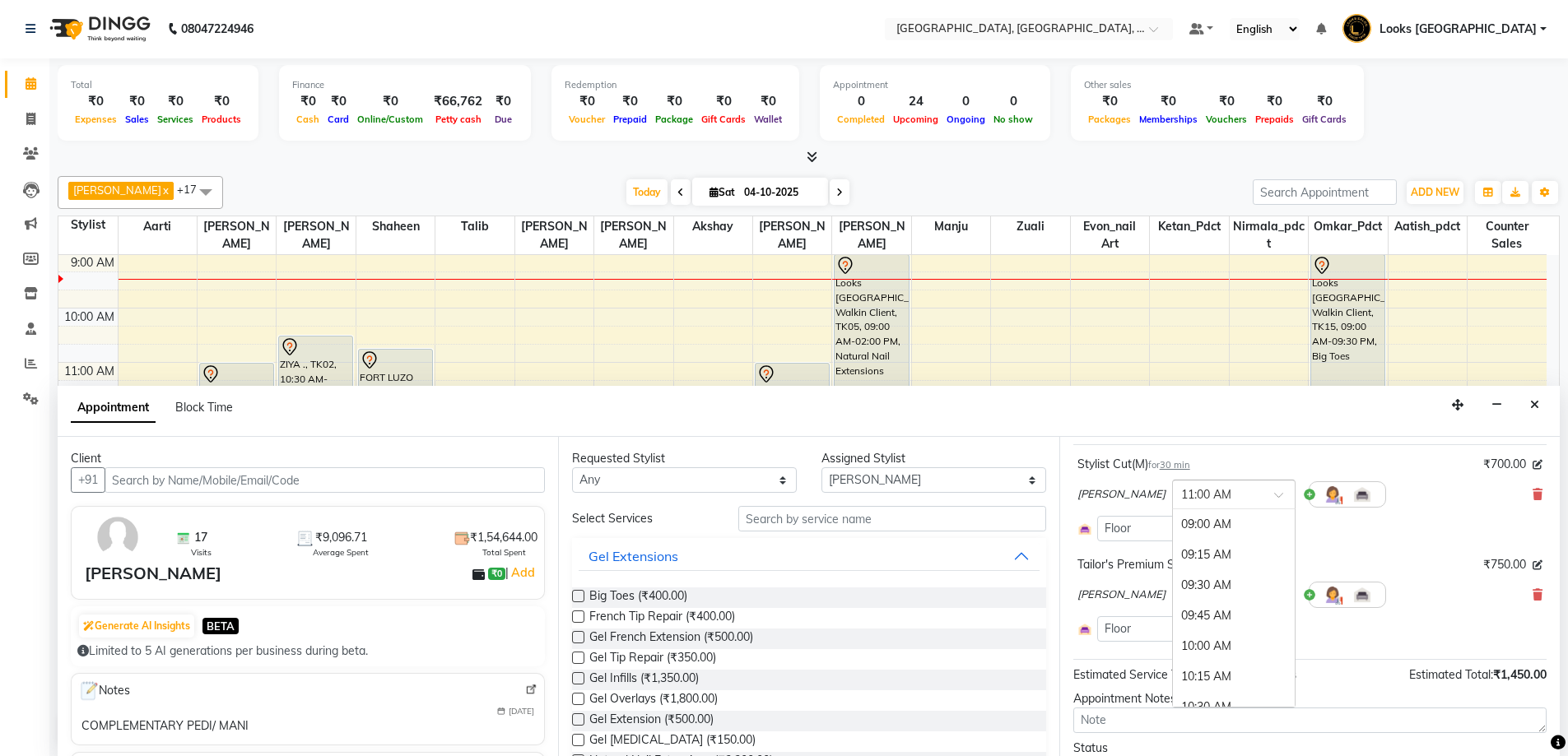
click at [1274, 502] on span at bounding box center [1285, 500] width 21 height 17
click at [1178, 623] on div "02:30 PM" at bounding box center [1233, 624] width 121 height 31
click at [1274, 593] on span at bounding box center [1285, 601] width 21 height 17
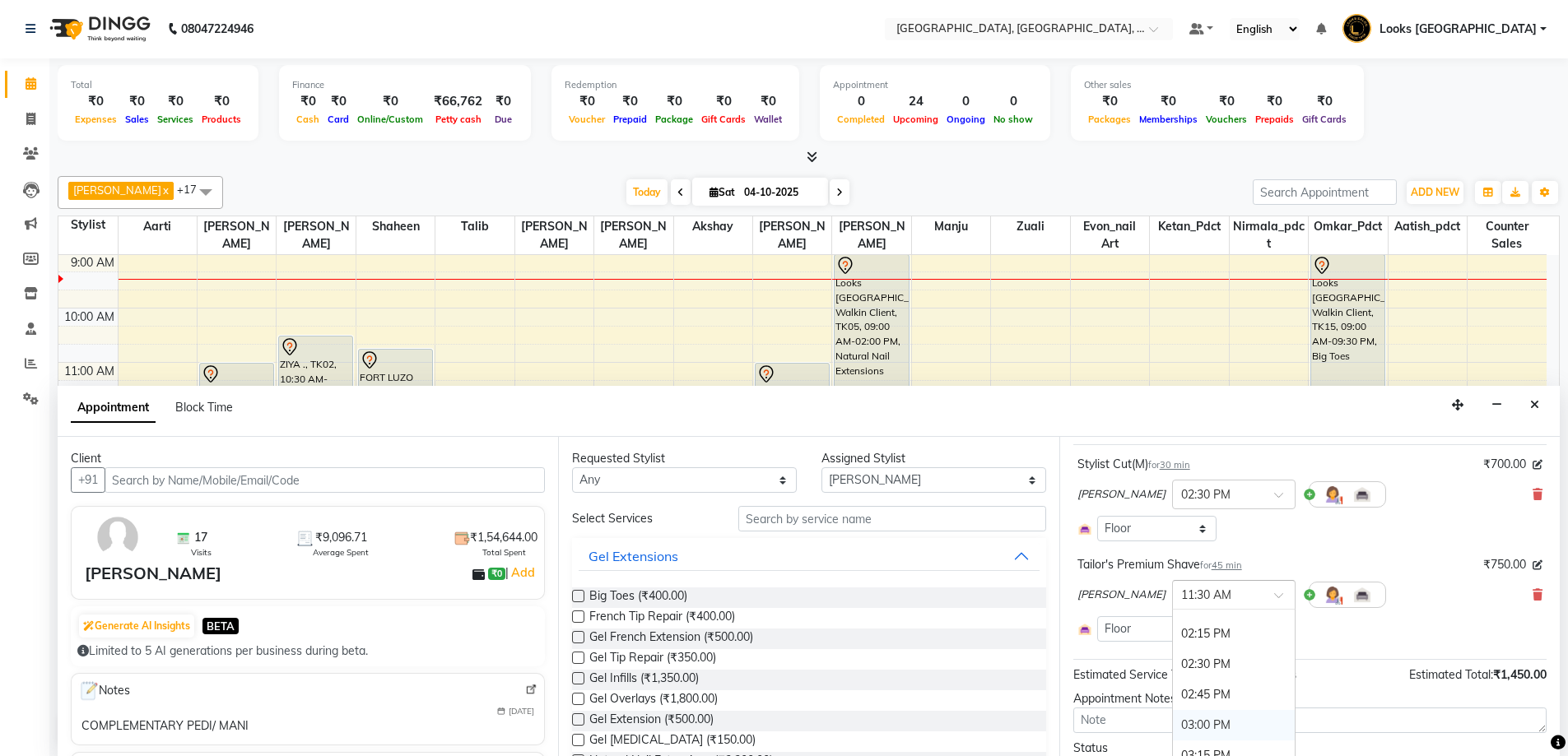
click at [1173, 725] on div "03:00 PM" at bounding box center [1233, 725] width 121 height 31
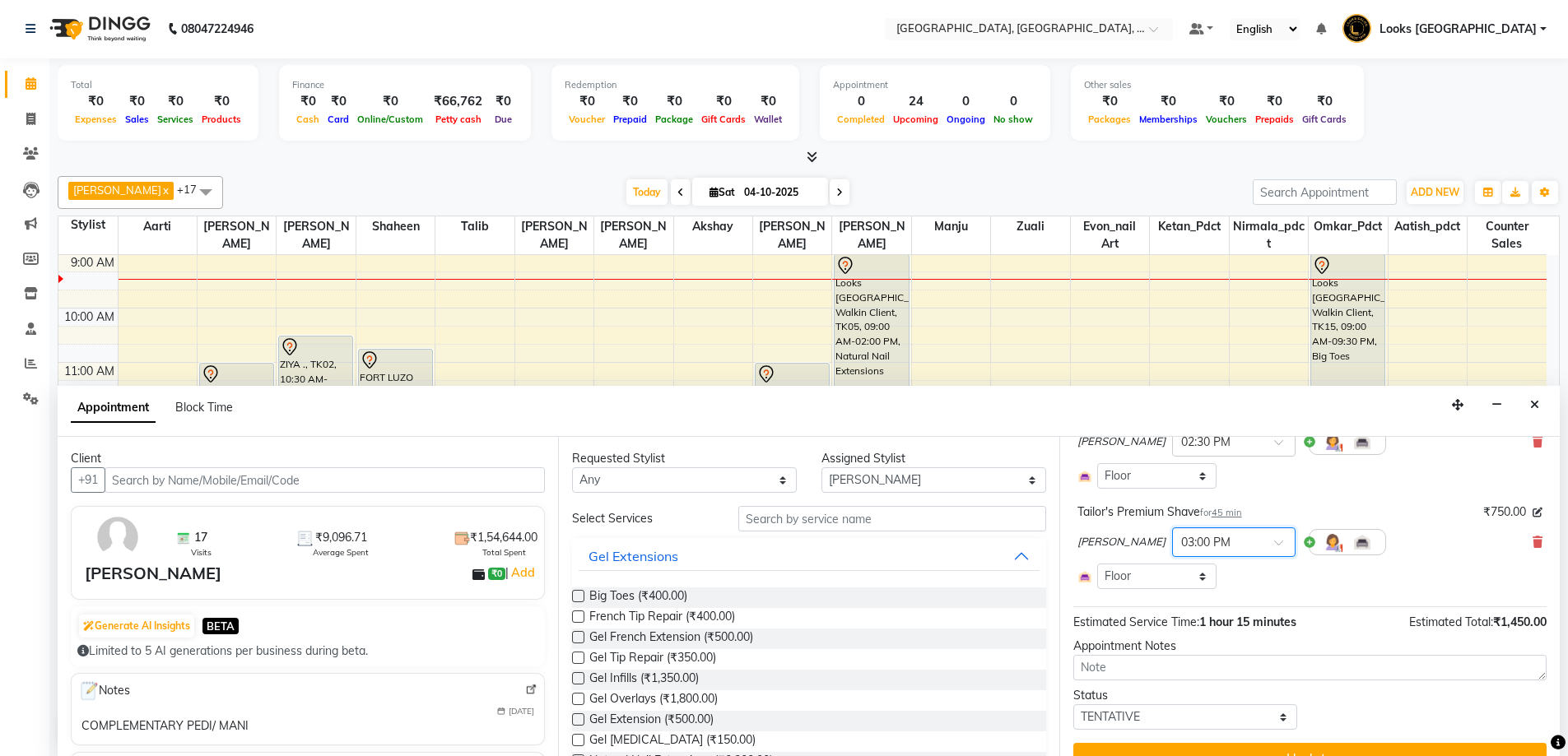
scroll to position [176, 0]
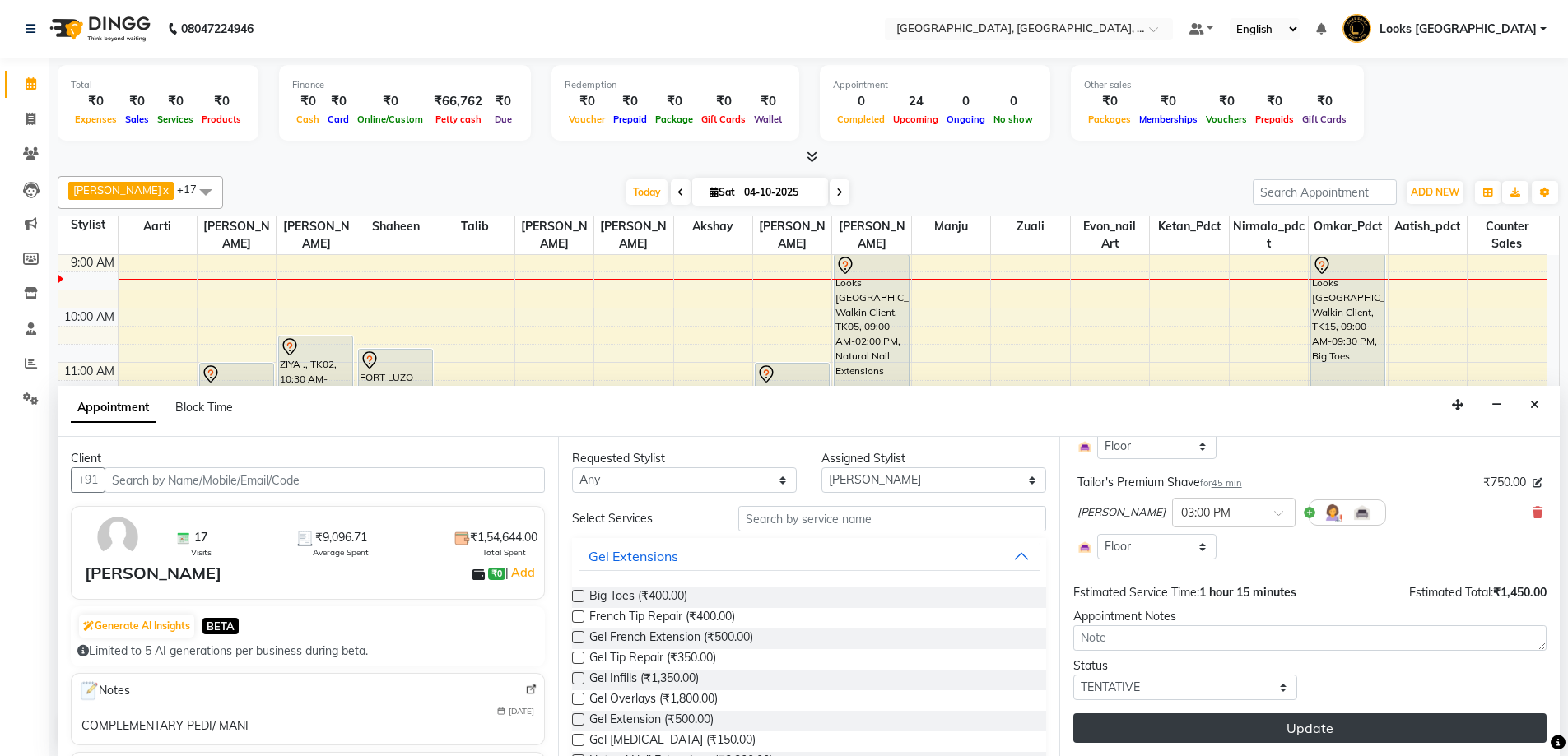
click at [1288, 732] on button "Update" at bounding box center [1310, 728] width 473 height 30
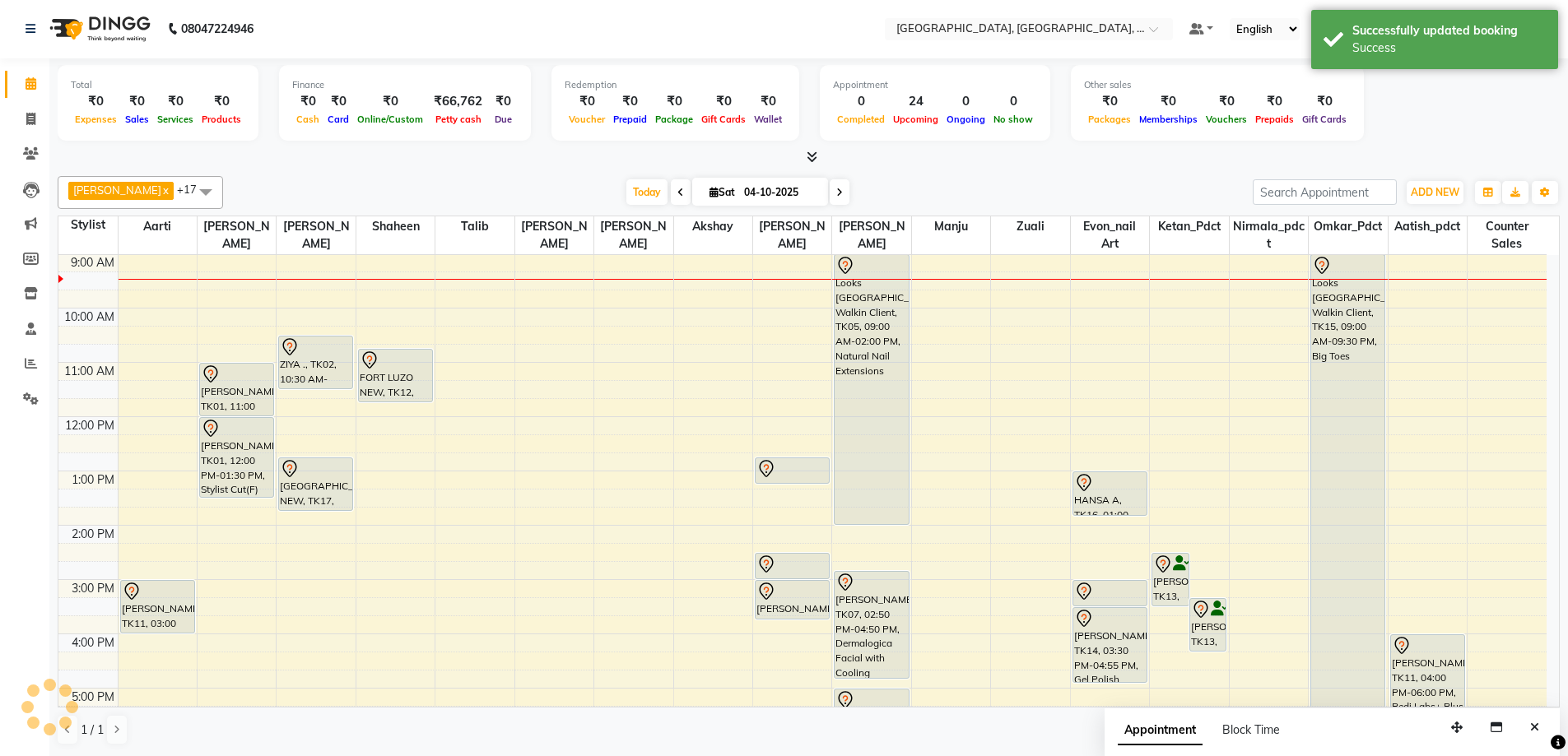
scroll to position [0, 0]
click at [1531, 725] on icon "Close" at bounding box center [1535, 727] width 9 height 11
